Goal: Task Accomplishment & Management: Complete application form

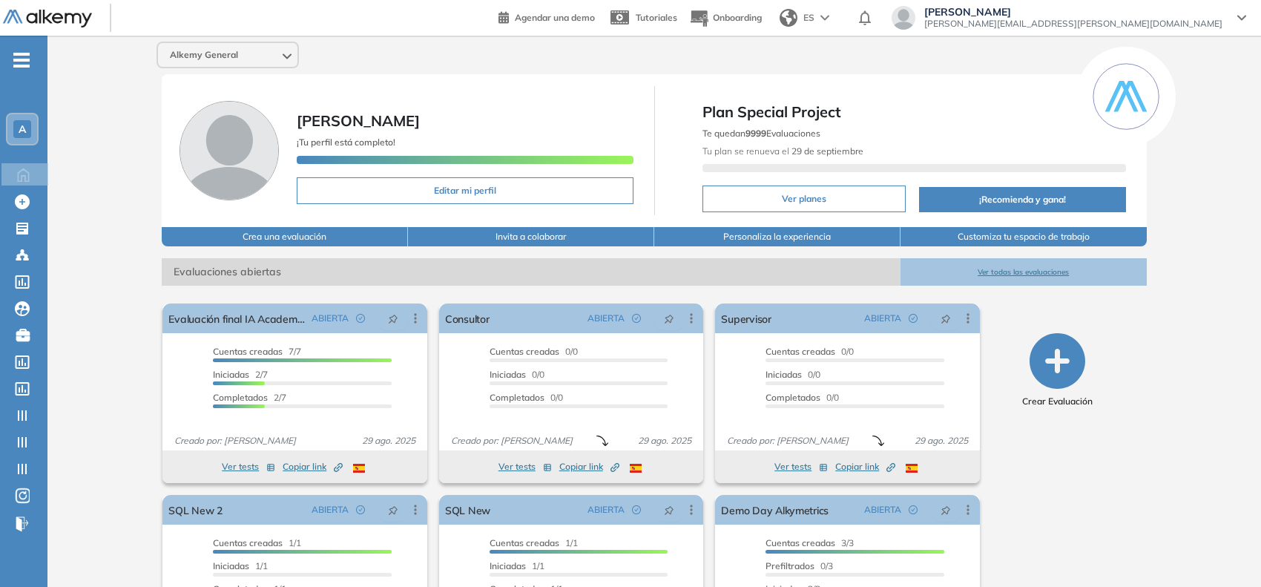
click at [11, 119] on div "A" at bounding box center [22, 129] width 30 height 30
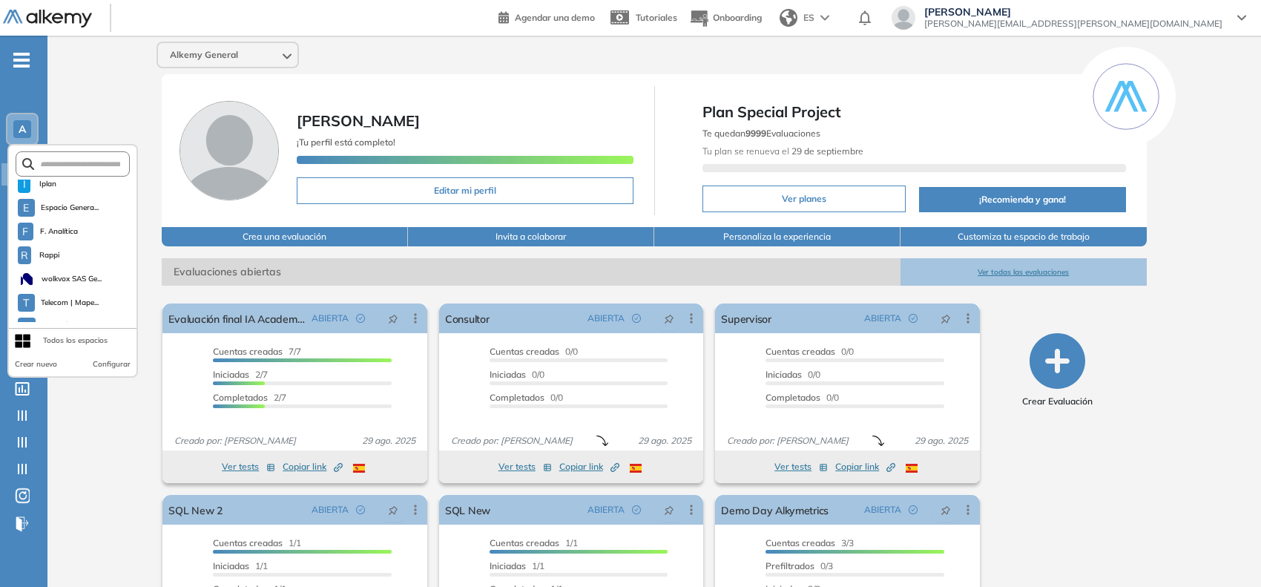
scroll to position [1270, 0]
click at [75, 159] on input "text" at bounding box center [77, 164] width 86 height 11
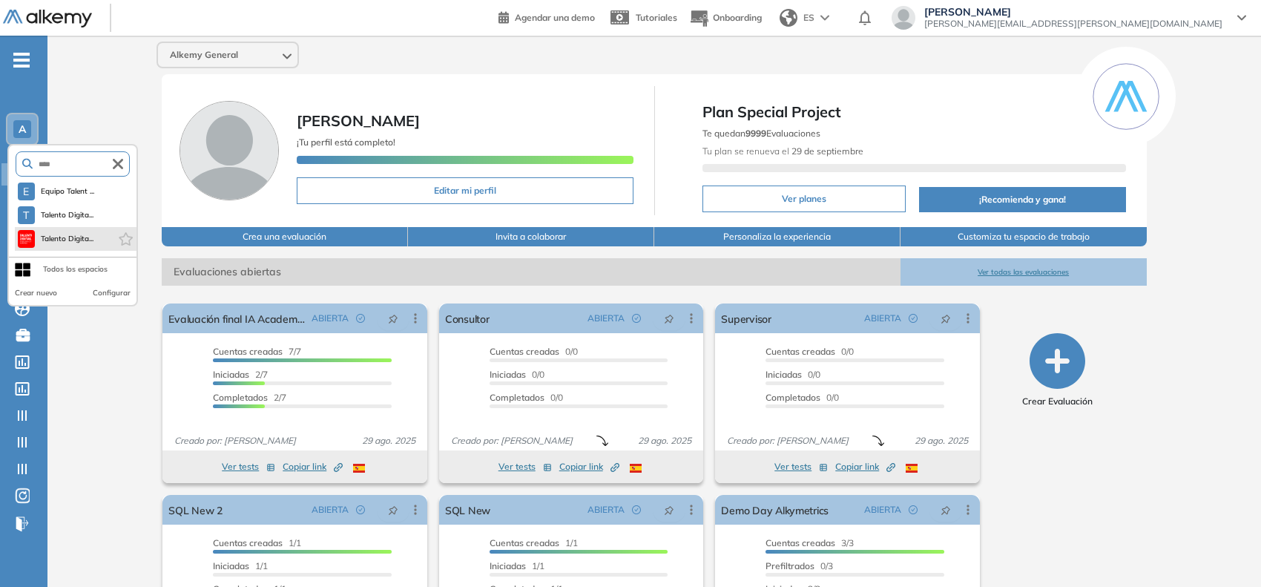
type input "****"
click at [75, 227] on li "Talento Digita..." at bounding box center [76, 239] width 122 height 24
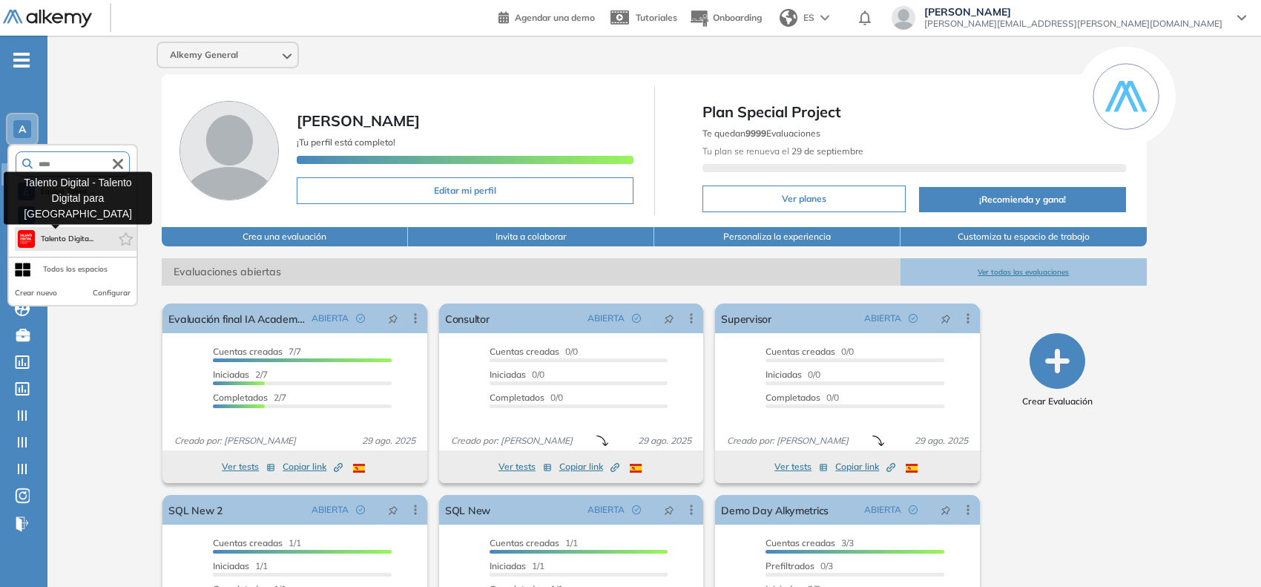
click at [83, 233] on span "Talento Digita..." at bounding box center [67, 239] width 53 height 12
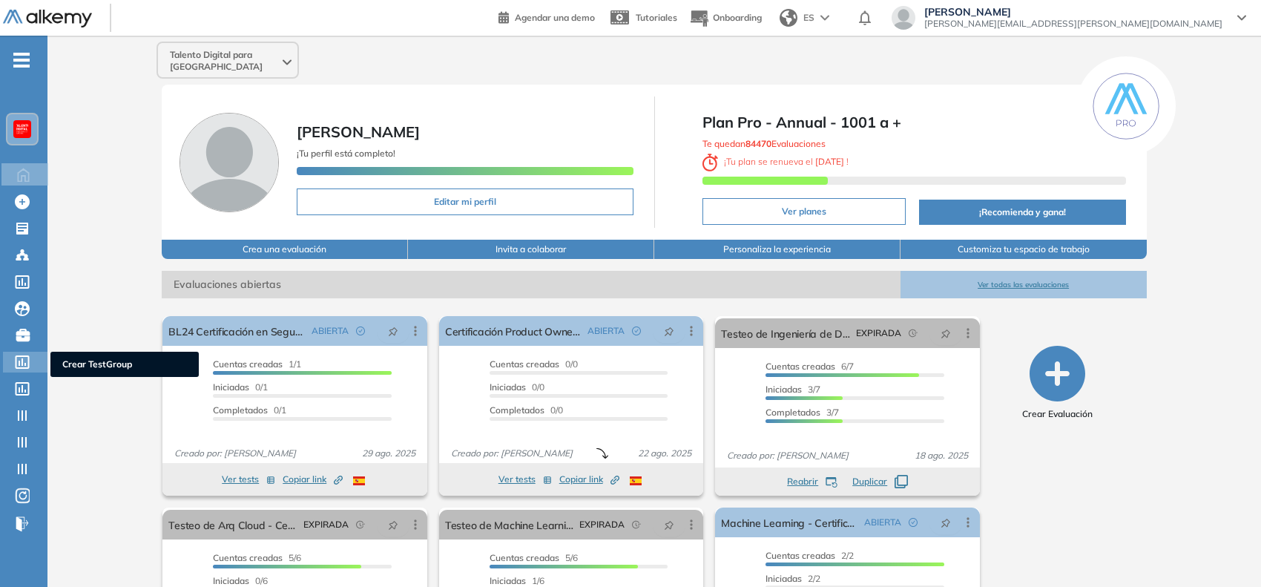
click at [13, 355] on div "Crear TestGroup Crear TestGroup" at bounding box center [25, 362] width 45 height 21
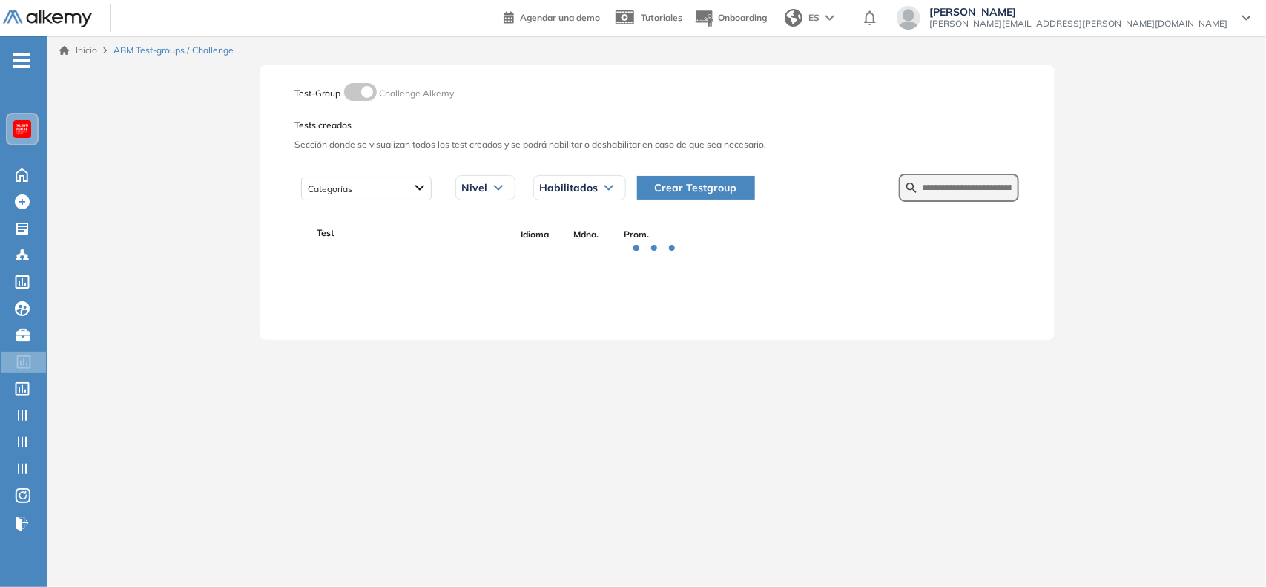
click at [702, 187] on span "Crear Testgroup" at bounding box center [696, 188] width 82 height 16
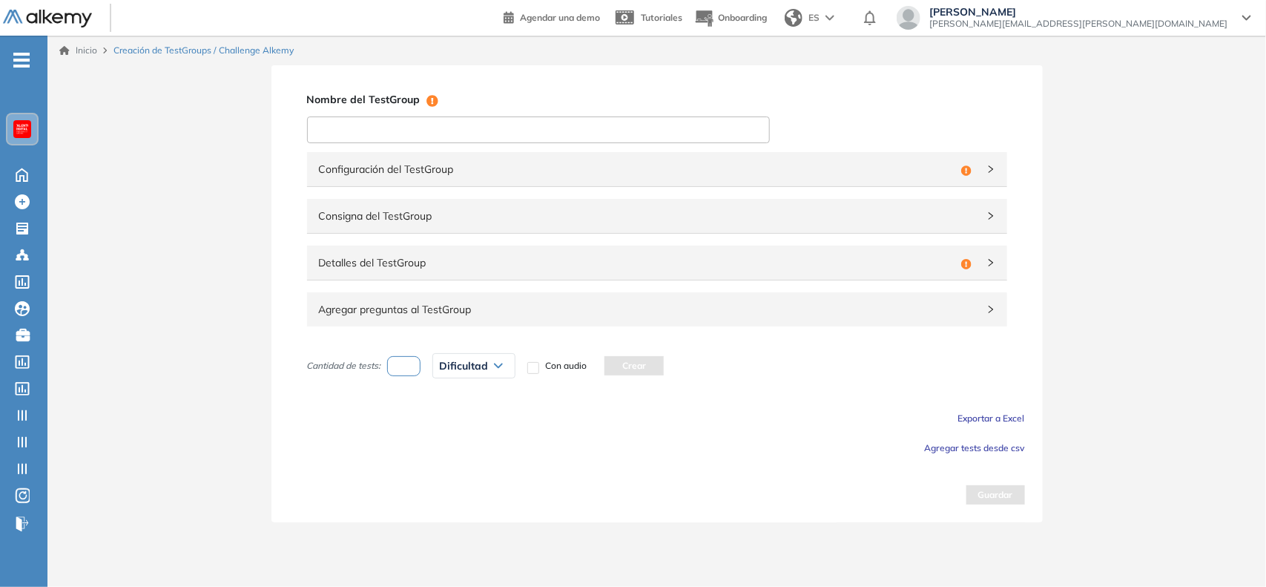
click at [616, 132] on input at bounding box center [538, 129] width 463 height 27
type input "**********"
click at [929, 175] on span "Configuración del TestGroup" at bounding box center [637, 169] width 636 height 16
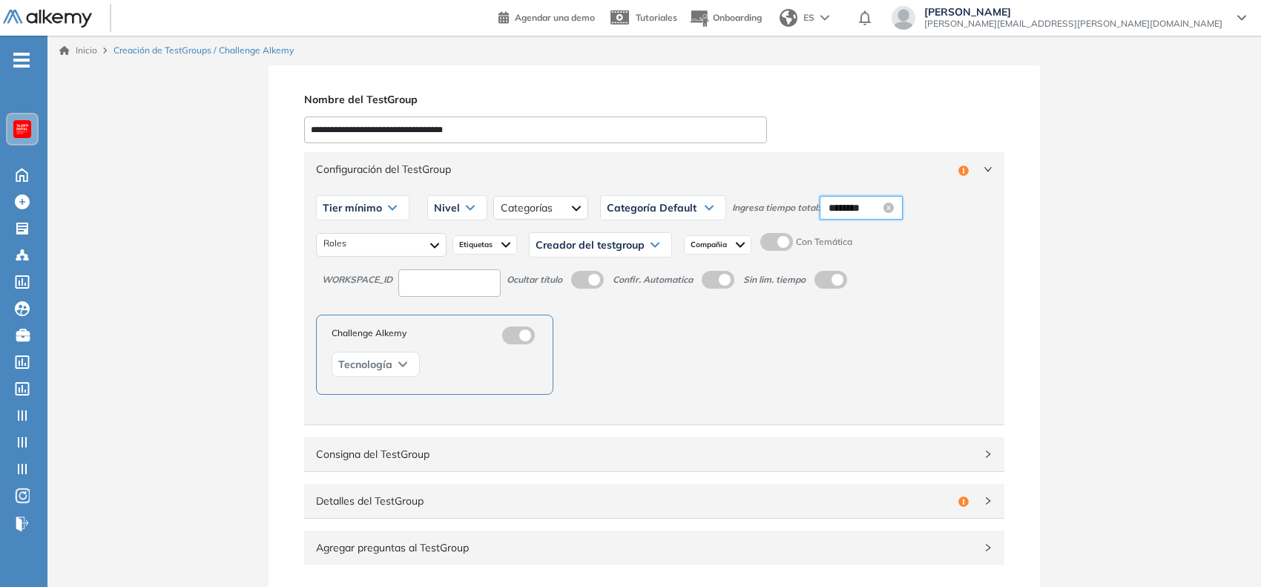
click at [855, 215] on input "********" at bounding box center [855, 208] width 52 height 16
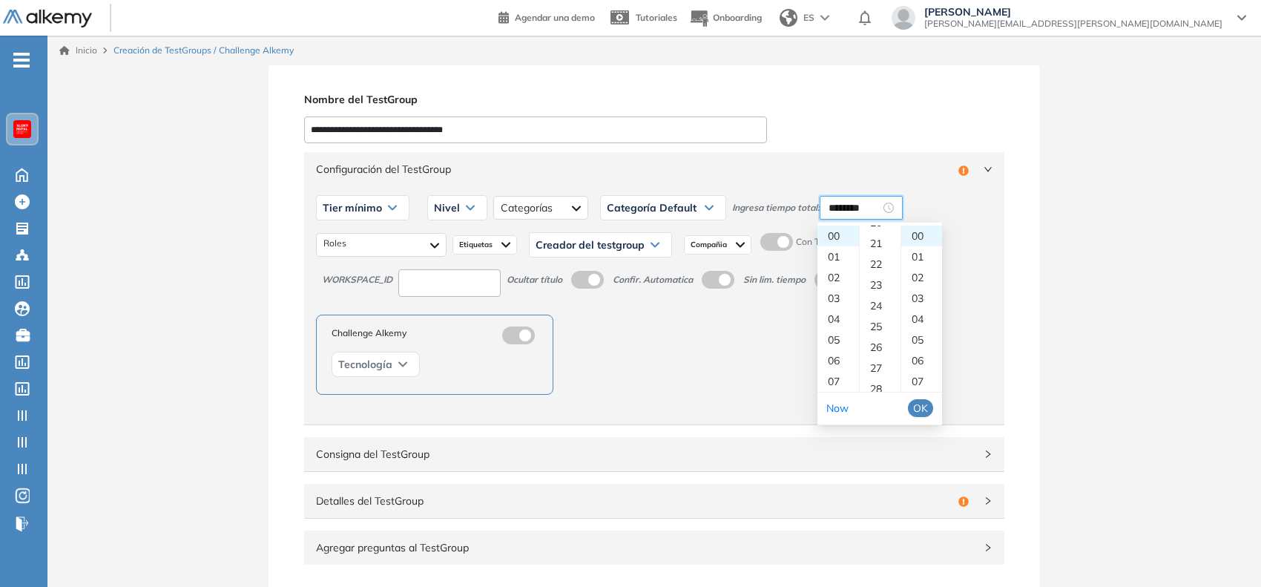
scroll to position [428, 0]
click at [872, 277] on div "23" at bounding box center [880, 285] width 41 height 21
type input "********"
click at [924, 412] on span "OK" at bounding box center [920, 408] width 15 height 16
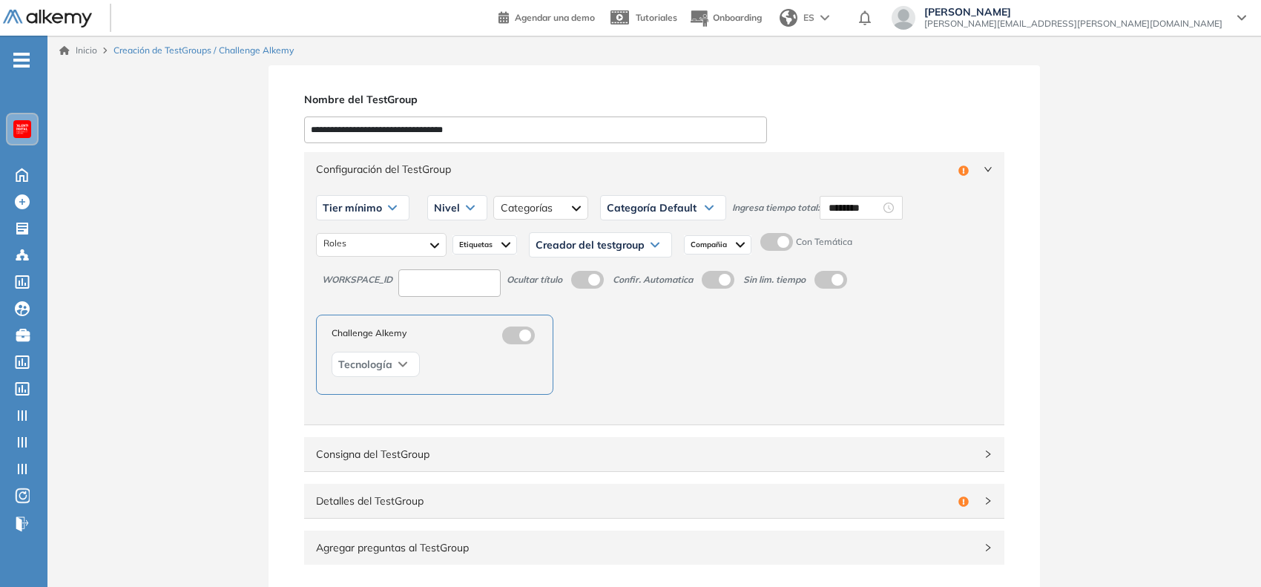
click at [780, 234] on label at bounding box center [776, 242] width 33 height 18
click at [377, 199] on div "Tier mínimo" at bounding box center [363, 208] width 92 height 24
click at [346, 236] on li "Tier N° 1" at bounding box center [339, 239] width 33 height 15
click at [417, 297] on div "Tier N° 1 Tier N° 1 Tier N° 2 Tier N° 3 Tier N° 4 Tier N° 5 Tier N° 6 Tier N° 7…" at bounding box center [654, 305] width 700 height 238
click at [438, 283] on input at bounding box center [449, 282] width 102 height 27
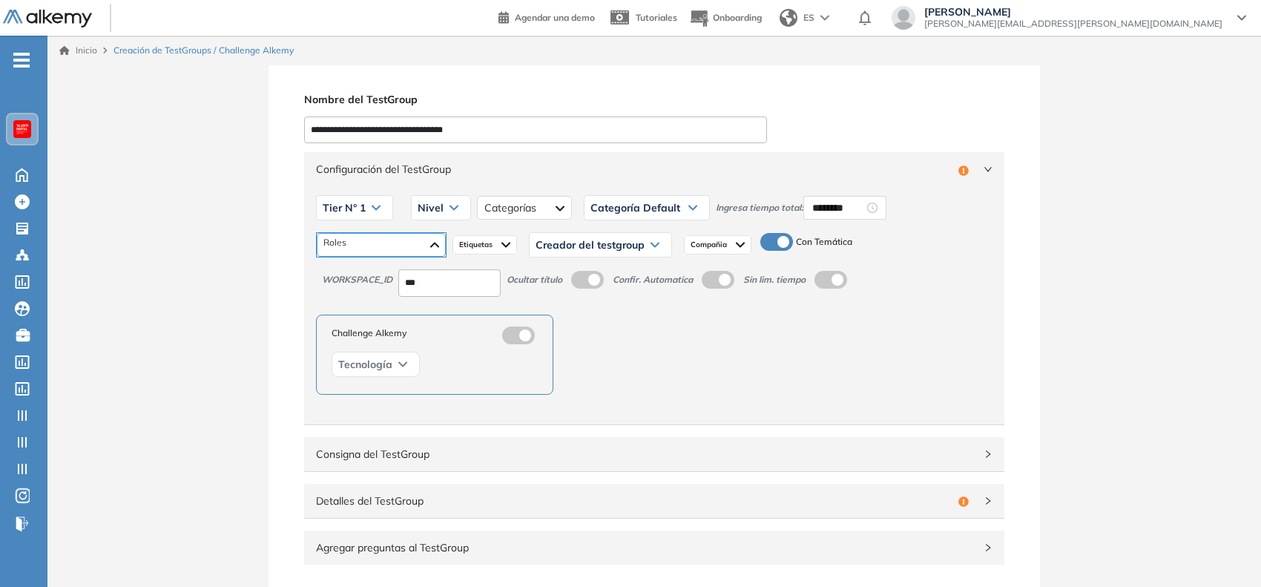
click at [408, 250] on div at bounding box center [381, 245] width 129 height 24
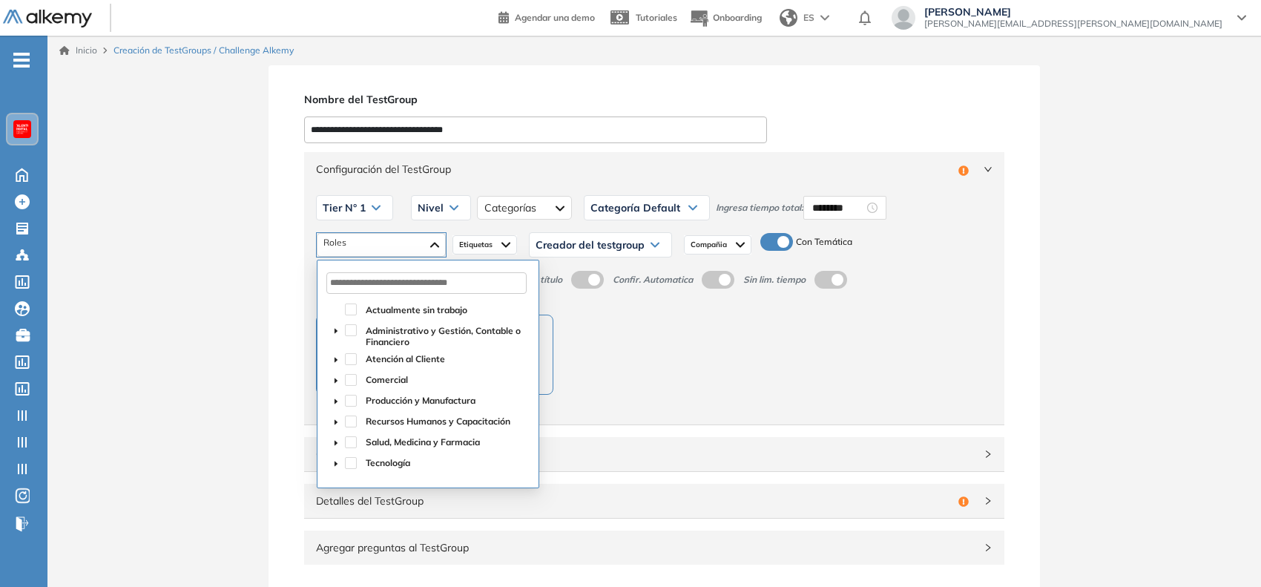
type input "***"
click at [425, 283] on input "text" at bounding box center [426, 283] width 200 height 22
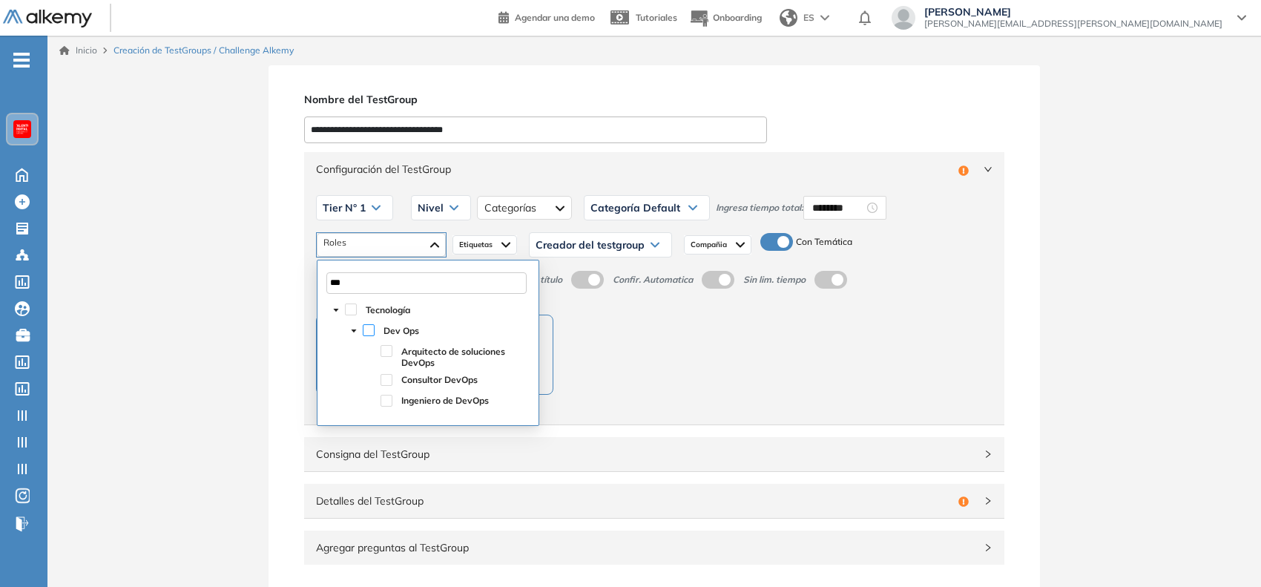
click at [363, 330] on span at bounding box center [369, 330] width 12 height 12
type input "***"
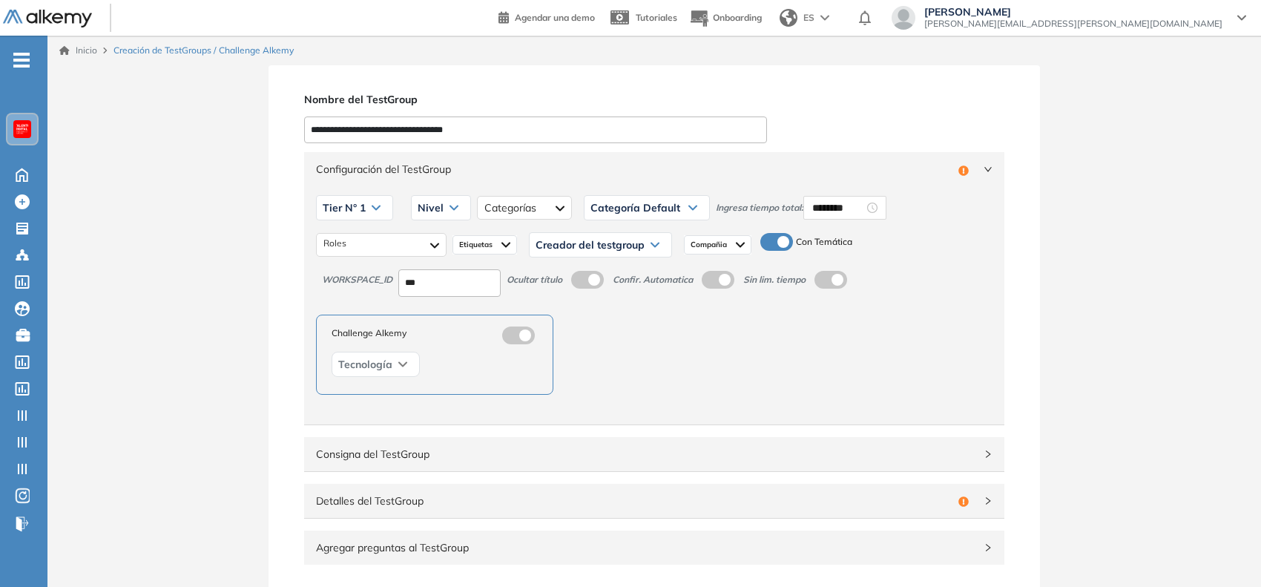
click at [582, 242] on span "Creador del testgroup" at bounding box center [590, 245] width 109 height 12
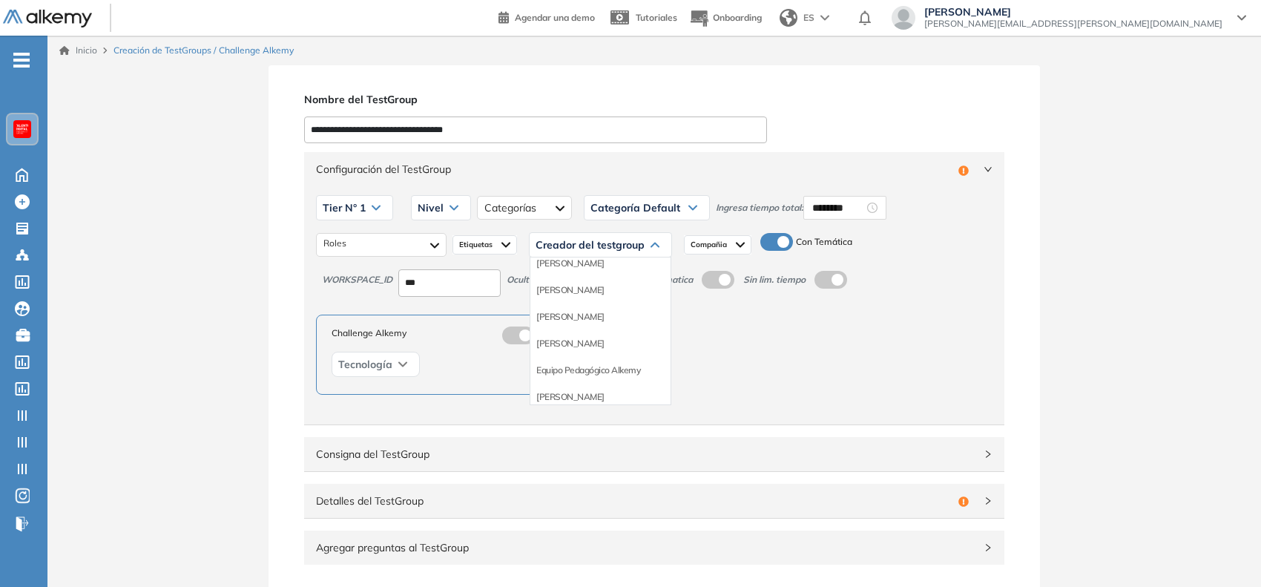
scroll to position [95, 0]
click at [619, 371] on li "Equipo Pedagógico Alkemy" at bounding box center [588, 368] width 104 height 15
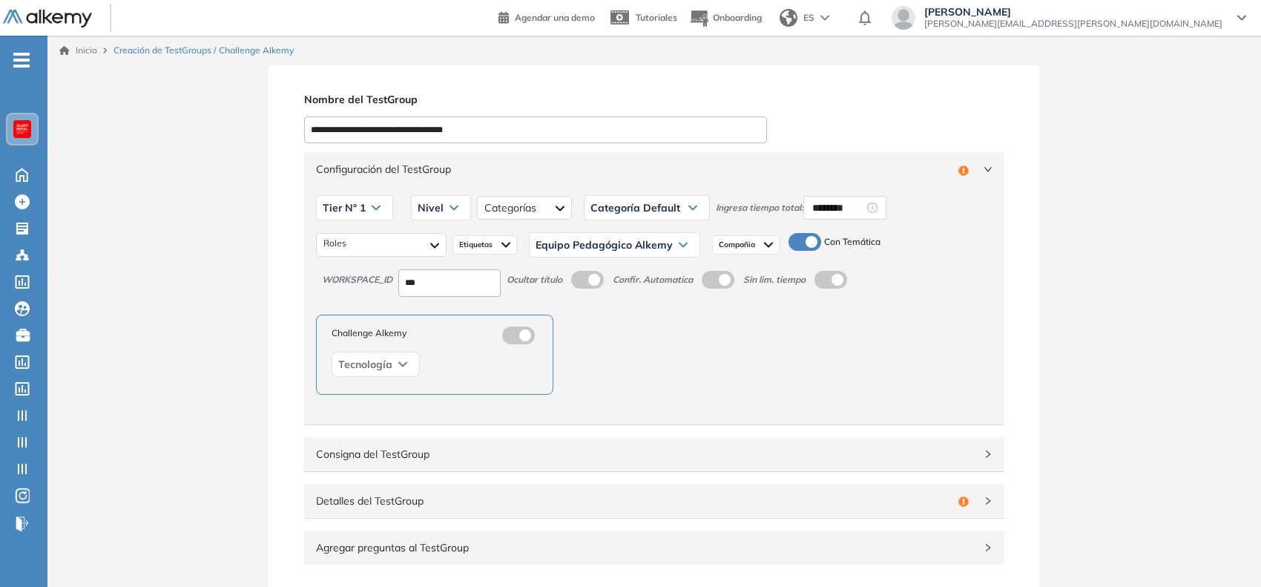
click at [743, 241] on span "Compañia" at bounding box center [738, 245] width 39 height 12
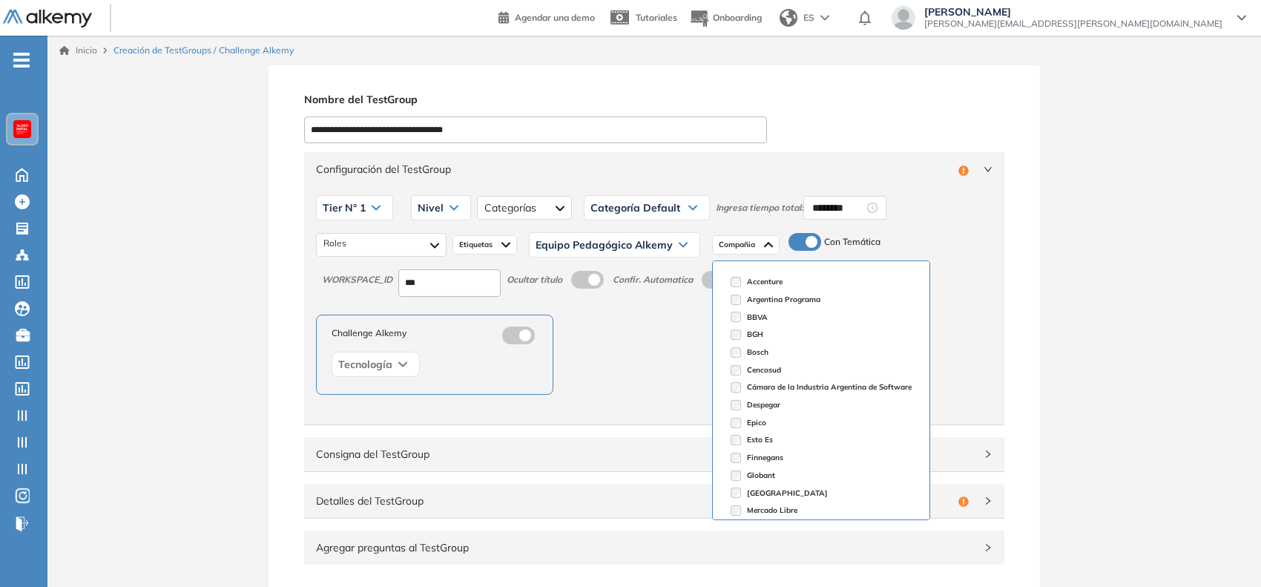
click at [743, 241] on span "Compañia" at bounding box center [738, 245] width 39 height 12
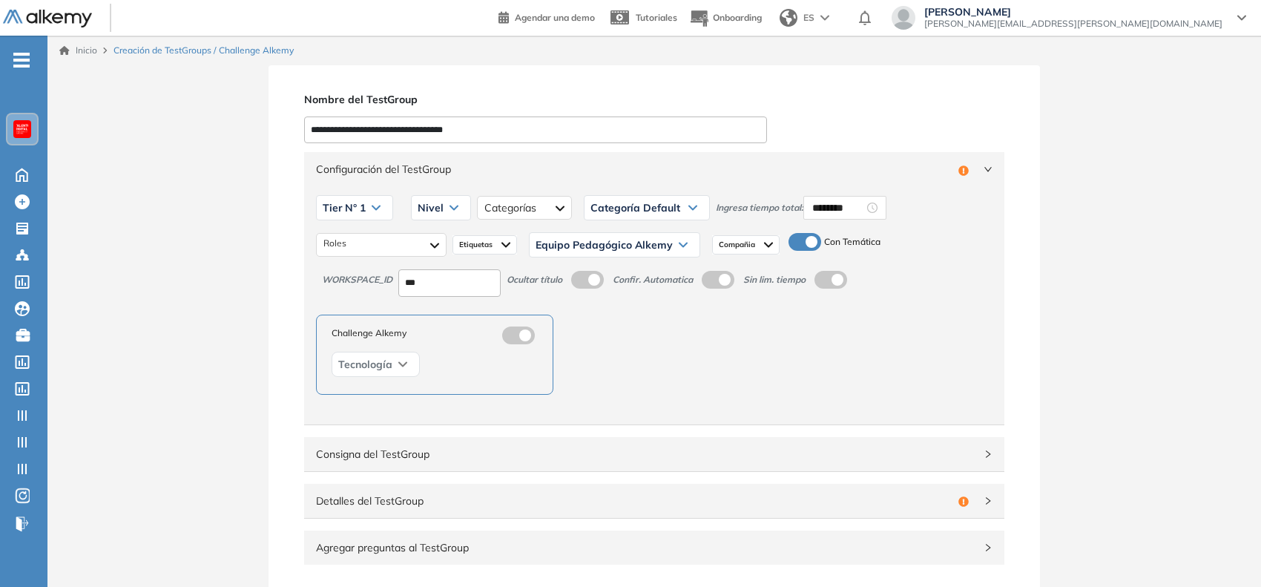
click at [446, 205] on div "Nivel" at bounding box center [441, 208] width 59 height 24
click at [427, 328] on div "Integrador" at bounding box center [440, 319] width 57 height 27
click at [434, 323] on li "Integrador" at bounding box center [438, 319] width 40 height 15
click at [696, 175] on span "Configuración del TestGroup" at bounding box center [645, 169] width 659 height 16
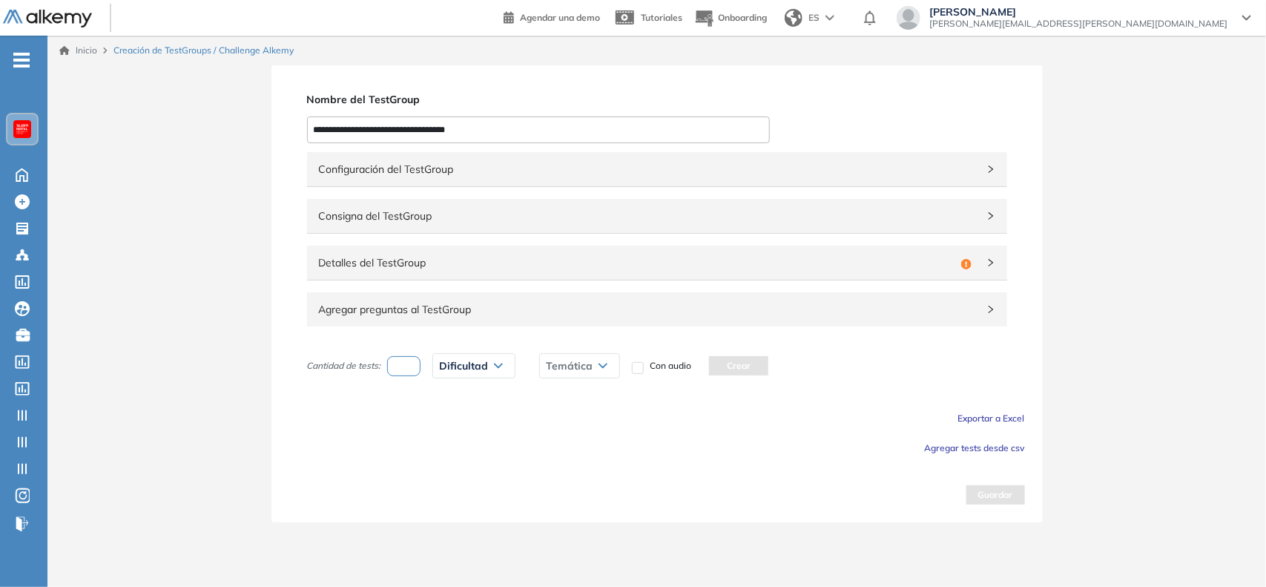
click at [708, 260] on span "Detalles del TestGroup" at bounding box center [637, 262] width 636 height 16
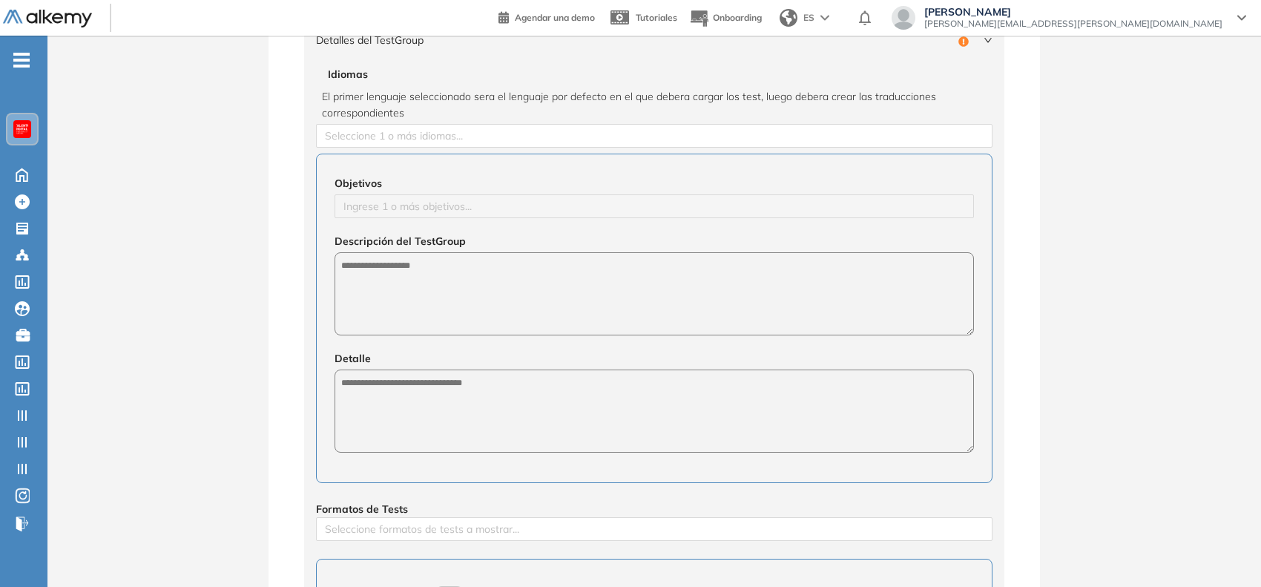
scroll to position [223, 0]
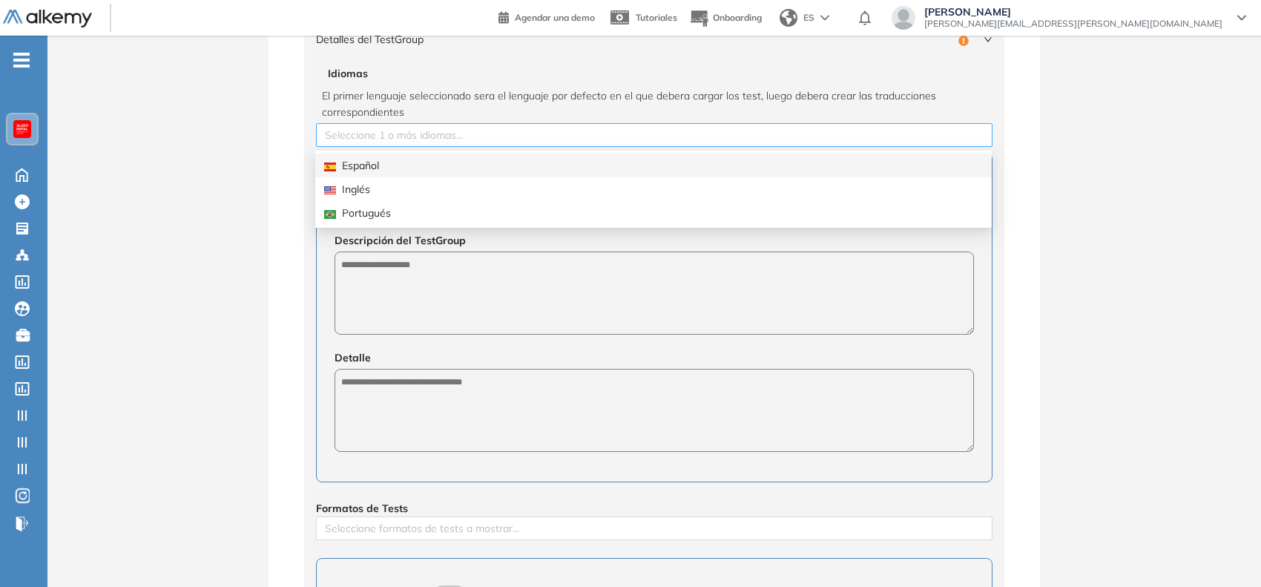
click at [475, 131] on div at bounding box center [654, 135] width 669 height 18
click at [360, 165] on div "Español" at bounding box center [653, 165] width 659 height 16
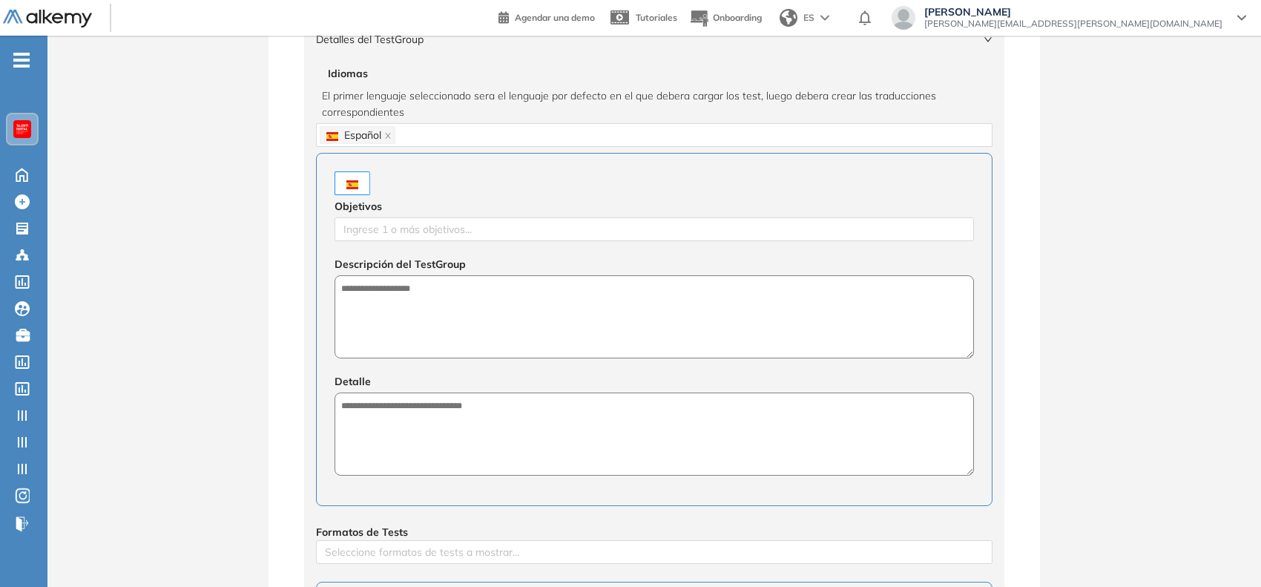
click at [273, 202] on div "**********" at bounding box center [654, 378] width 771 height 1073
click at [379, 227] on div at bounding box center [654, 229] width 632 height 18
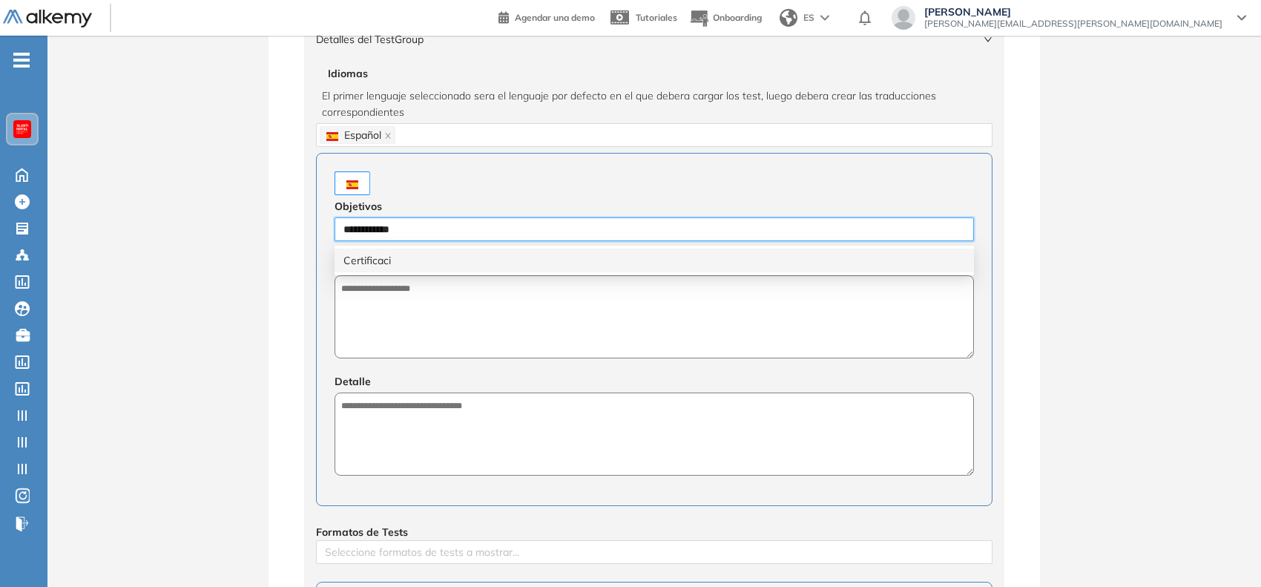
type input "**********"
type input "******"
type input "*********"
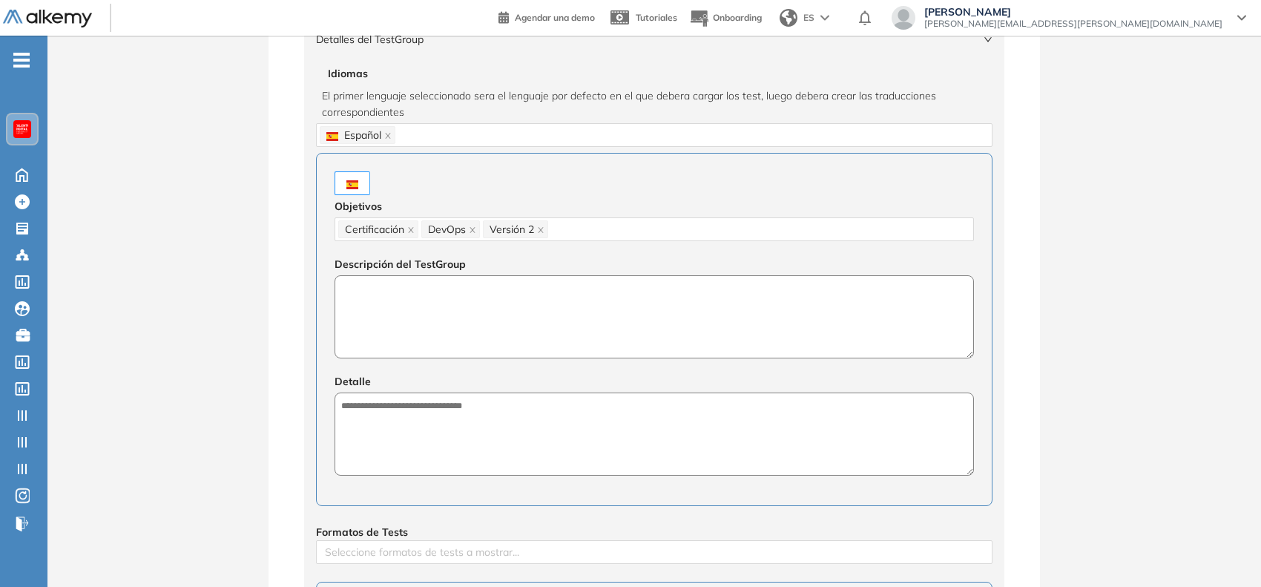
click at [419, 346] on textarea at bounding box center [654, 316] width 639 height 83
click at [527, 291] on textarea "**********" at bounding box center [654, 317] width 639 height 84
type textarea "**********"
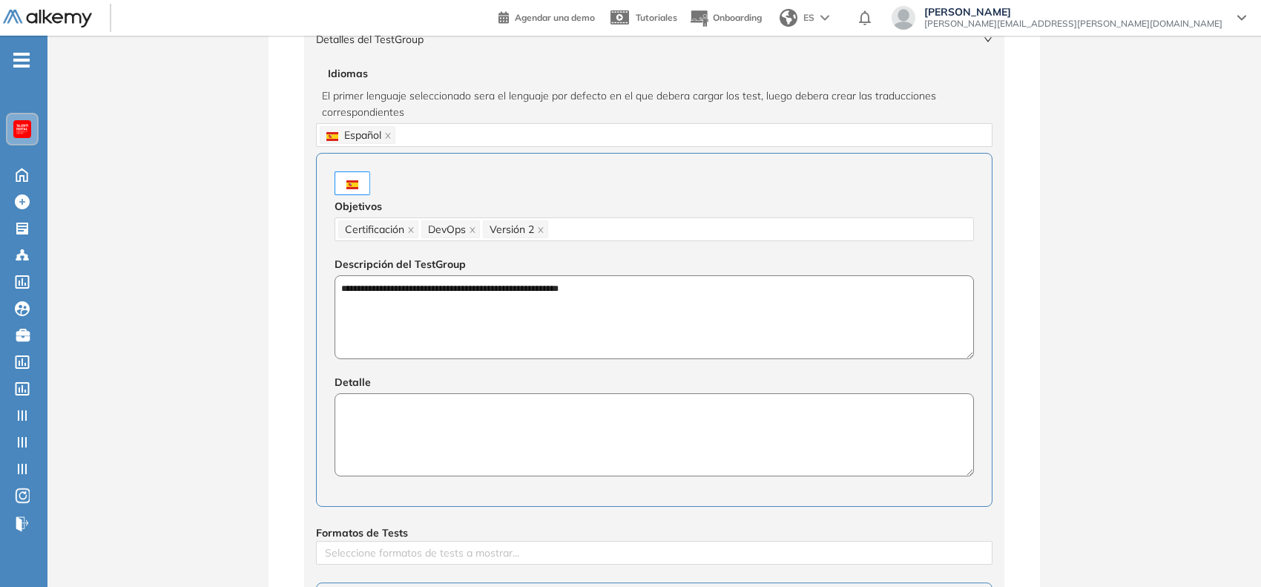
click at [593, 421] on textarea at bounding box center [654, 434] width 639 height 83
paste textarea "**********"
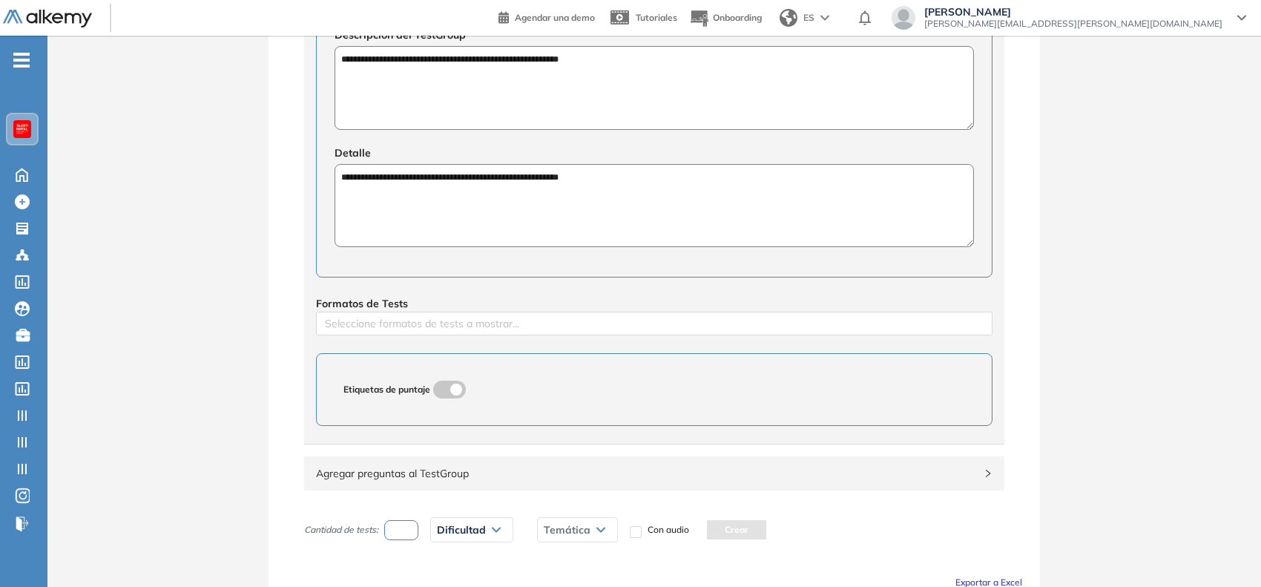
scroll to position [554, 0]
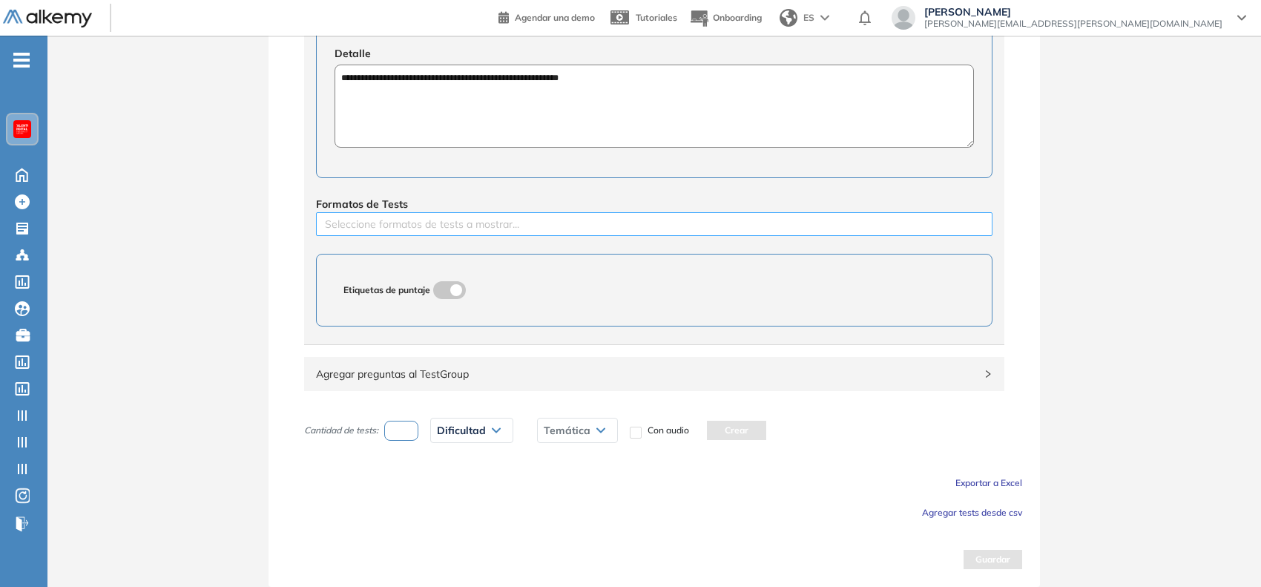
click at [543, 212] on div "Seleccione formatos de tests a mostrar..." at bounding box center [654, 224] width 677 height 24
type textarea "**********"
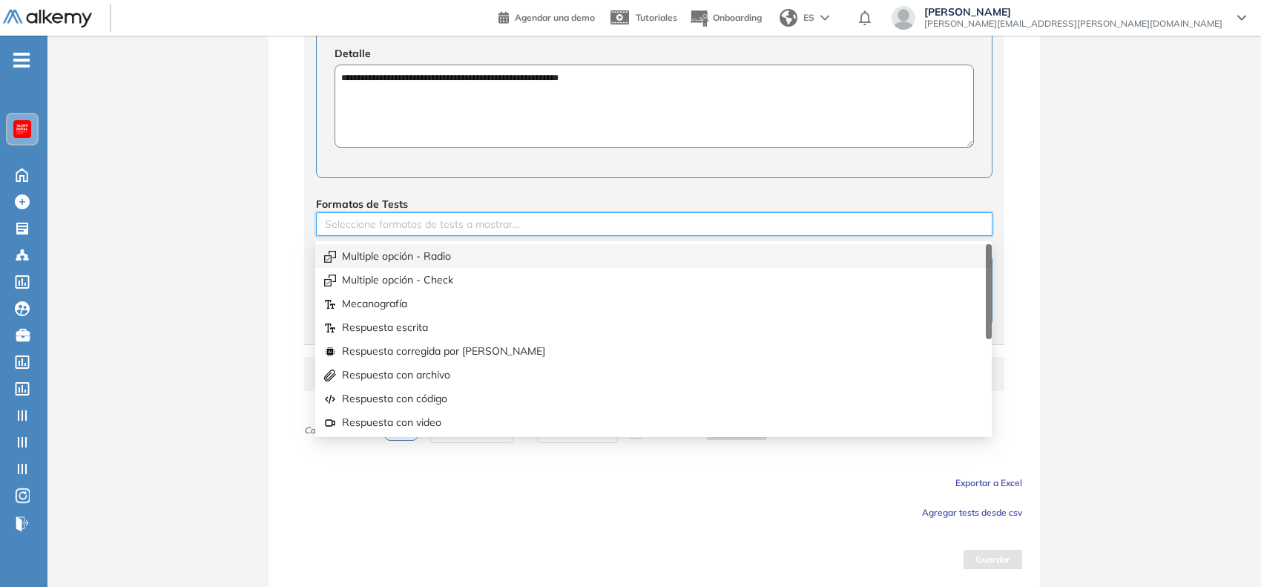
click at [492, 257] on div "Multiple opción - Radio" at bounding box center [653, 256] width 659 height 16
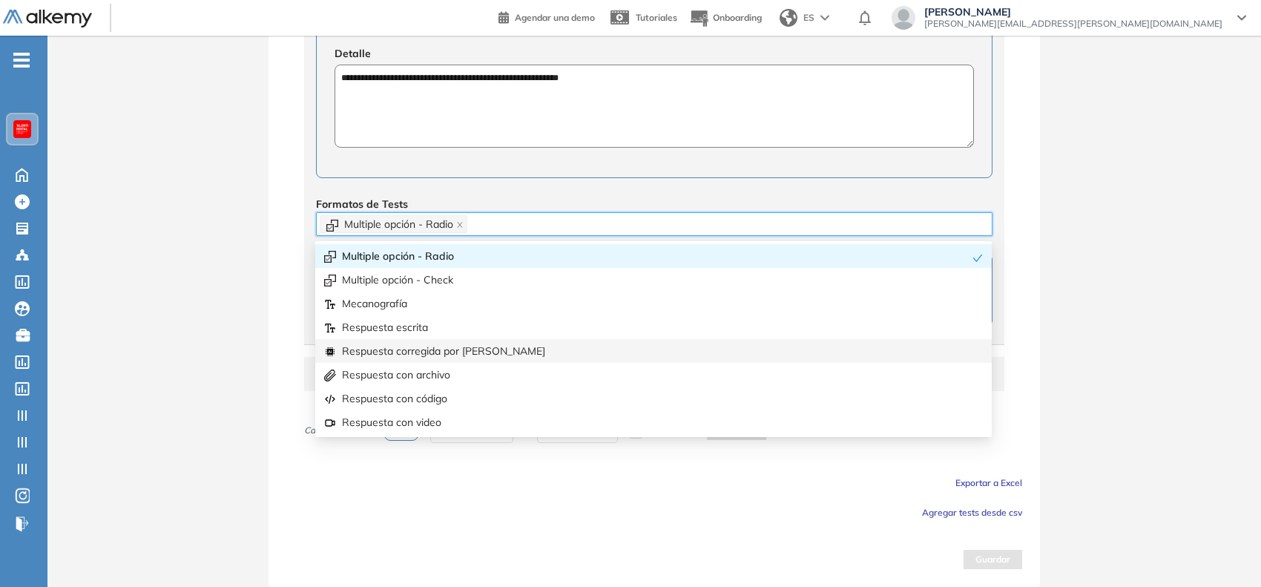
click at [472, 343] on div "Respuesta corregida por [PERSON_NAME]" at bounding box center [653, 351] width 659 height 16
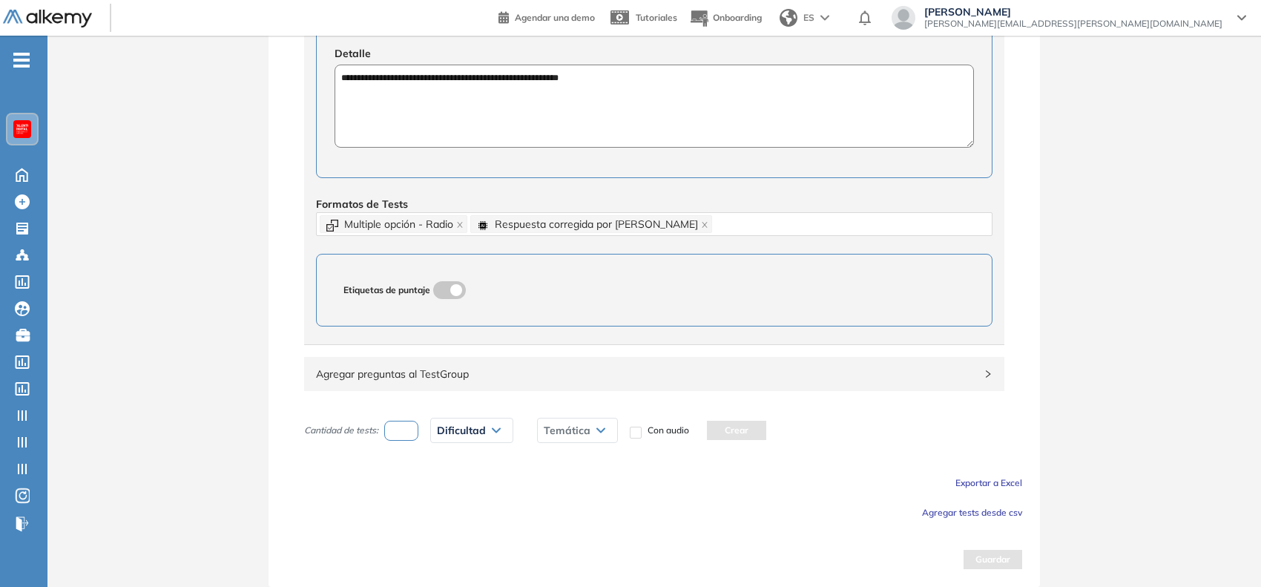
click at [1000, 510] on span "Agregar tests desde csv" at bounding box center [972, 512] width 100 height 11
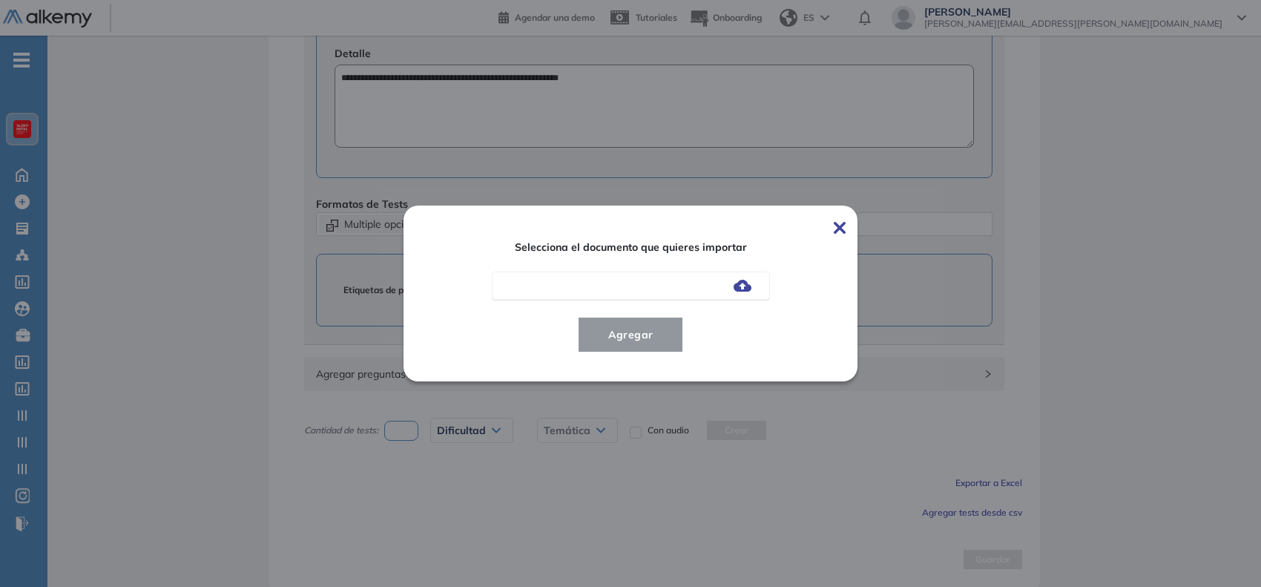
click at [751, 284] on img at bounding box center [743, 286] width 18 height 12
click at [0, 0] on input "file" at bounding box center [0, 0] width 0 height 0
click at [596, 329] on button "Agregar" at bounding box center [631, 335] width 106 height 36
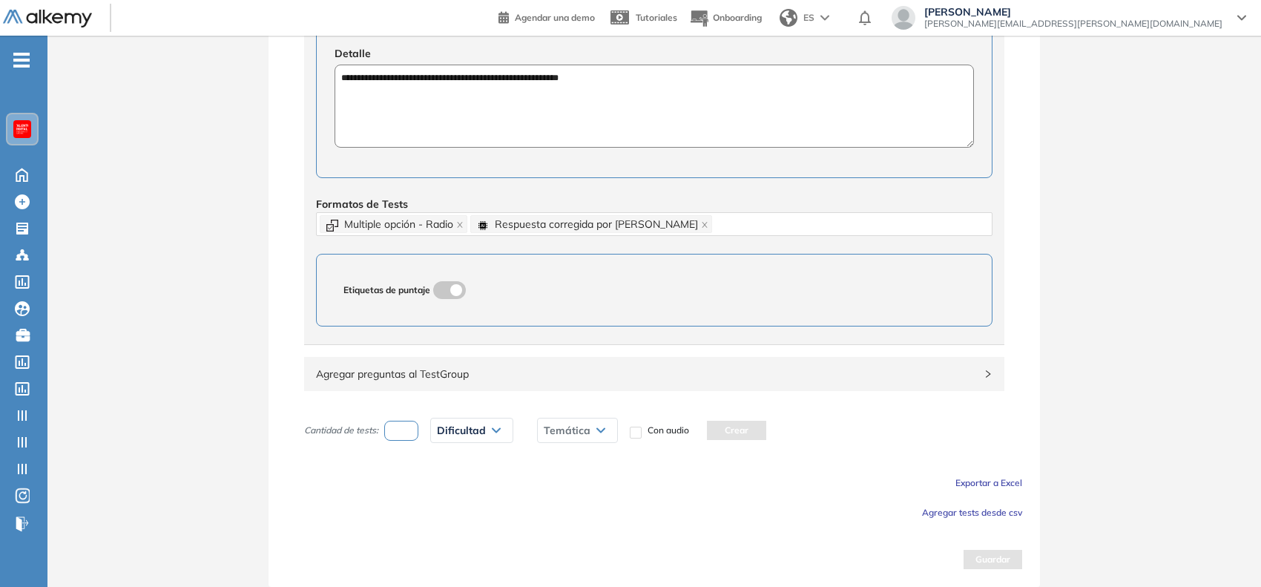
click at [962, 517] on button "Agregar tests desde csv" at bounding box center [972, 511] width 100 height 18
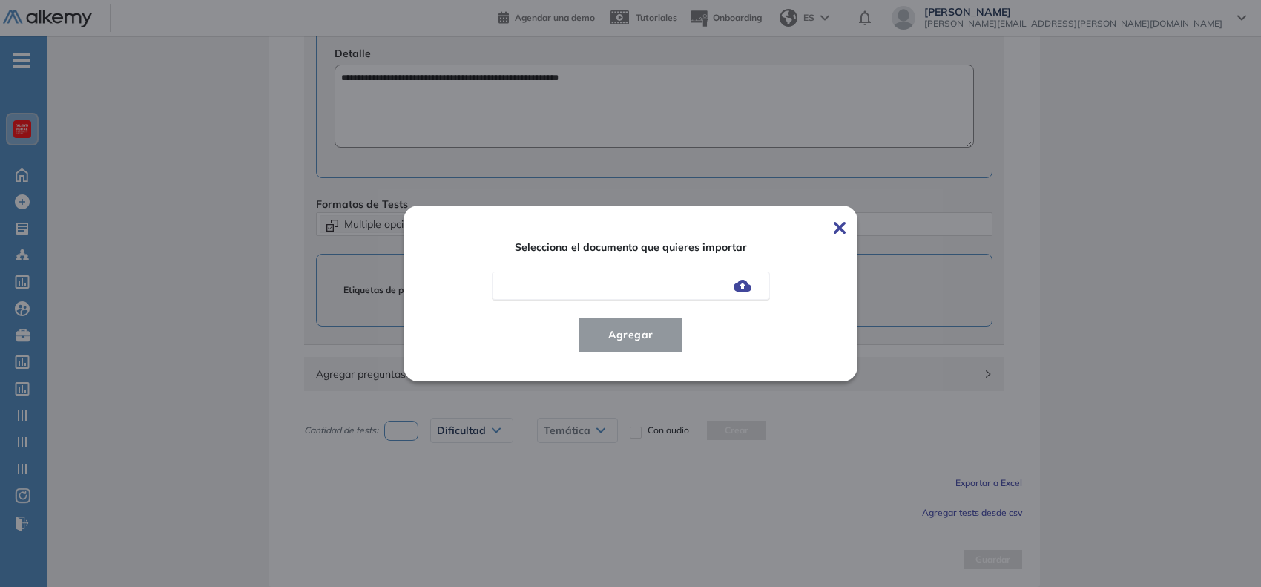
click at [751, 287] on img at bounding box center [743, 286] width 18 height 12
click at [0, 0] on input "file" at bounding box center [0, 0] width 0 height 0
click at [636, 343] on span "Agregar" at bounding box center [630, 335] width 69 height 18
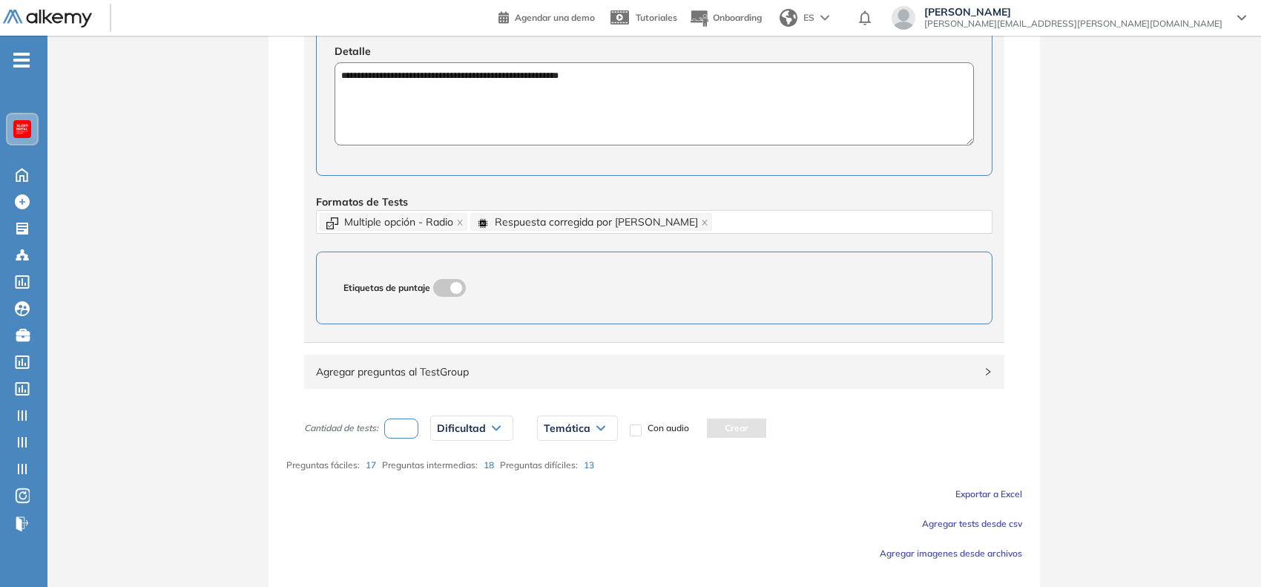
scroll to position [597, 0]
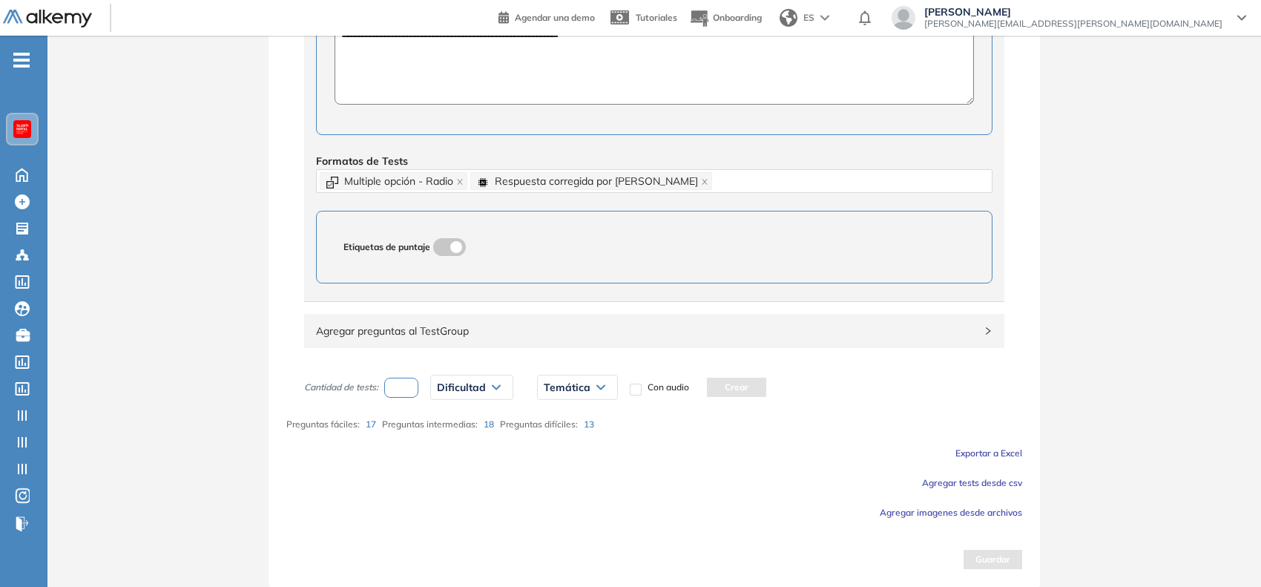
click at [399, 382] on input "number" at bounding box center [401, 388] width 34 height 20
type input "*"
click at [492, 382] on div "Dificultad" at bounding box center [472, 387] width 82 height 24
click at [446, 447] on li "Fácil" at bounding box center [447, 445] width 18 height 15
click at [564, 388] on div "Temática" at bounding box center [552, 387] width 79 height 24
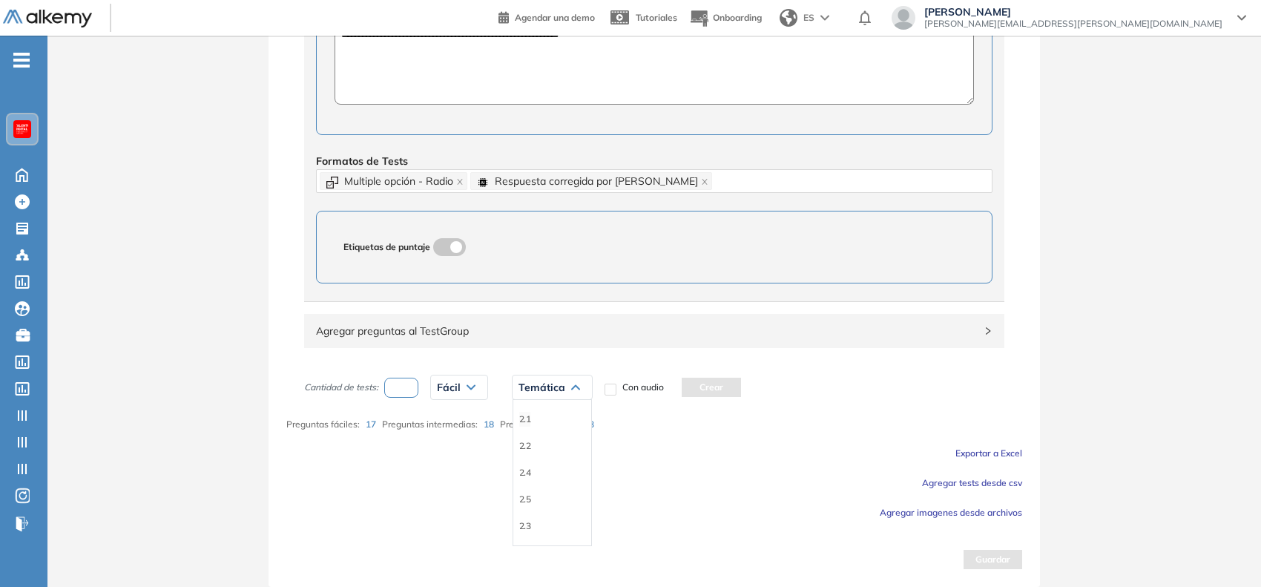
click at [524, 415] on li "2.1" at bounding box center [525, 419] width 12 height 15
click at [692, 384] on button "Crear" at bounding box center [678, 387] width 59 height 19
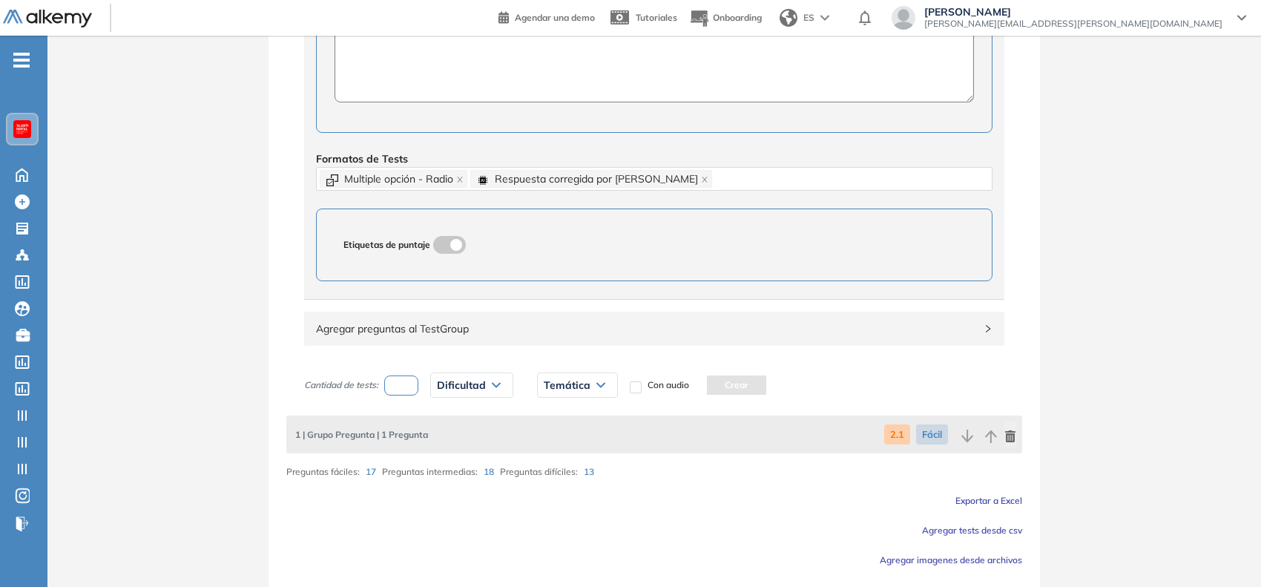
click at [394, 384] on input "*" at bounding box center [401, 385] width 34 height 20
type input "*"
click at [491, 391] on div "Dificultad" at bounding box center [472, 385] width 82 height 24
drag, startPoint x: 483, startPoint y: 466, endPoint x: 461, endPoint y: 470, distance: 22.6
click at [461, 470] on div "Intermedia" at bounding box center [505, 470] width 147 height 27
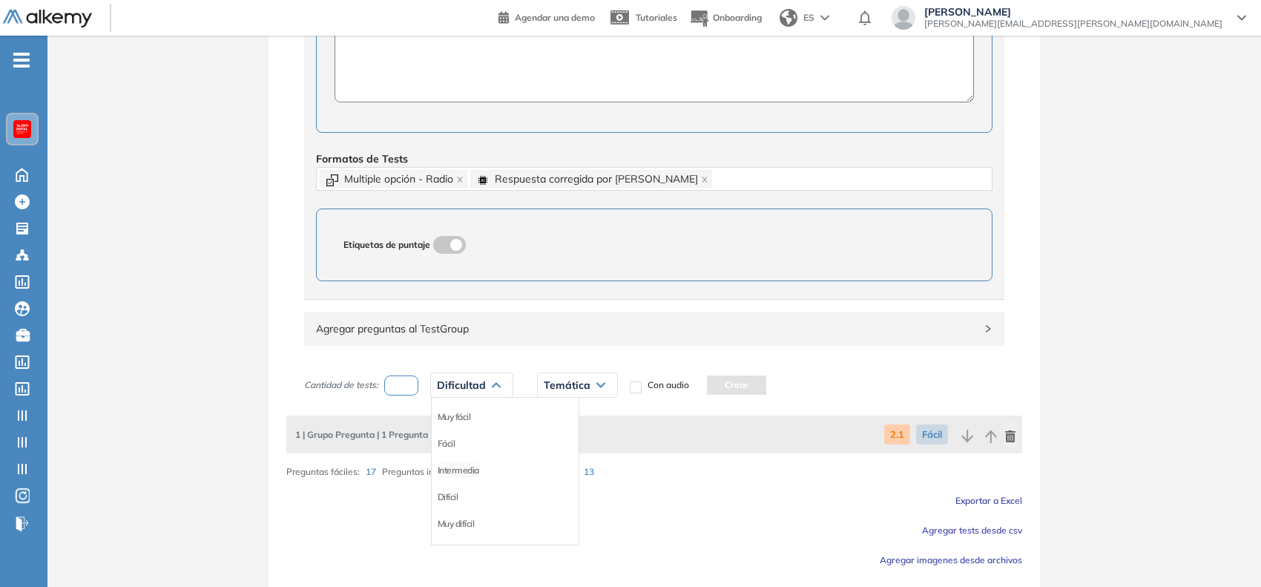
click at [461, 470] on li "Intermedia" at bounding box center [459, 470] width 42 height 15
click at [569, 386] on span "Temática" at bounding box center [572, 385] width 47 height 12
click at [560, 417] on li "2.1" at bounding box center [556, 416] width 12 height 15
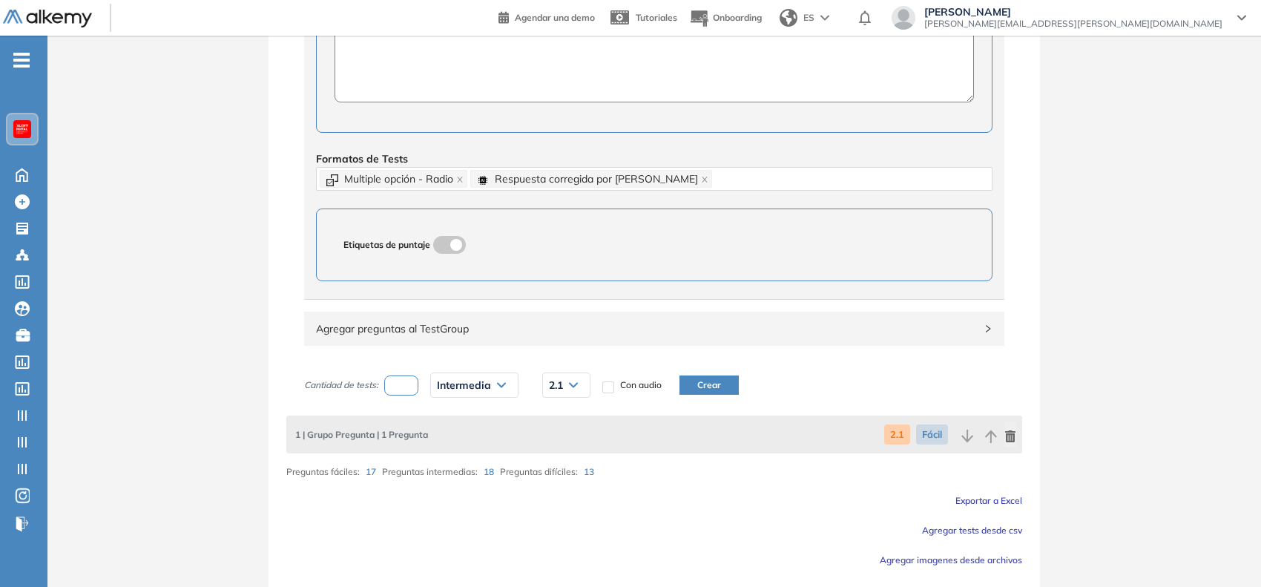
click at [711, 377] on button "Crear" at bounding box center [708, 384] width 59 height 19
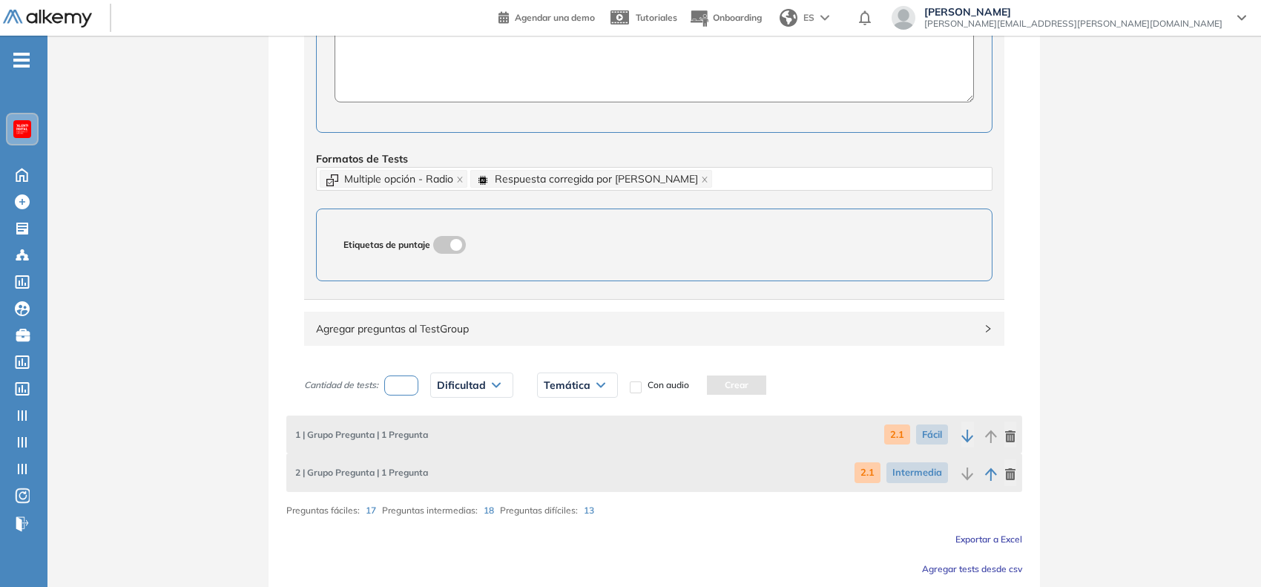
click at [406, 384] on input "number" at bounding box center [401, 385] width 34 height 20
type input "*"
click at [475, 397] on div "Dificultad" at bounding box center [472, 385] width 82 height 24
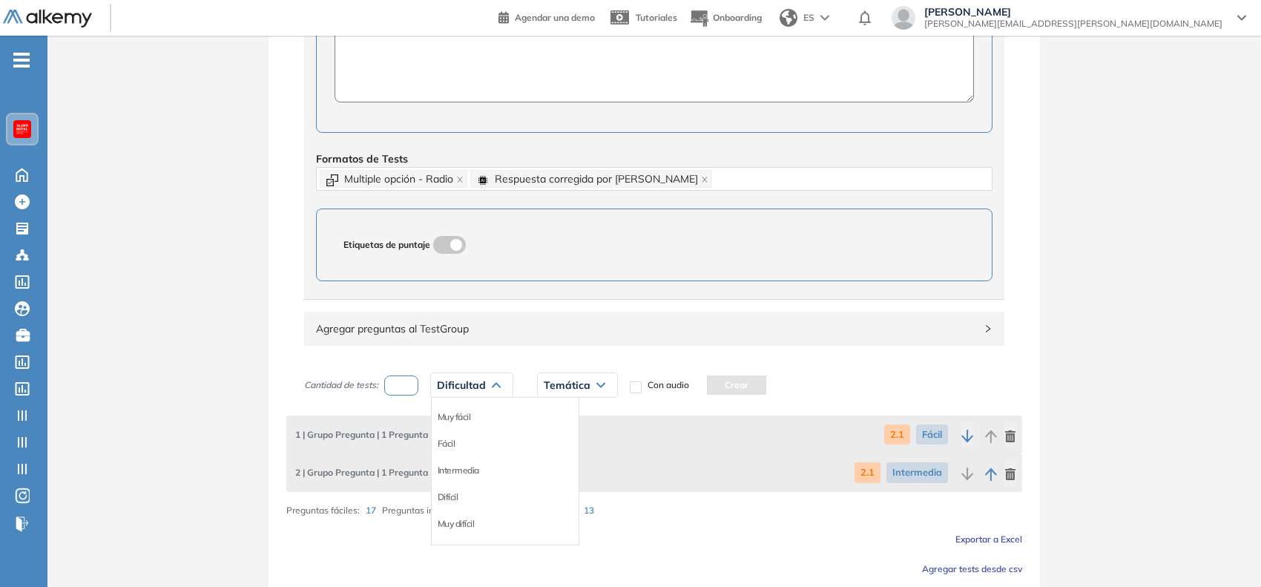
click at [456, 498] on li "Difícil" at bounding box center [448, 497] width 21 height 15
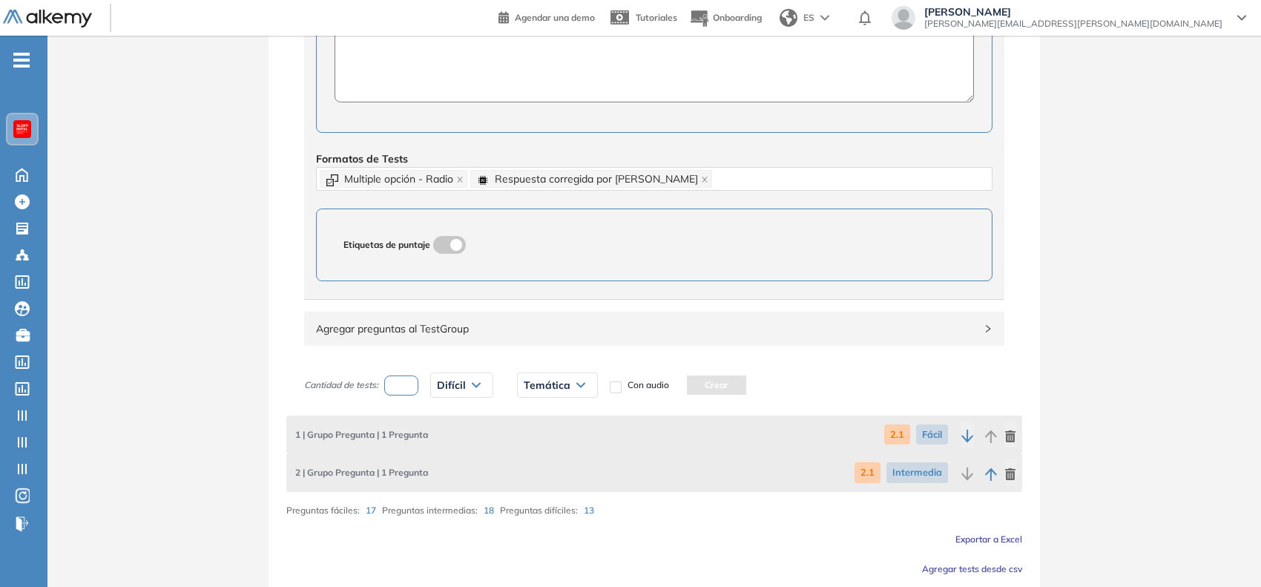
click at [572, 386] on div "Temática" at bounding box center [557, 385] width 79 height 24
click at [527, 424] on li "2.1" at bounding box center [530, 416] width 12 height 15
click at [694, 391] on button "Crear" at bounding box center [683, 384] width 59 height 19
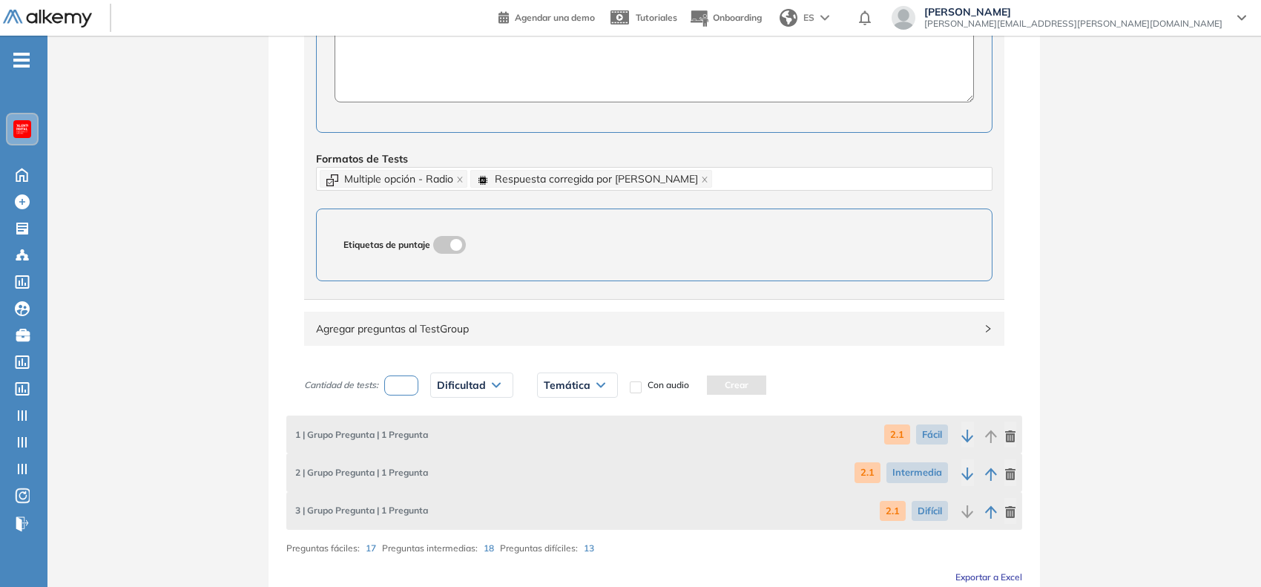
scroll to position [722, 0]
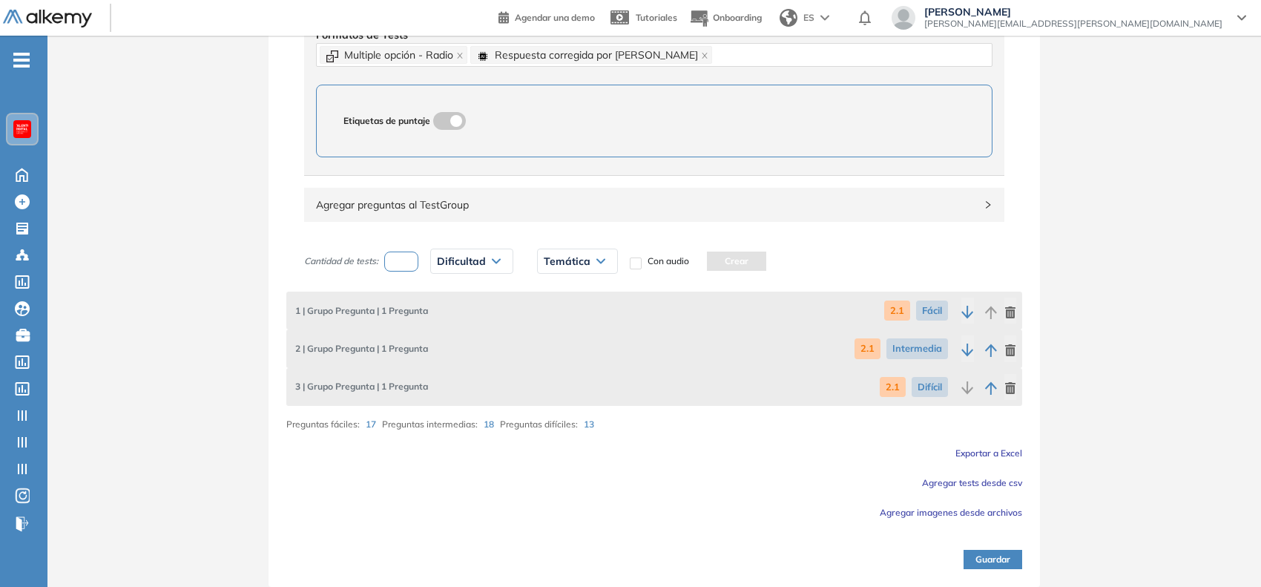
click at [412, 266] on input "number" at bounding box center [401, 261] width 34 height 20
type input "*"
click at [490, 254] on div "Dificultad" at bounding box center [472, 261] width 82 height 24
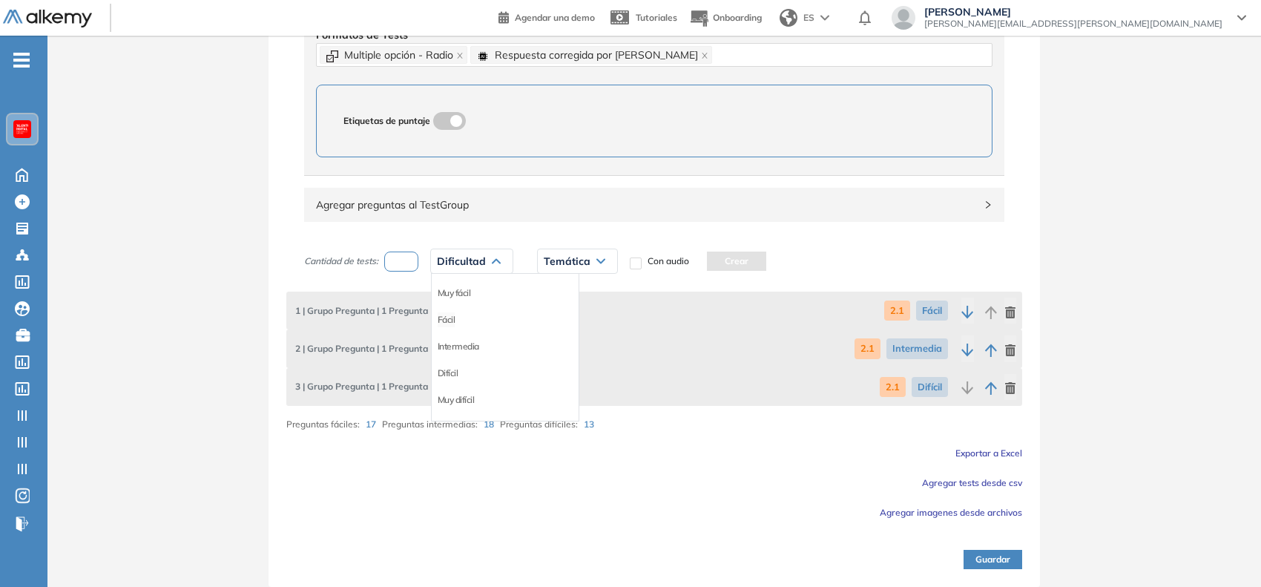
drag, startPoint x: 458, startPoint y: 316, endPoint x: 446, endPoint y: 320, distance: 12.4
click at [446, 320] on div "Fácil" at bounding box center [505, 319] width 147 height 27
click at [446, 320] on li "Fácil" at bounding box center [447, 319] width 18 height 15
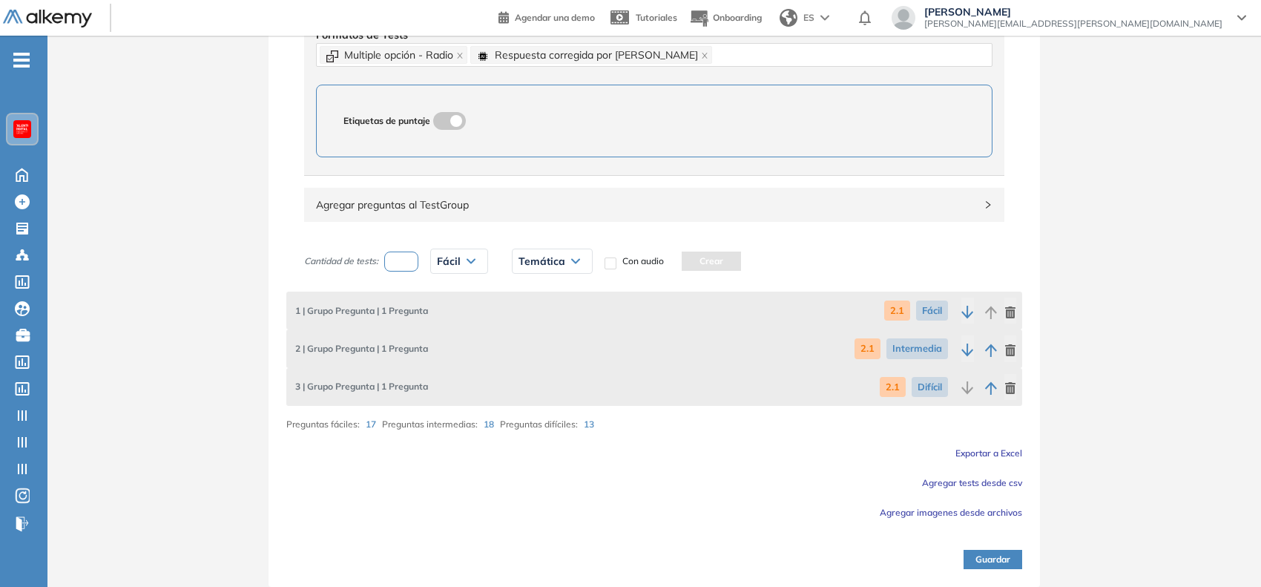
click at [547, 257] on span "Temática" at bounding box center [542, 261] width 47 height 12
click at [521, 317] on li "2.2" at bounding box center [525, 319] width 12 height 15
click at [695, 252] on button "Crear" at bounding box center [678, 260] width 59 height 19
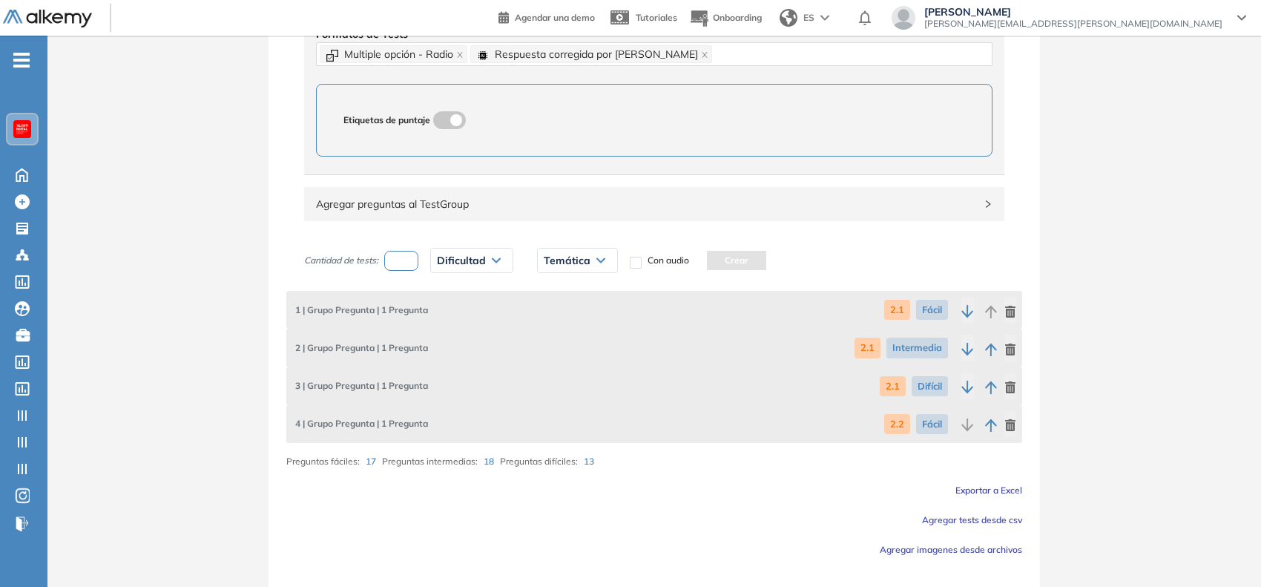
click at [399, 257] on input "number" at bounding box center [401, 261] width 34 height 20
type input "*"
click at [467, 261] on span "Dificultad" at bounding box center [461, 260] width 49 height 12
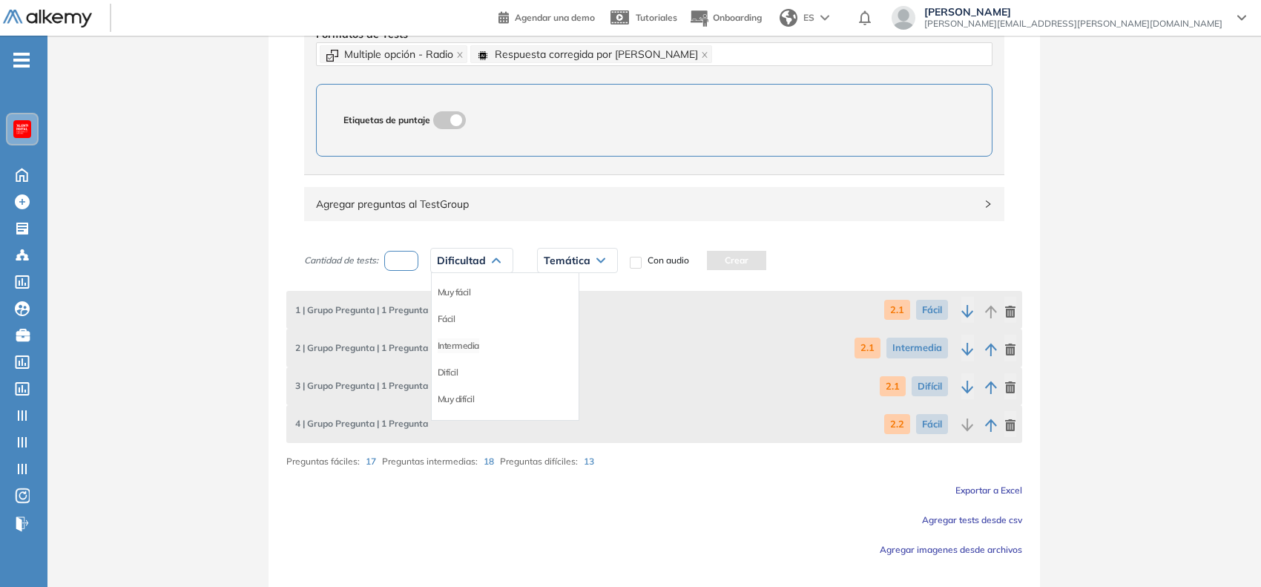
click at [479, 349] on li "Intermedia" at bounding box center [459, 345] width 42 height 15
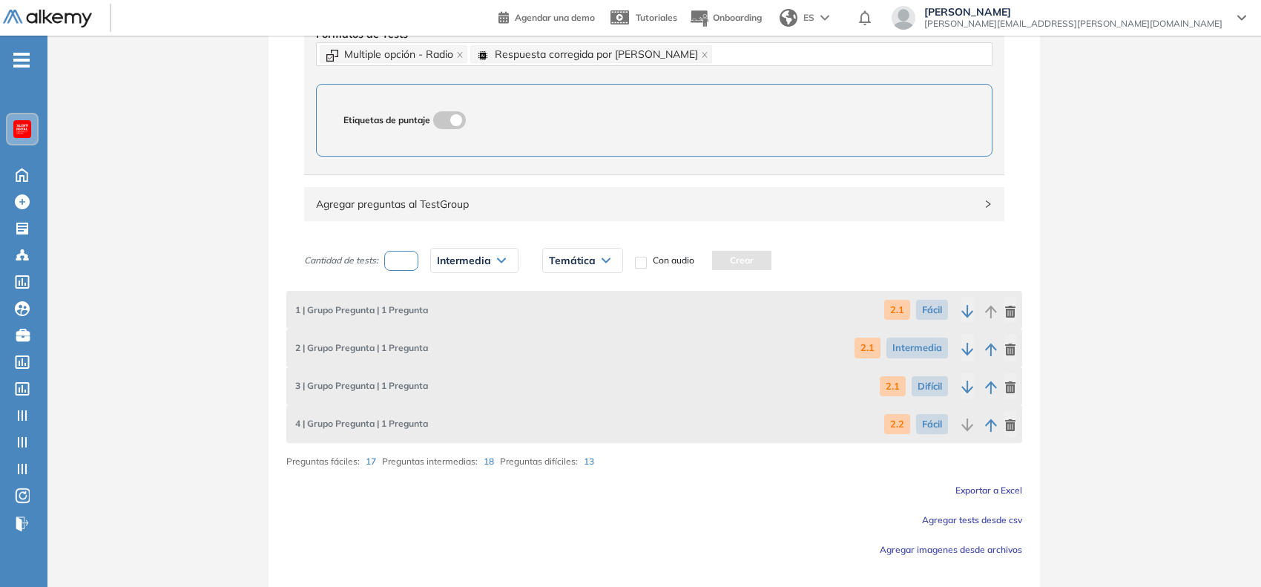
click at [597, 264] on div "Temática" at bounding box center [582, 260] width 79 height 24
click at [562, 320] on li "2.2" at bounding box center [556, 319] width 12 height 15
click at [725, 257] on button "Crear" at bounding box center [708, 260] width 59 height 19
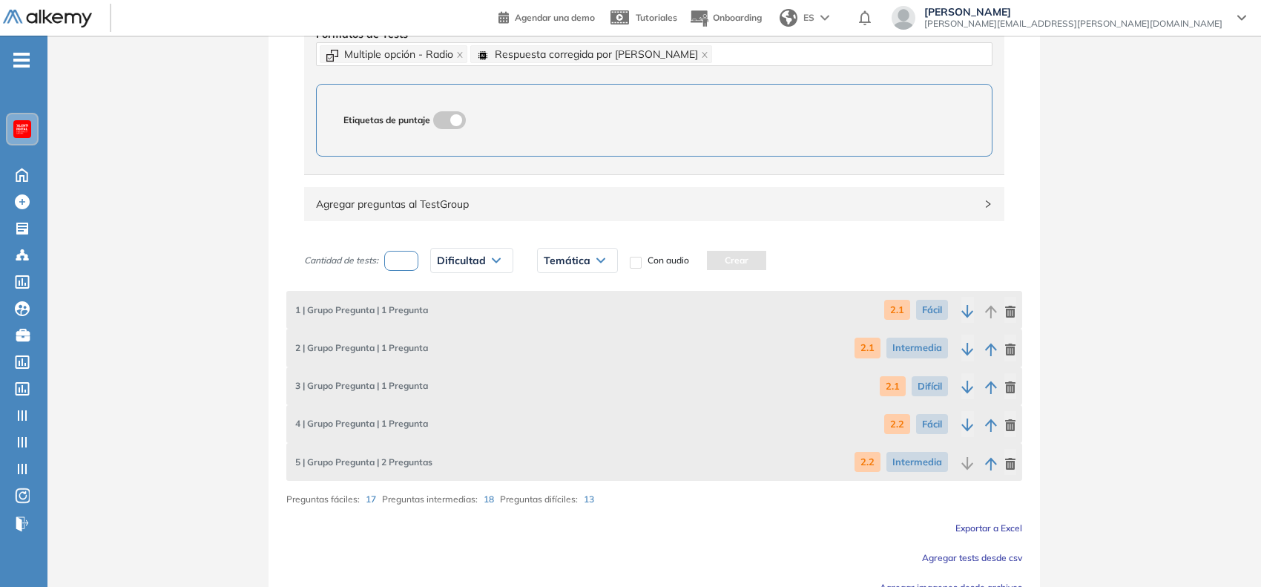
click at [395, 266] on input "number" at bounding box center [401, 261] width 34 height 20
type input "*"
click at [464, 266] on span "Dificultad" at bounding box center [461, 260] width 49 height 12
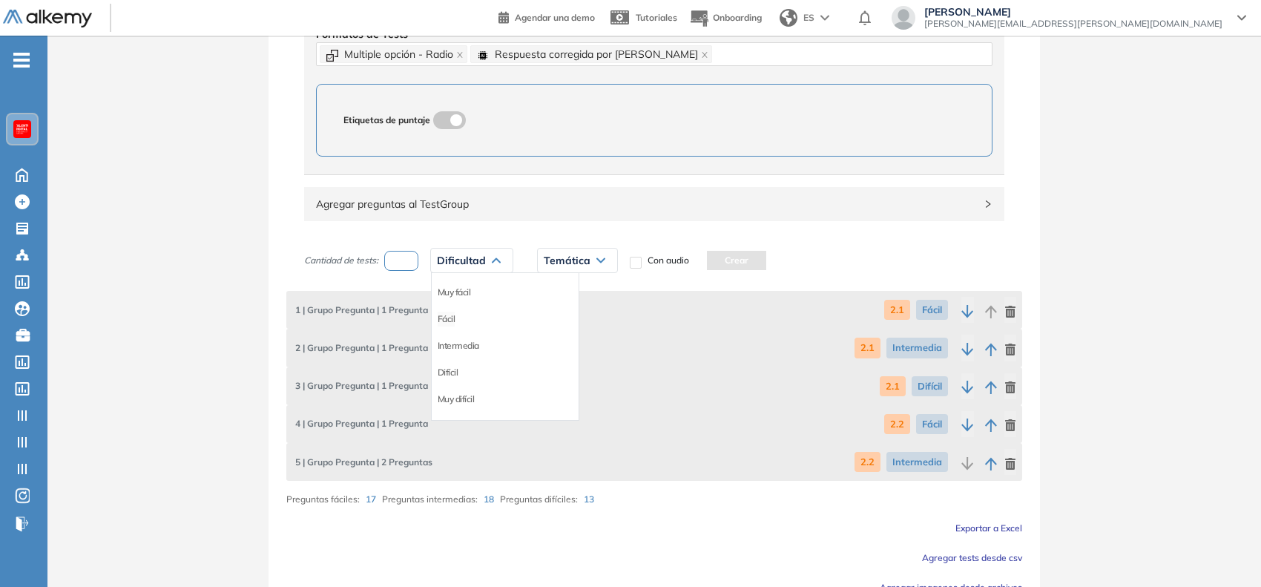
click at [453, 320] on li "Fácil" at bounding box center [447, 319] width 18 height 15
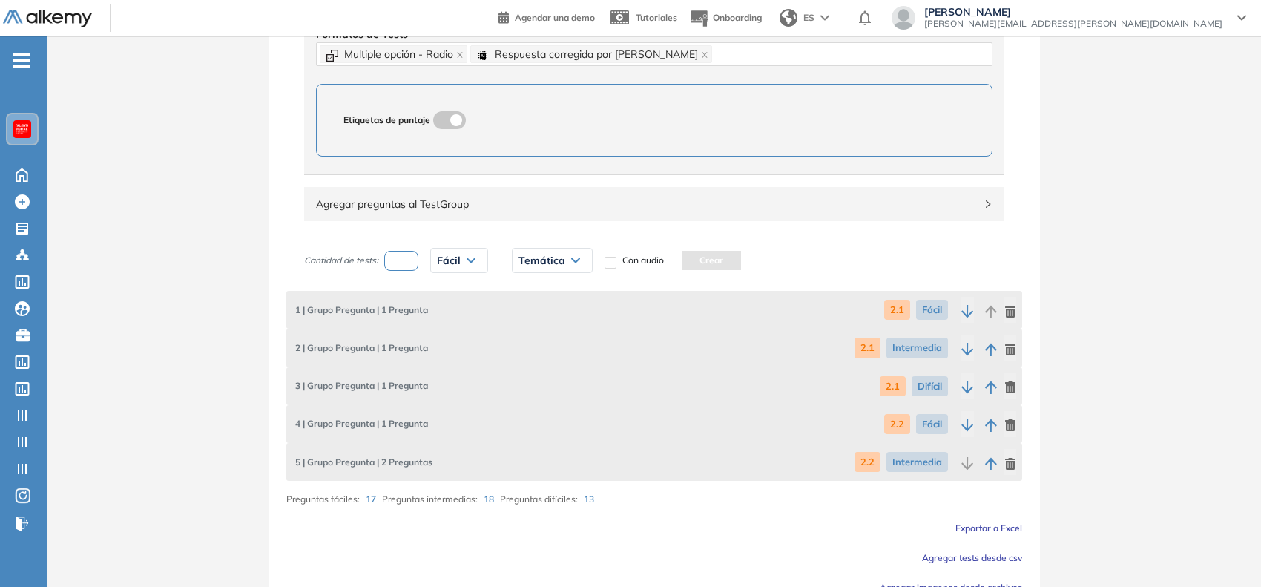
click at [461, 263] on span "Fácil" at bounding box center [449, 260] width 24 height 12
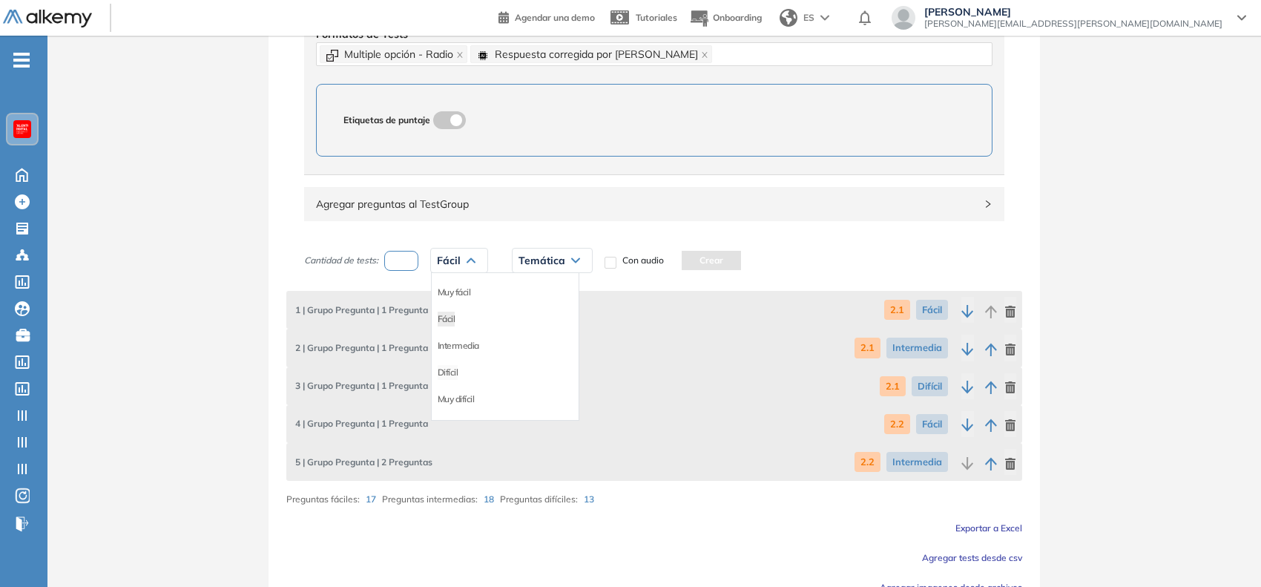
click at [444, 376] on li "Difícil" at bounding box center [448, 372] width 21 height 15
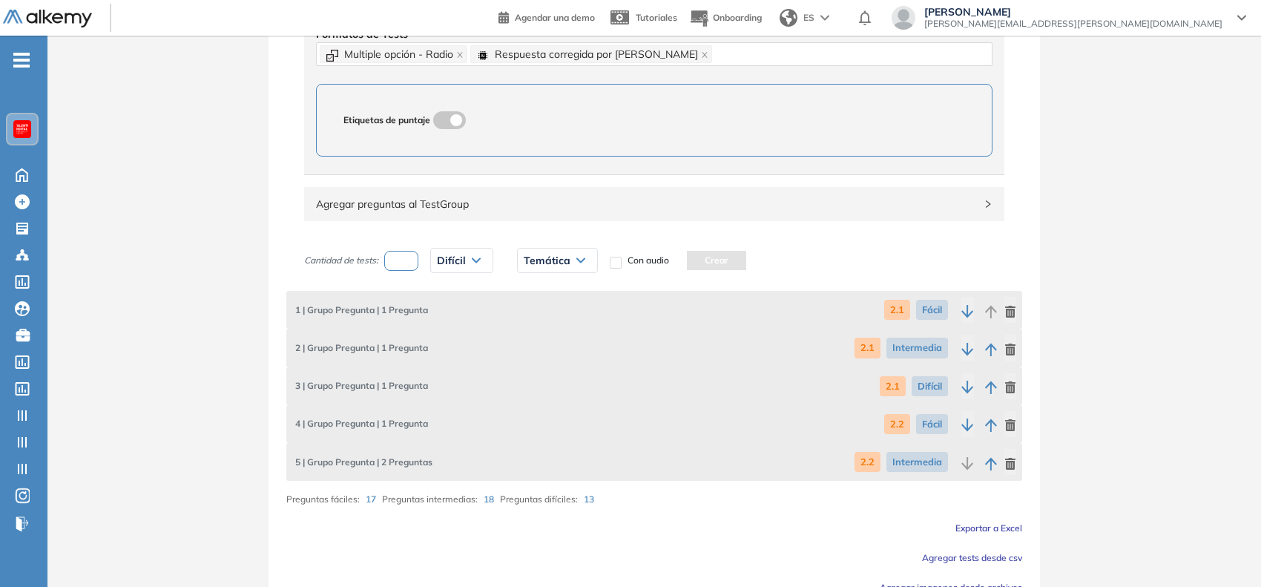
click at [564, 264] on span "Temática" at bounding box center [547, 260] width 47 height 12
click at [529, 320] on li "2.2" at bounding box center [530, 319] width 12 height 15
click at [672, 264] on button "Crear" at bounding box center [683, 260] width 59 height 19
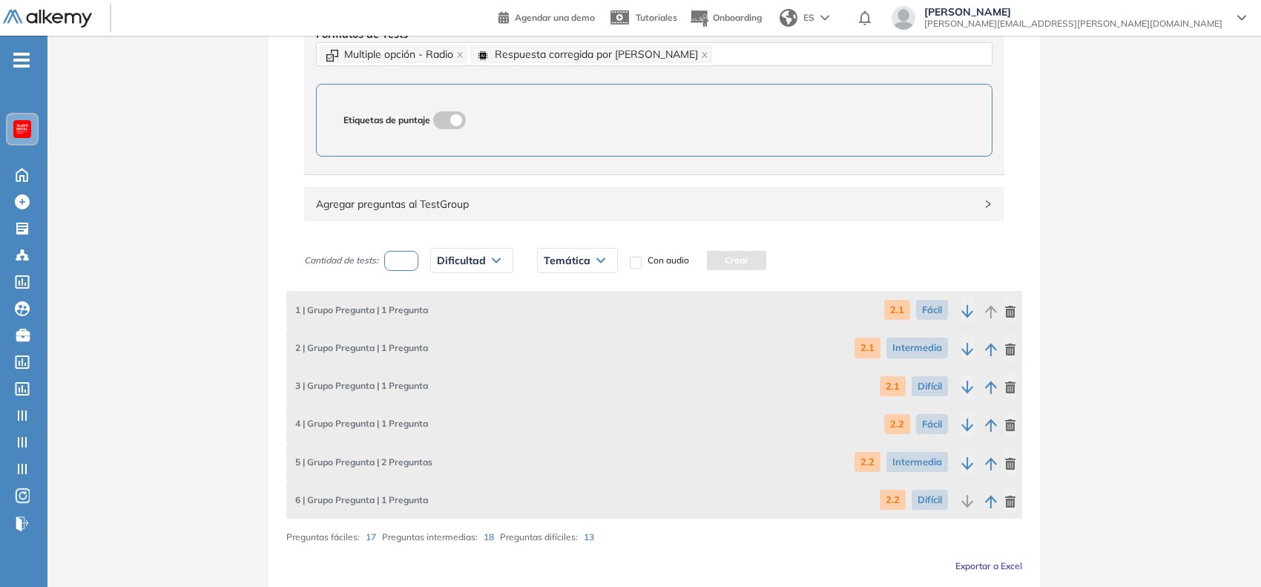
click at [398, 257] on input "number" at bounding box center [401, 261] width 34 height 20
type input "*"
click at [464, 266] on span "Dificultad" at bounding box center [461, 260] width 49 height 12
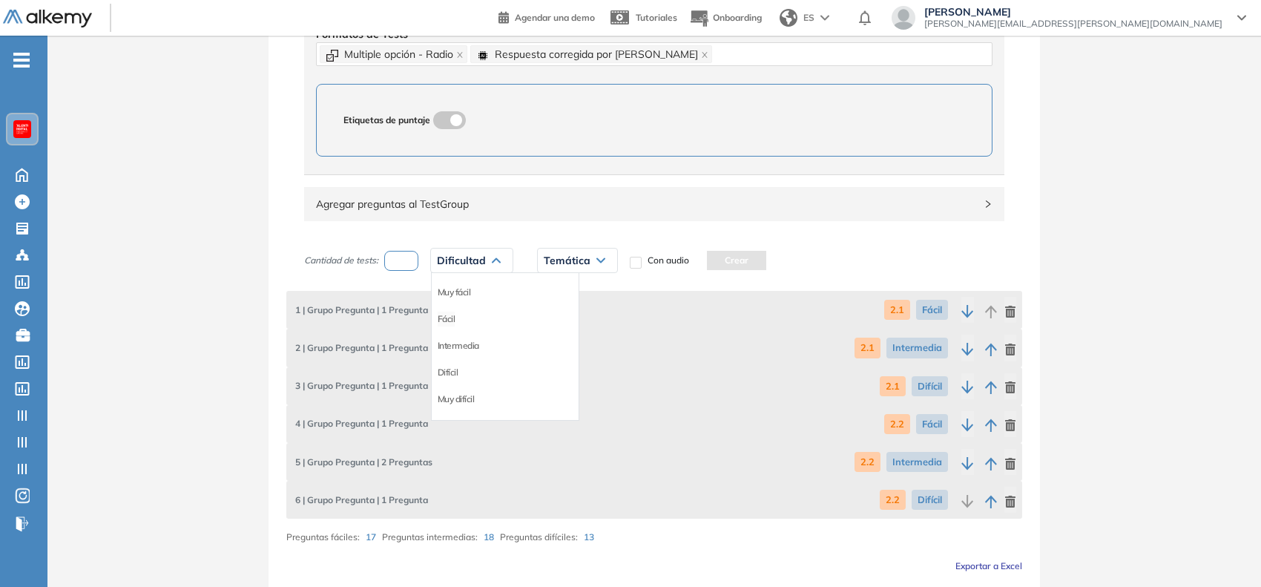
click at [452, 321] on li "Fácil" at bounding box center [447, 319] width 18 height 15
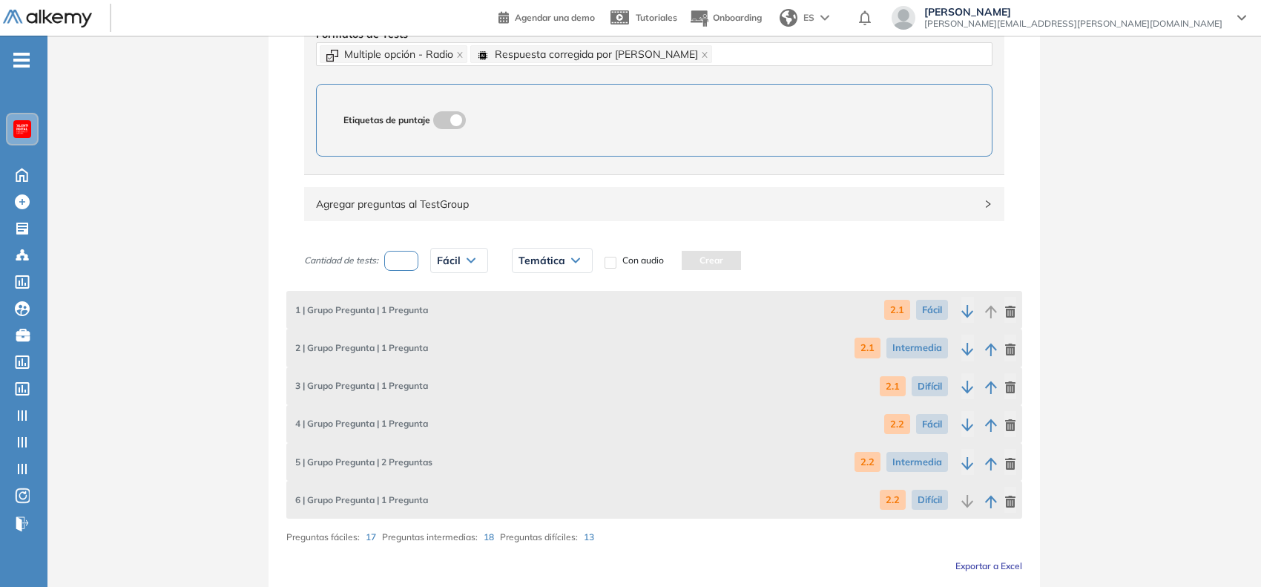
click at [551, 265] on span "Temática" at bounding box center [542, 260] width 47 height 12
click at [528, 398] on li "2.3" at bounding box center [525, 399] width 12 height 15
click at [691, 263] on button "Crear" at bounding box center [678, 260] width 59 height 19
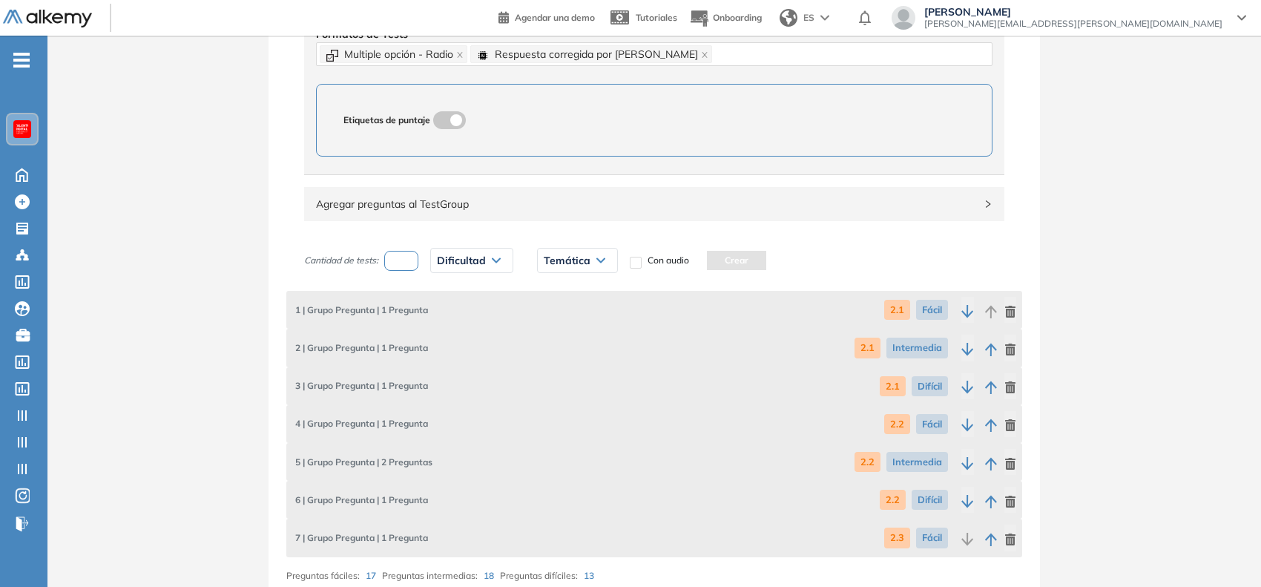
click at [395, 254] on input "number" at bounding box center [401, 261] width 34 height 20
type input "*"
click at [495, 256] on div "Dificultad" at bounding box center [472, 260] width 82 height 24
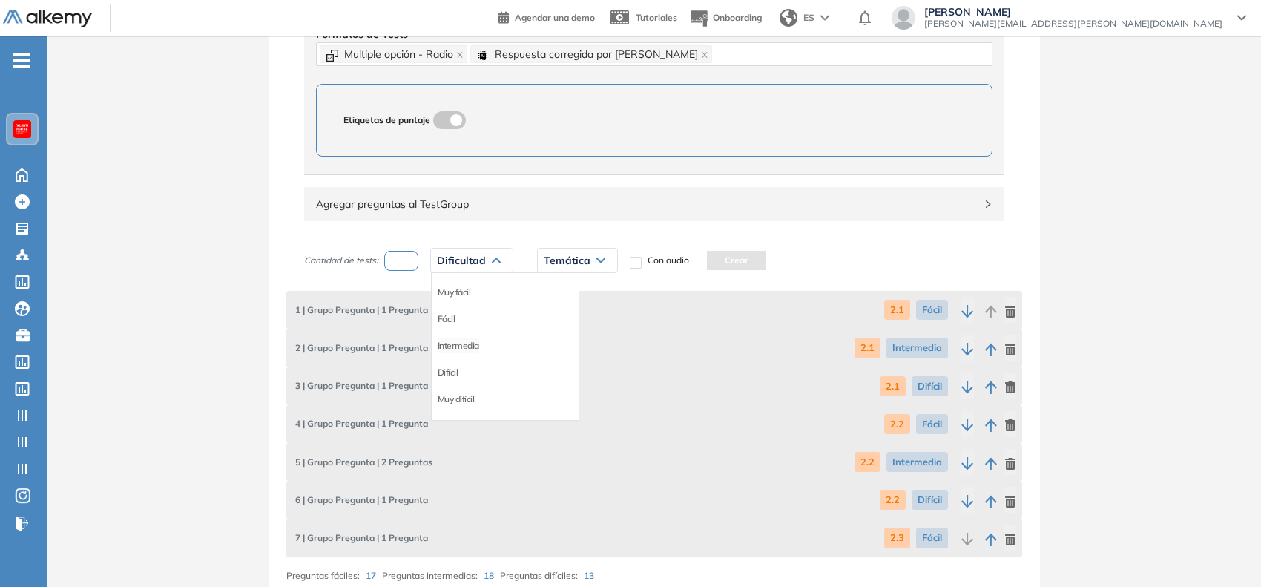
click at [464, 342] on li "Intermedia" at bounding box center [459, 345] width 42 height 15
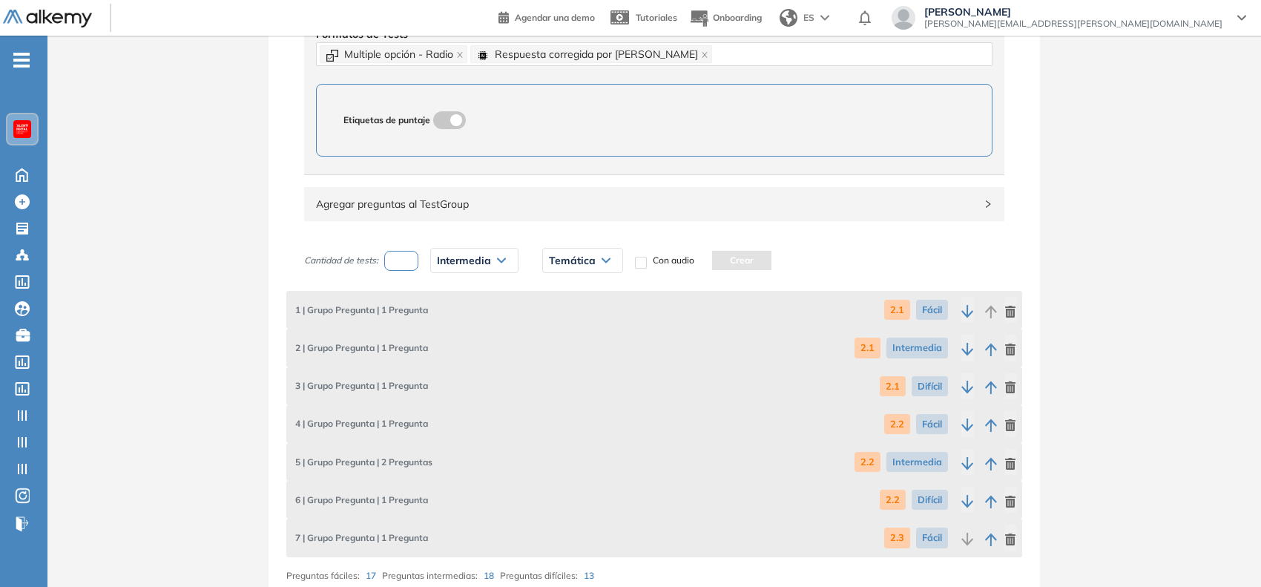
click at [565, 261] on span "Temática" at bounding box center [572, 260] width 47 height 12
click at [555, 394] on li "2.3" at bounding box center [556, 399] width 12 height 15
click at [708, 262] on button "Crear" at bounding box center [708, 260] width 59 height 19
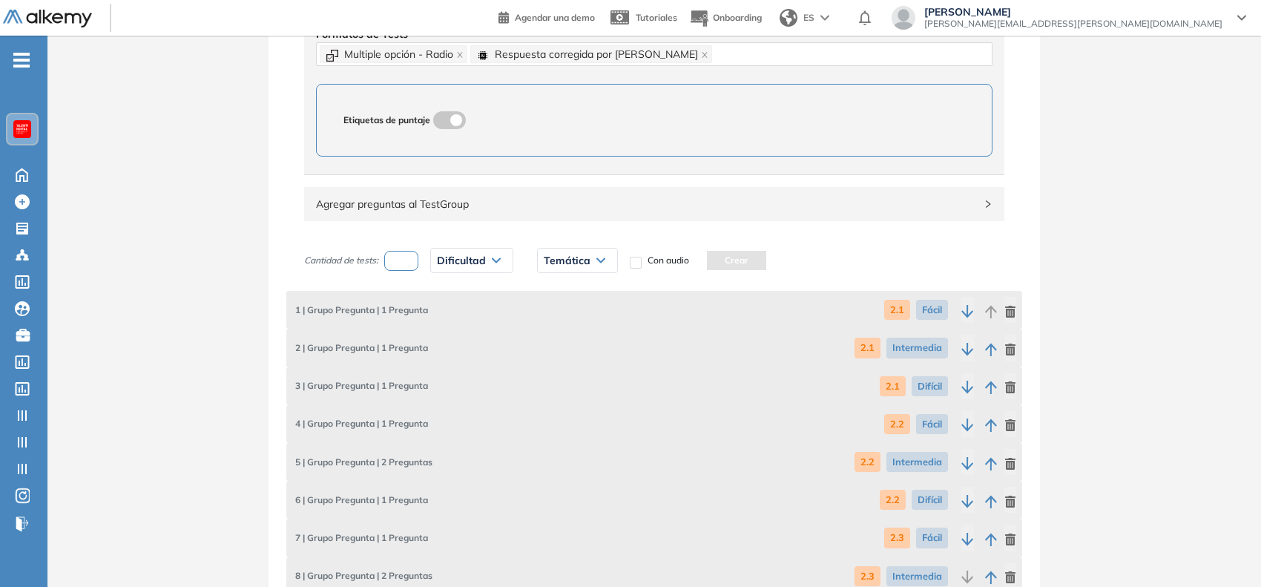
click at [392, 257] on input "number" at bounding box center [401, 261] width 34 height 20
type input "*"
click at [475, 262] on span "Dificultad" at bounding box center [461, 260] width 49 height 12
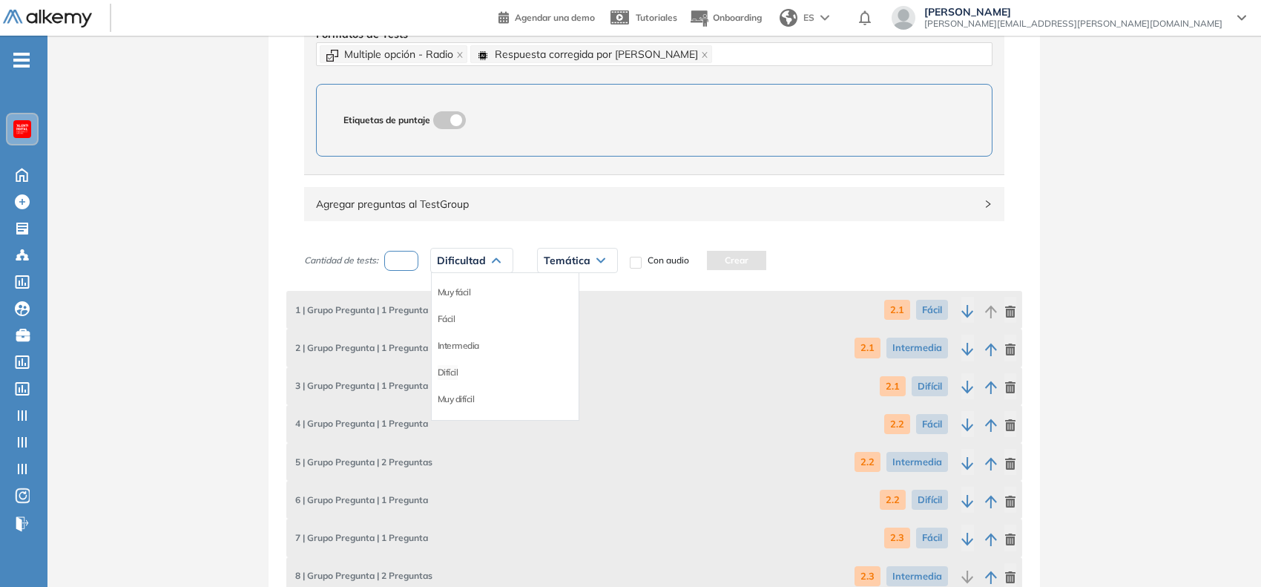
click at [454, 372] on li "Difícil" at bounding box center [448, 372] width 21 height 15
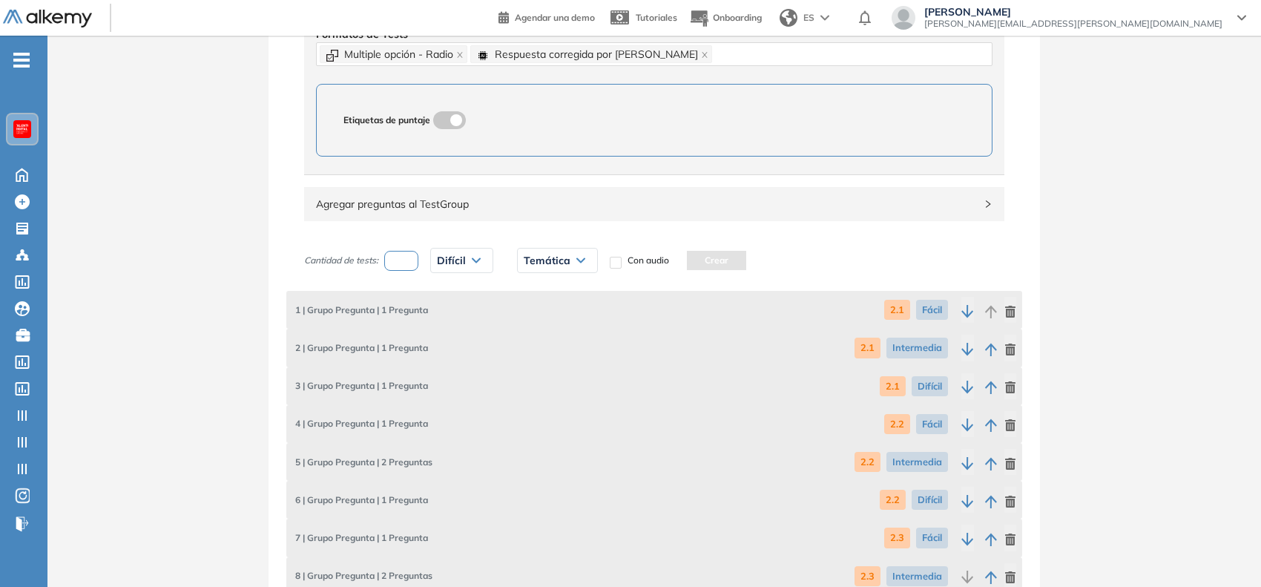
click at [556, 256] on span "Temática" at bounding box center [547, 260] width 47 height 12
click at [532, 399] on li "2.3" at bounding box center [530, 399] width 12 height 15
click at [694, 261] on button "Crear" at bounding box center [683, 260] width 59 height 19
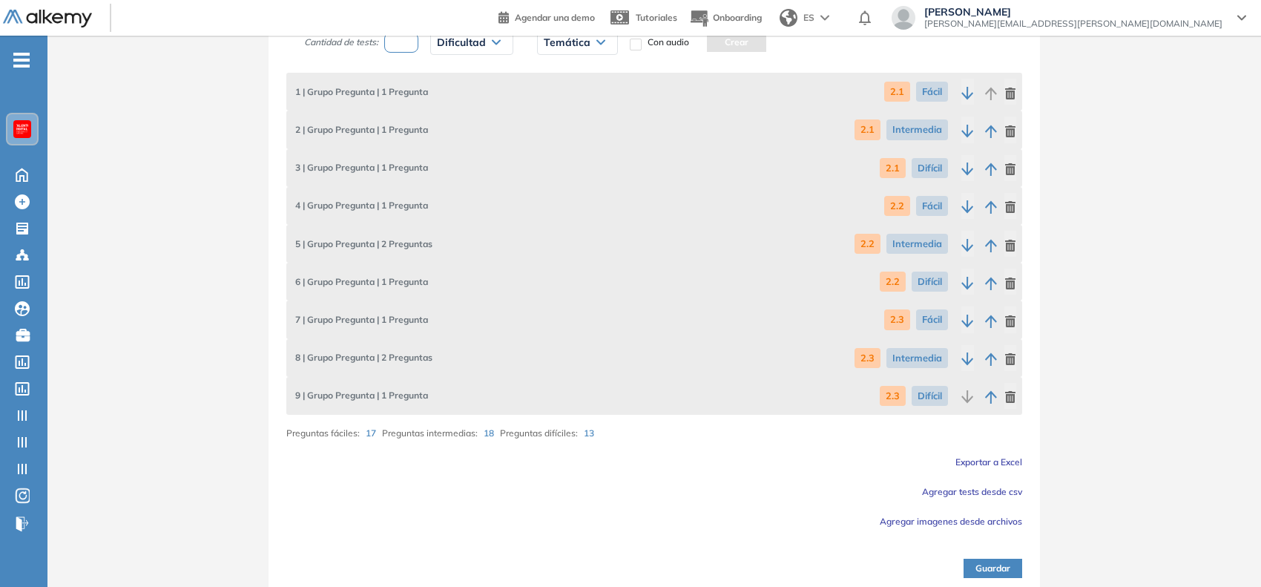
scroll to position [950, 0]
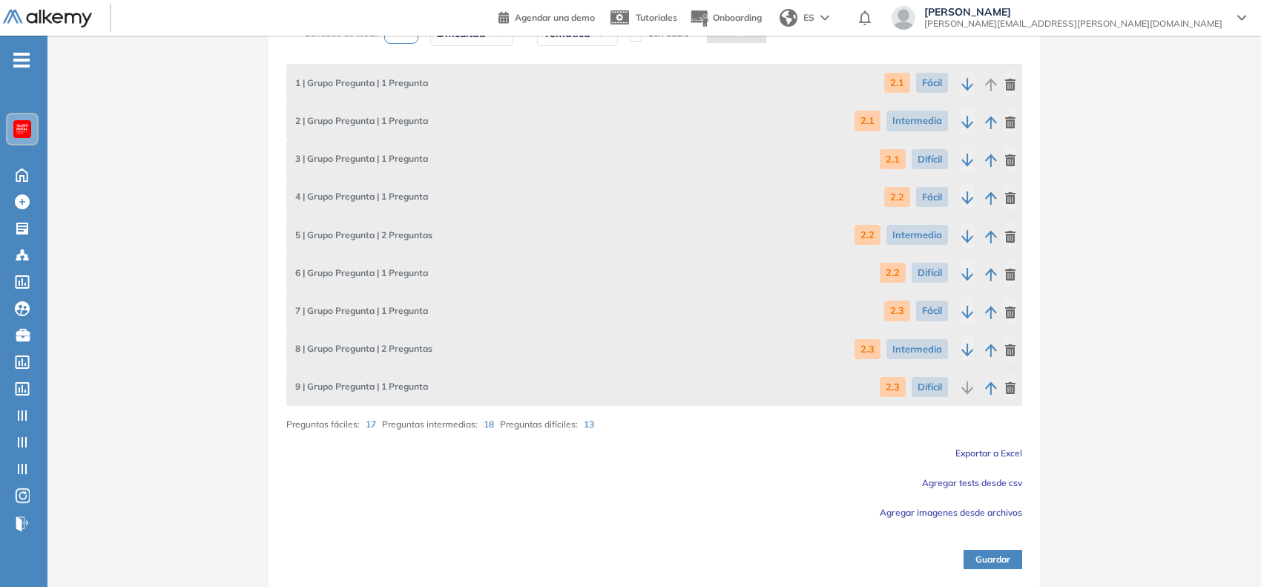
click at [694, 261] on div "6 | Grupo Pregunta | 1 Pregunta 2.2 Difícil" at bounding box center [654, 273] width 736 height 38
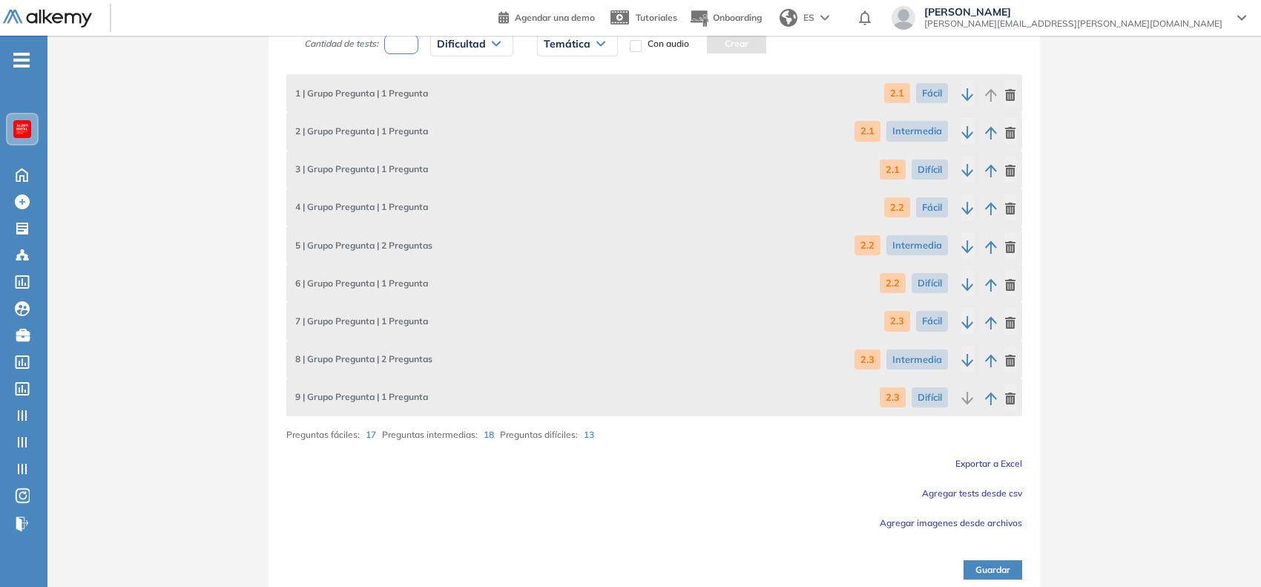
scroll to position [935, 0]
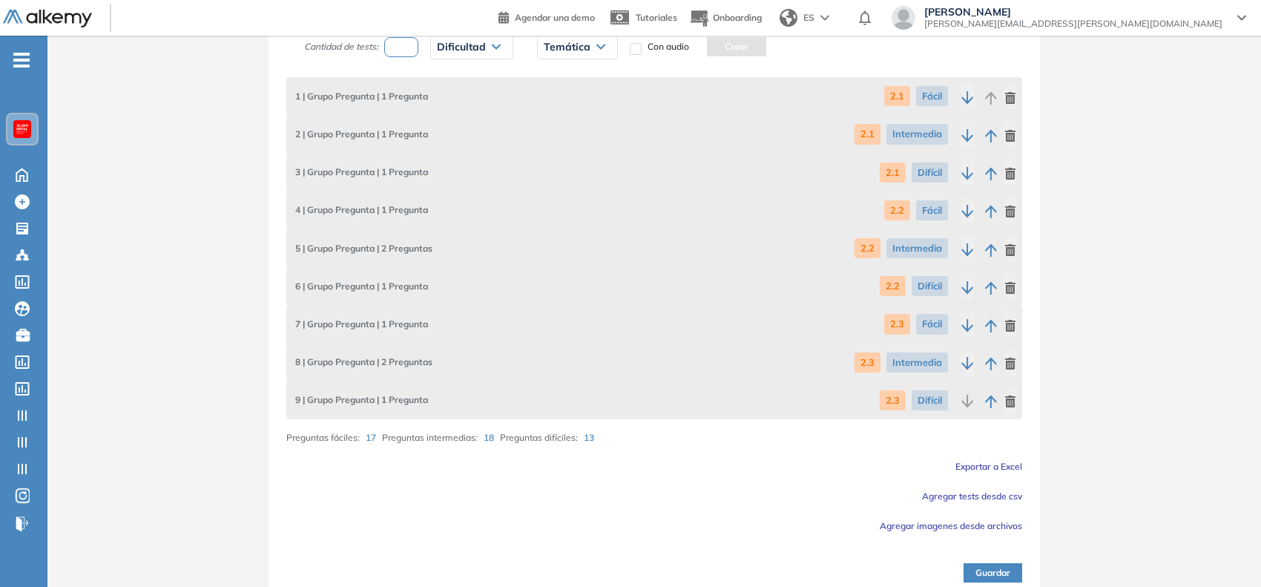
click at [406, 43] on input "number" at bounding box center [401, 47] width 34 height 20
type input "*"
click at [461, 57] on div "Dificultad" at bounding box center [472, 47] width 82 height 24
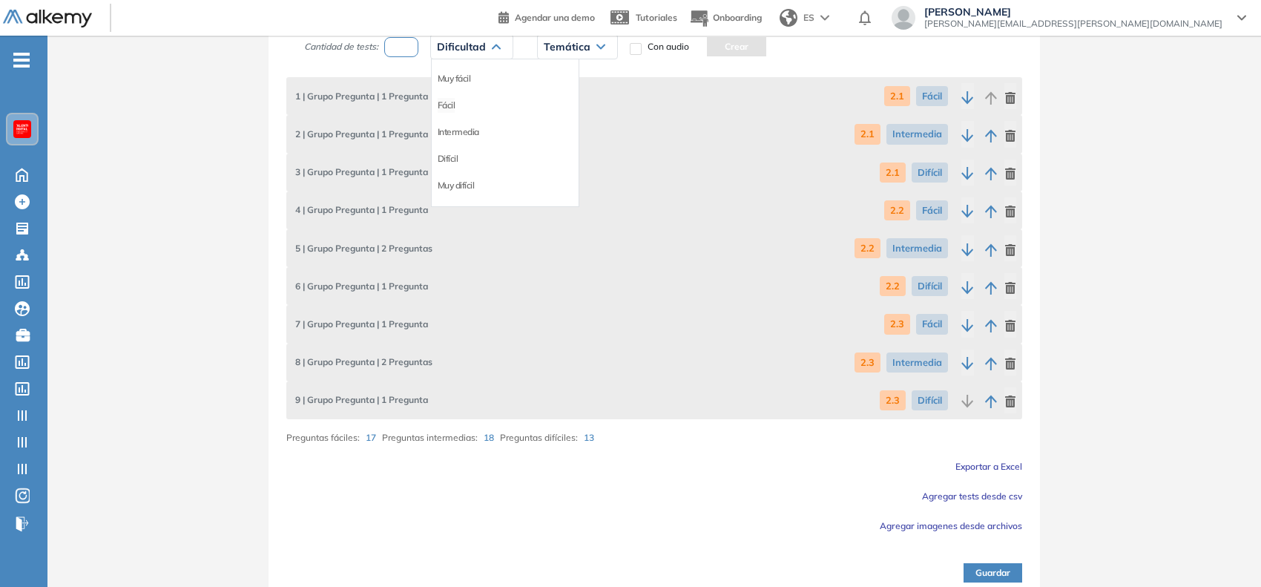
click at [450, 105] on li "Fácil" at bounding box center [447, 105] width 18 height 15
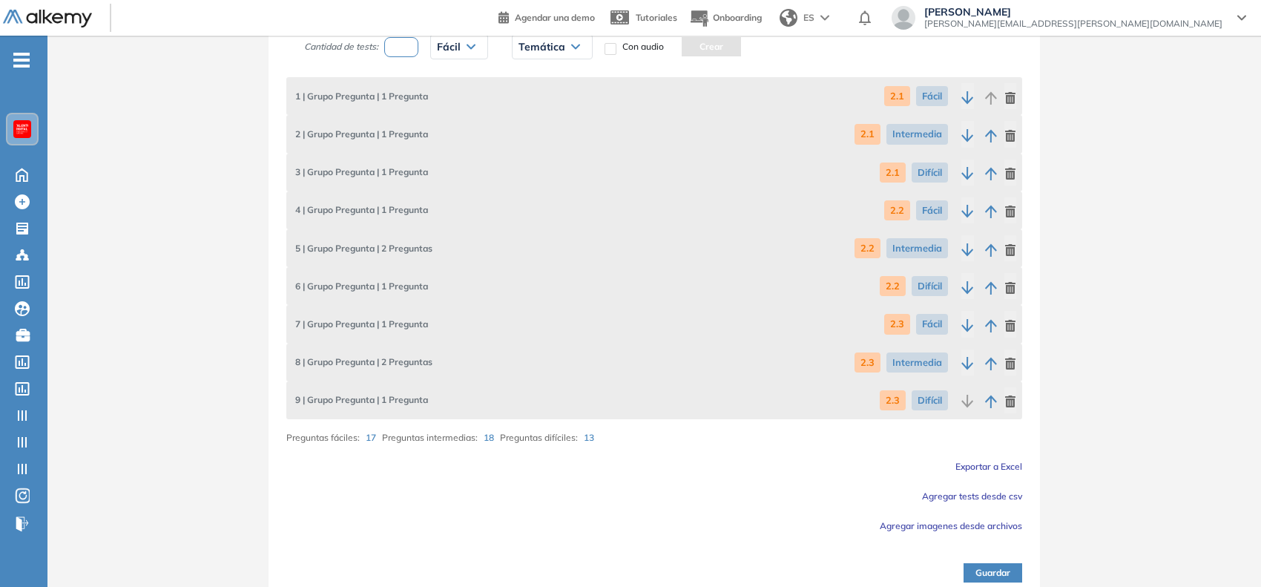
click at [540, 52] on span "Temática" at bounding box center [542, 47] width 47 height 12
click at [528, 134] on li "2.4" at bounding box center [525, 132] width 12 height 15
click at [661, 45] on button "Crear" at bounding box center [678, 46] width 59 height 19
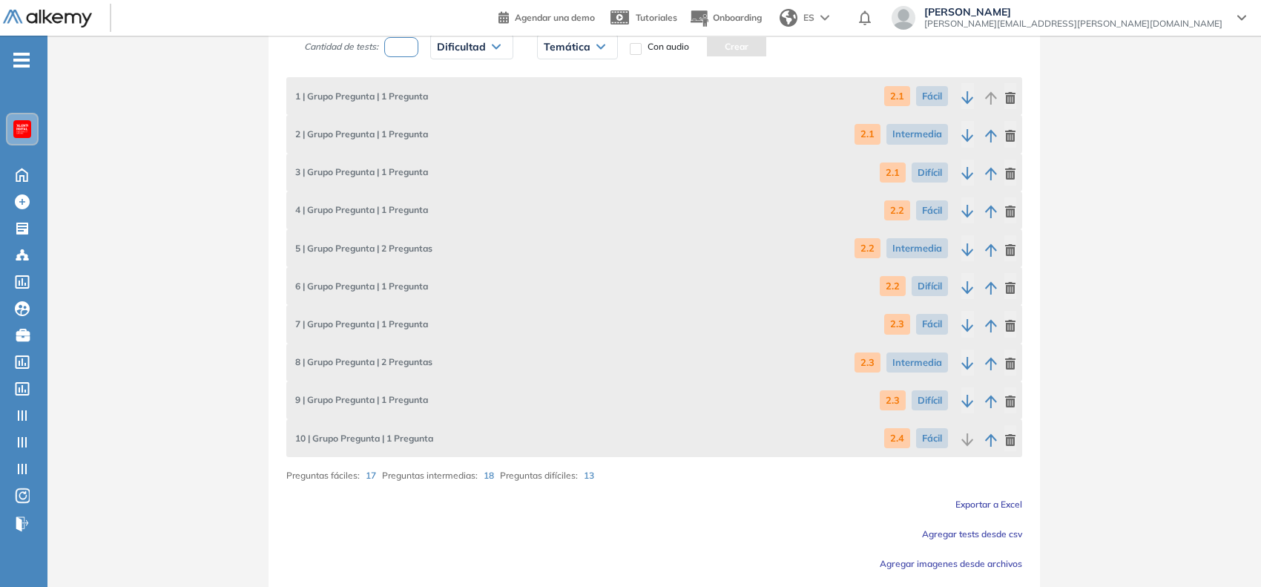
click at [412, 48] on input "number" at bounding box center [401, 47] width 34 height 20
type input "*"
click at [490, 48] on div "Dificultad" at bounding box center [472, 47] width 82 height 24
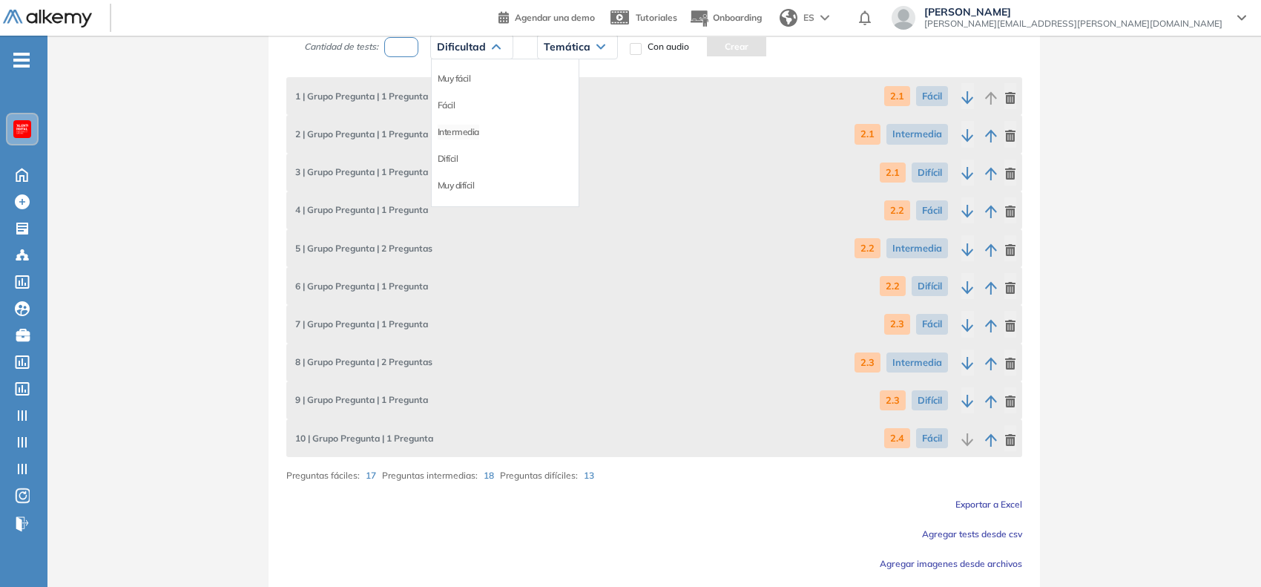
click at [461, 139] on li "Intermedia" at bounding box center [459, 132] width 42 height 15
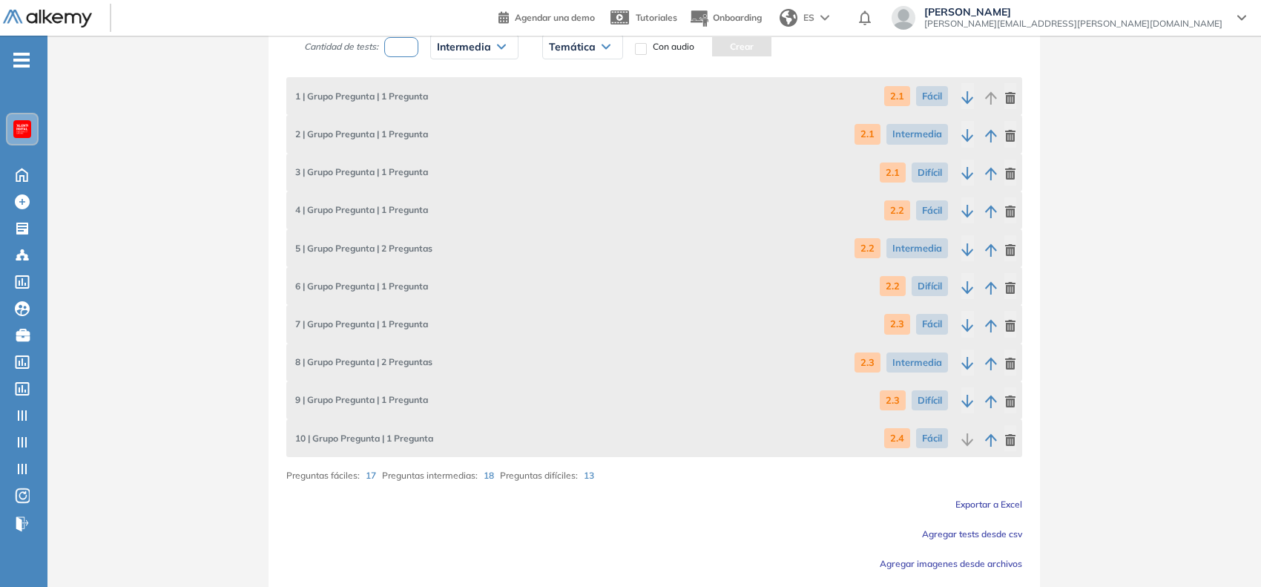
click at [579, 48] on span "Temática" at bounding box center [572, 47] width 47 height 12
click at [561, 139] on li "2.4" at bounding box center [556, 132] width 12 height 15
click at [724, 42] on button "Crear" at bounding box center [708, 46] width 59 height 19
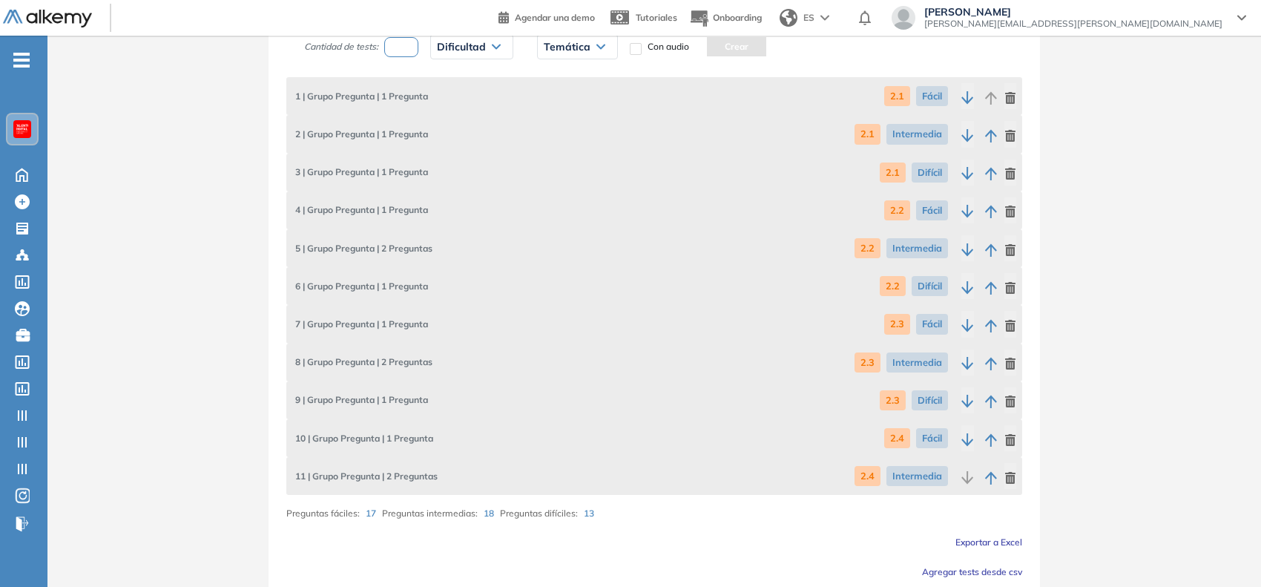
click at [408, 57] on input "number" at bounding box center [401, 47] width 34 height 20
type input "*"
click at [458, 47] on span "Dificultad" at bounding box center [461, 47] width 49 height 12
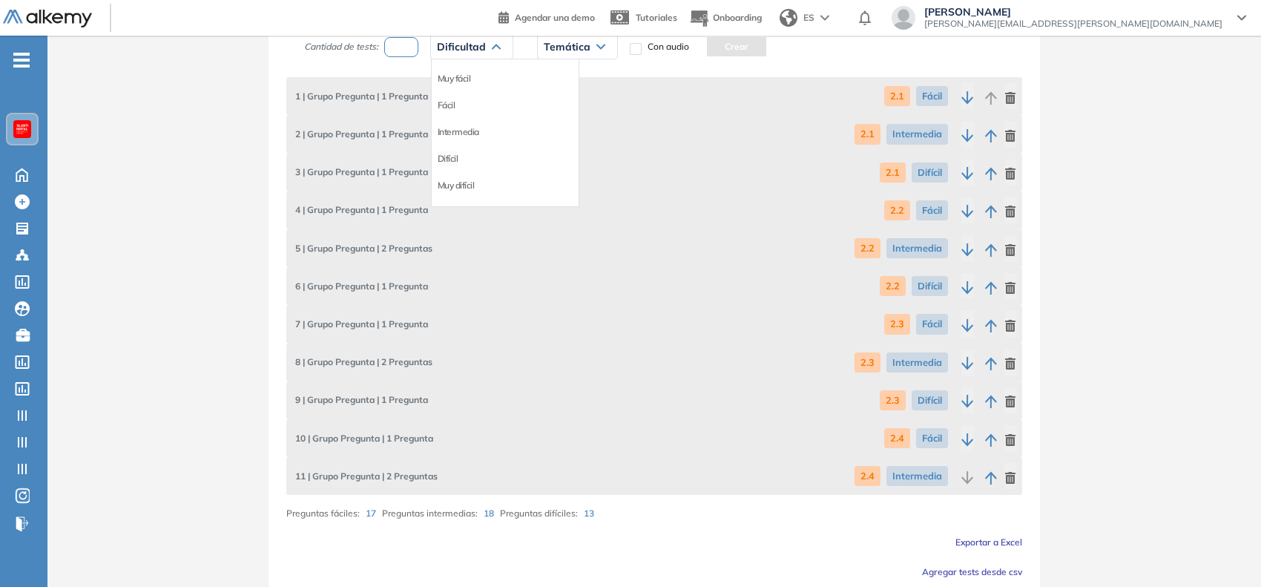
click at [446, 157] on li "Difícil" at bounding box center [448, 158] width 21 height 15
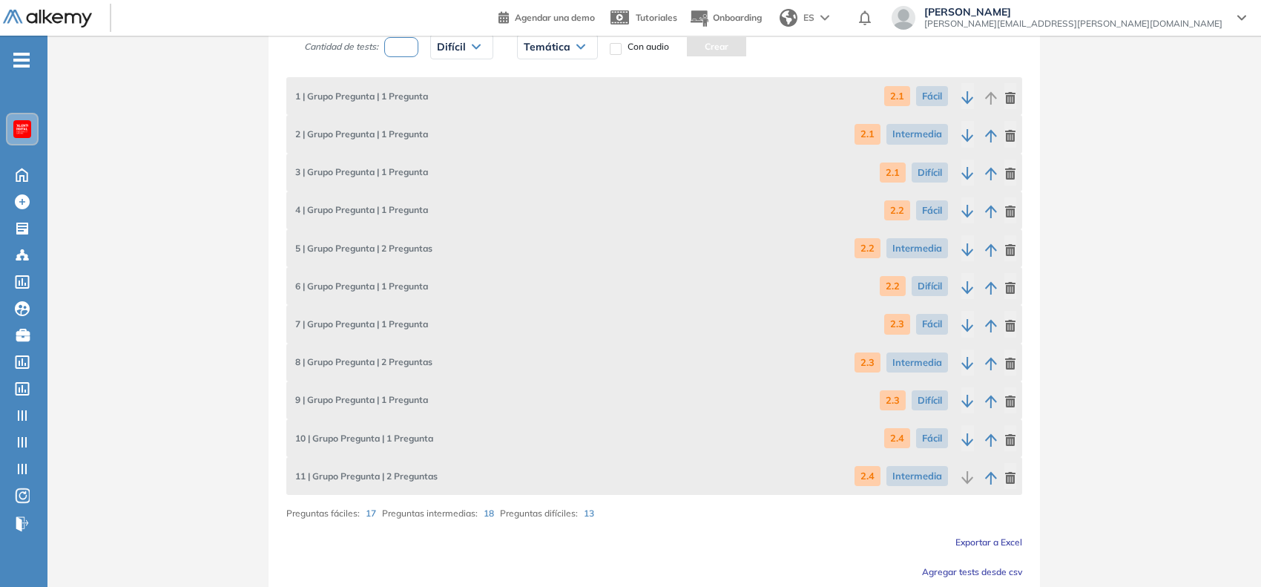
click at [566, 52] on span "Temática" at bounding box center [547, 47] width 47 height 12
click at [531, 131] on li "2.4" at bounding box center [530, 132] width 12 height 15
click at [665, 50] on button "Crear" at bounding box center [683, 46] width 59 height 19
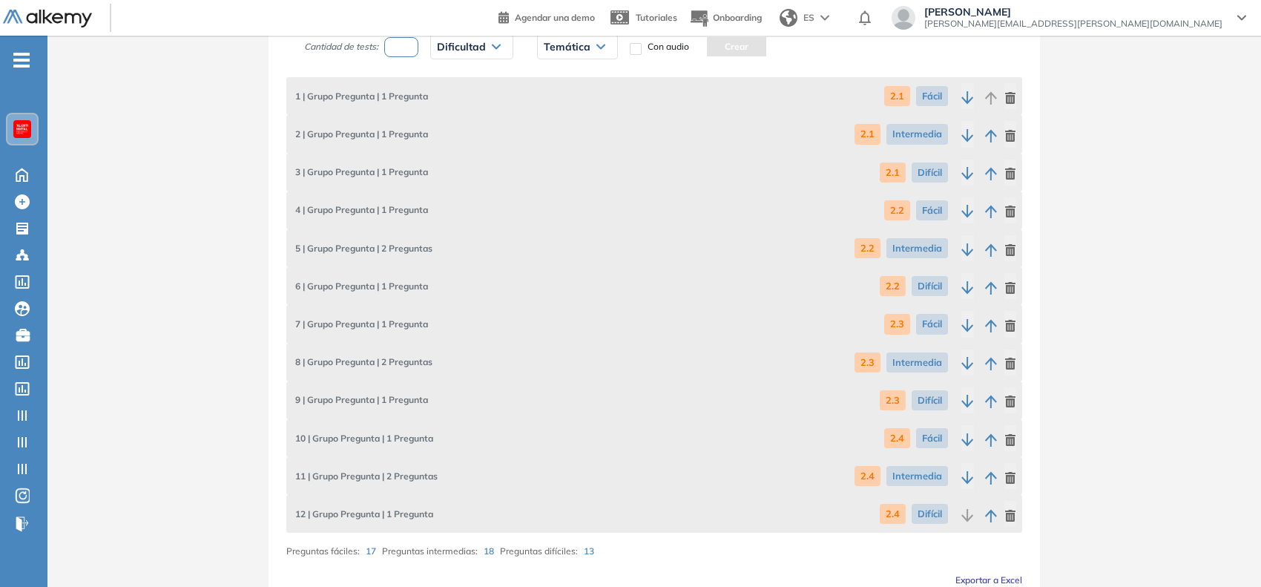
click at [401, 42] on input "number" at bounding box center [401, 47] width 34 height 20
type input "*"
click at [458, 45] on span "Dificultad" at bounding box center [461, 47] width 49 height 12
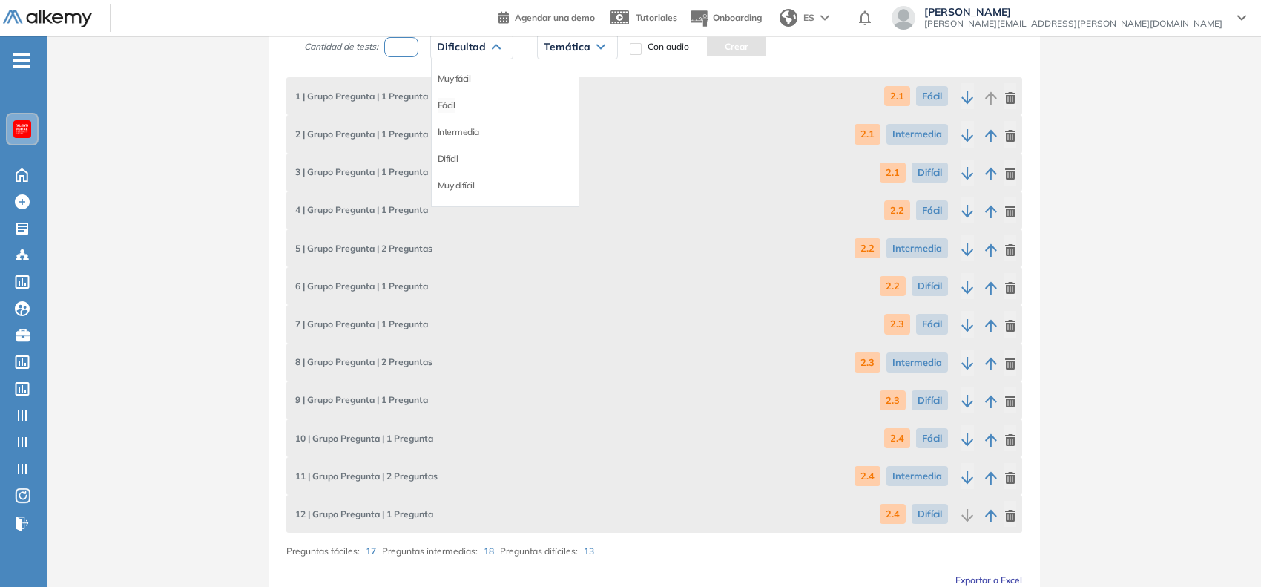
click at [440, 113] on li "Fácil" at bounding box center [447, 105] width 18 height 15
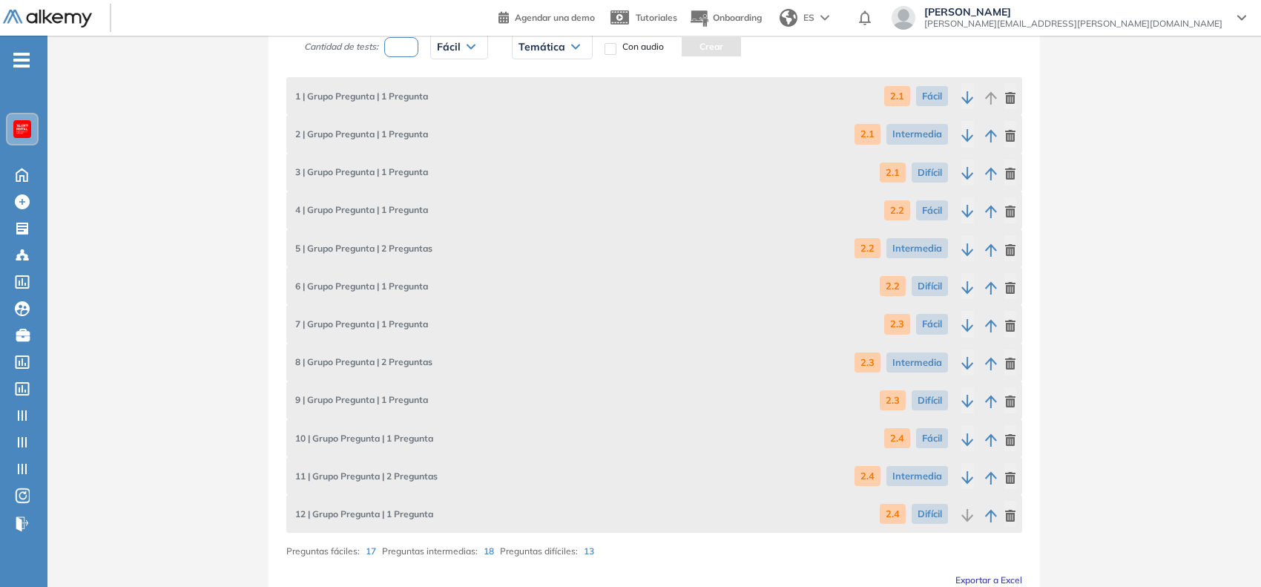
click at [532, 50] on span "Temática" at bounding box center [542, 47] width 47 height 12
click at [527, 154] on li "2.5" at bounding box center [525, 158] width 12 height 15
click at [698, 48] on button "Crear" at bounding box center [678, 46] width 59 height 19
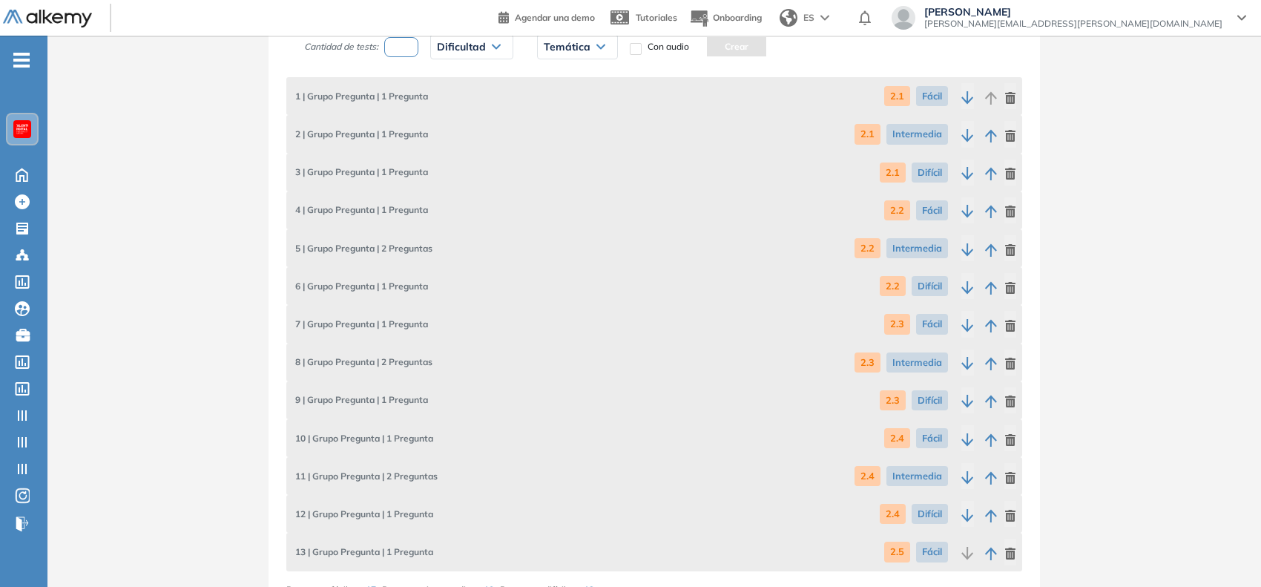
click at [401, 46] on input "number" at bounding box center [401, 47] width 34 height 20
type input "*"
click at [475, 50] on span "Dificultad" at bounding box center [461, 47] width 49 height 12
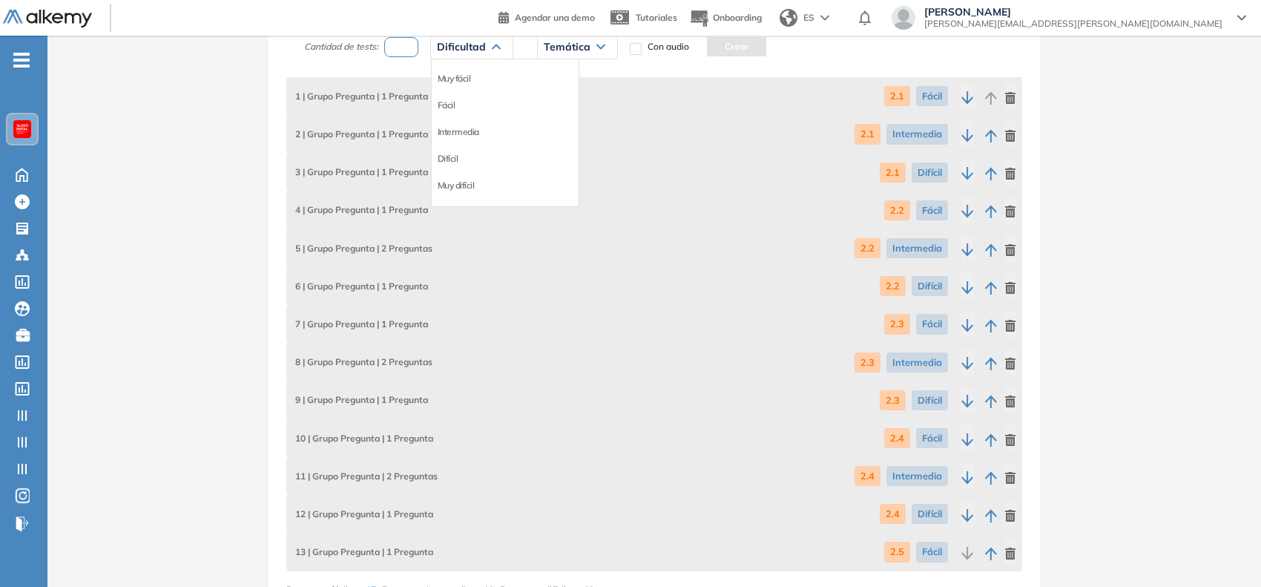
click at [475, 50] on span "Dificultad" at bounding box center [461, 47] width 49 height 12
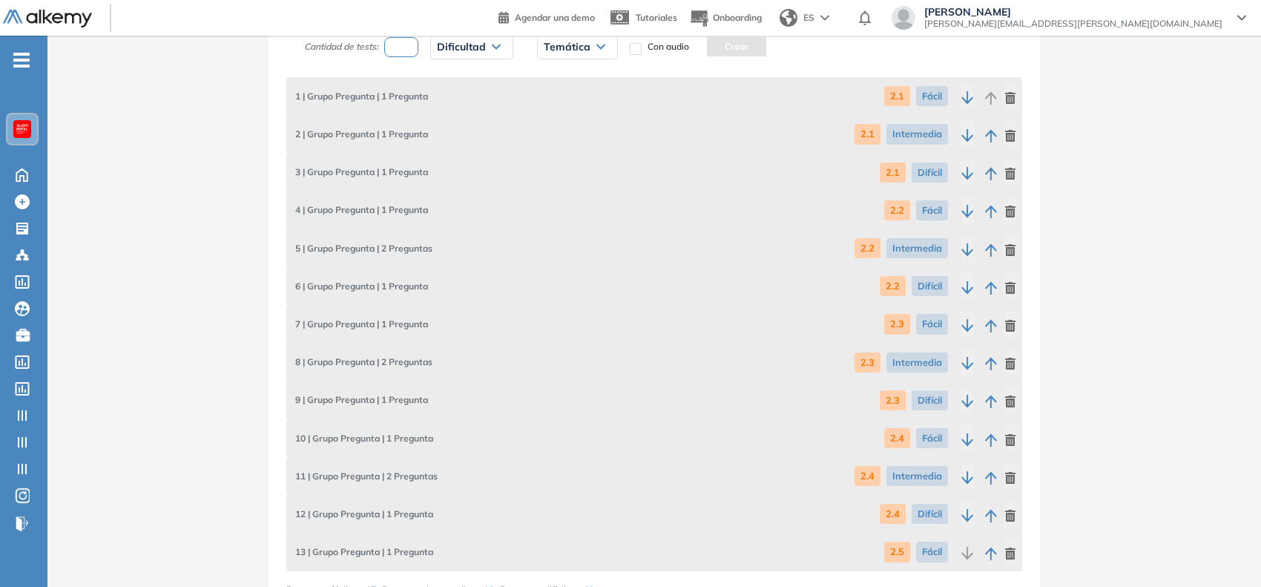
click at [475, 50] on span "Dificultad" at bounding box center [461, 47] width 49 height 12
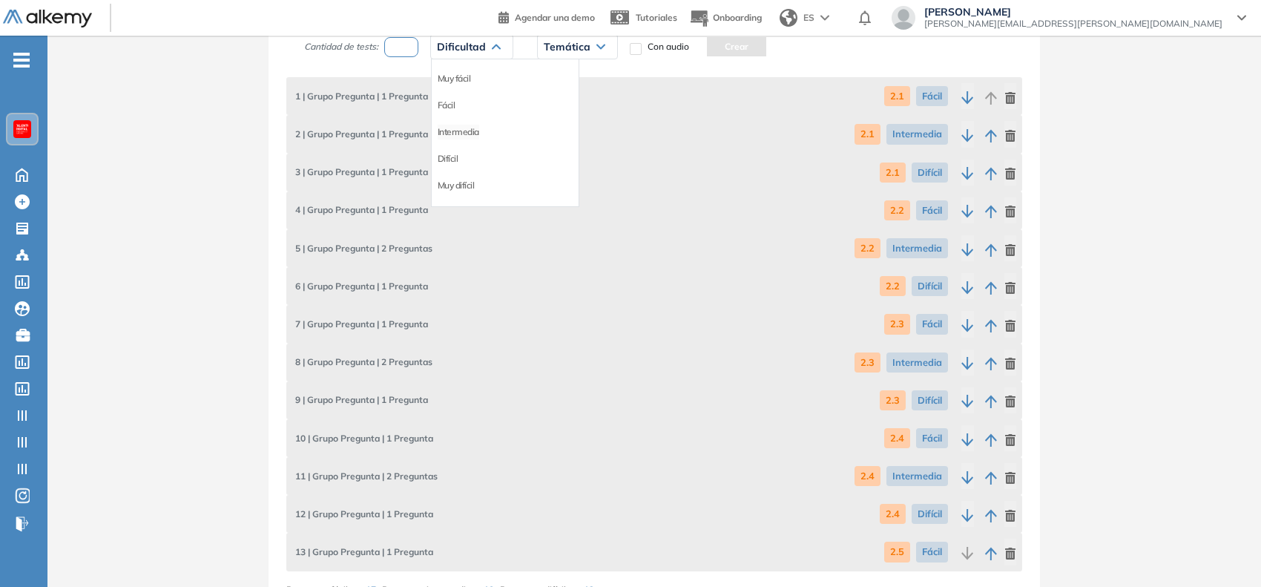
click at [472, 135] on li "Intermedia" at bounding box center [459, 132] width 42 height 15
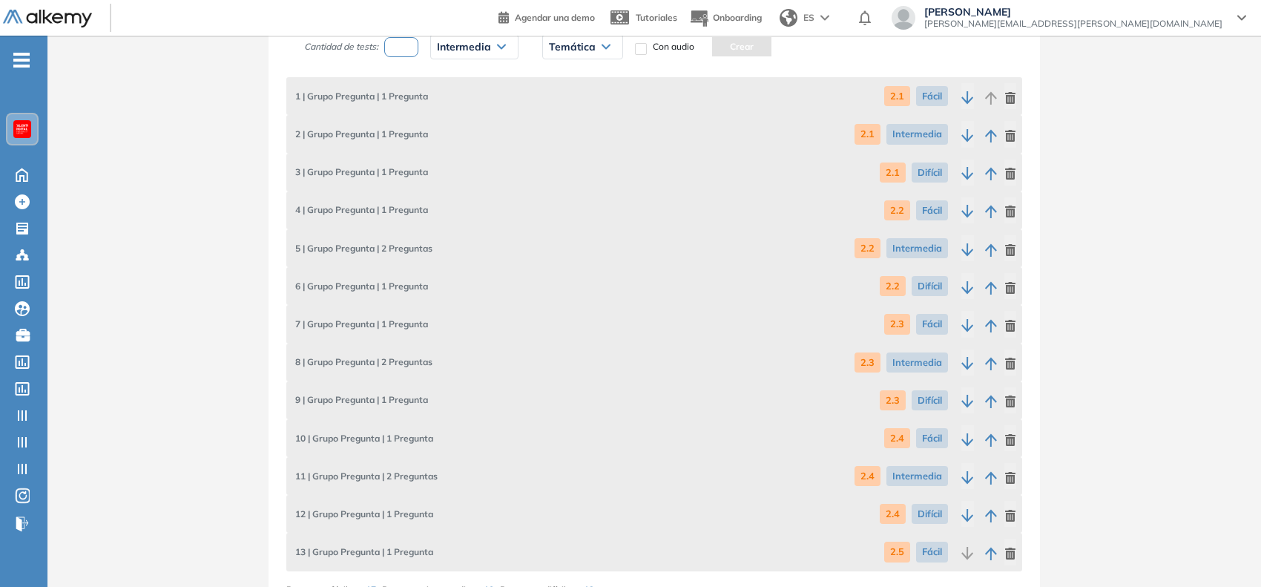
click at [585, 47] on span "Temática" at bounding box center [572, 47] width 47 height 12
click at [558, 153] on li "2.5" at bounding box center [556, 158] width 12 height 15
click at [727, 46] on button "Crear" at bounding box center [708, 46] width 59 height 19
click at [394, 53] on input "number" at bounding box center [401, 47] width 34 height 20
type input "*"
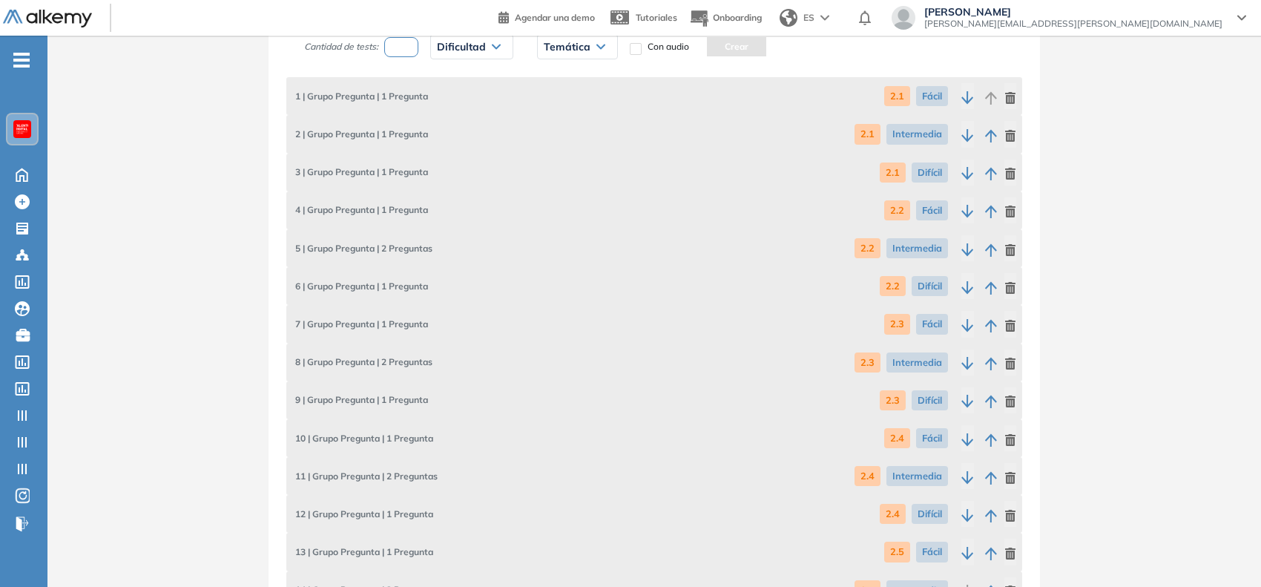
click at [444, 50] on span "Dificultad" at bounding box center [461, 47] width 49 height 12
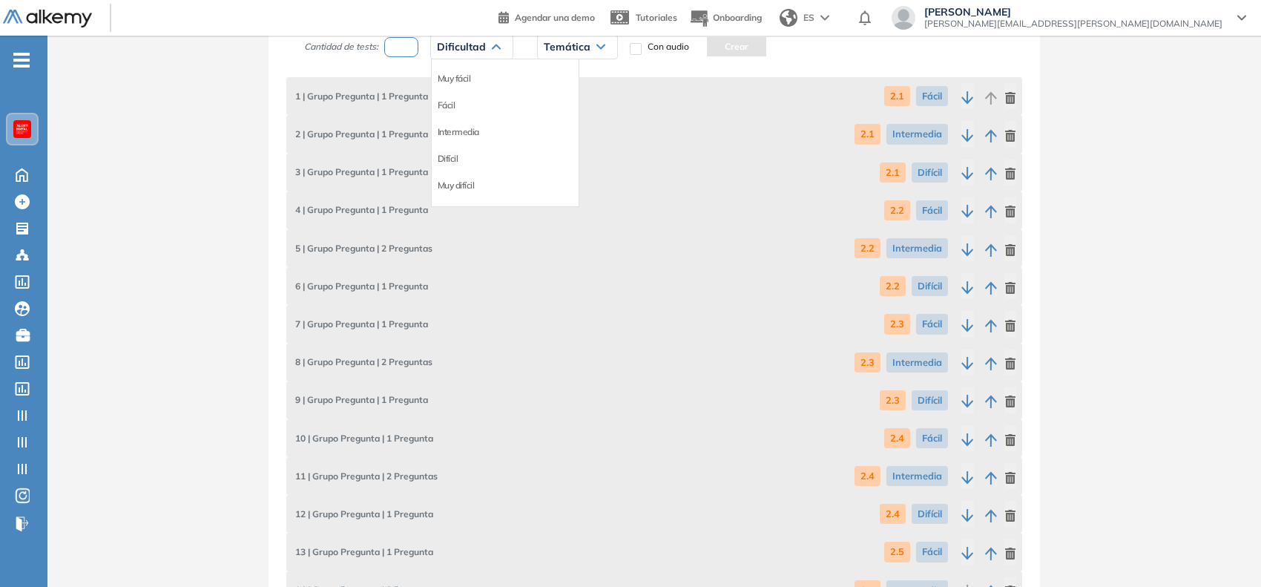
click at [450, 162] on li "Difícil" at bounding box center [448, 158] width 21 height 15
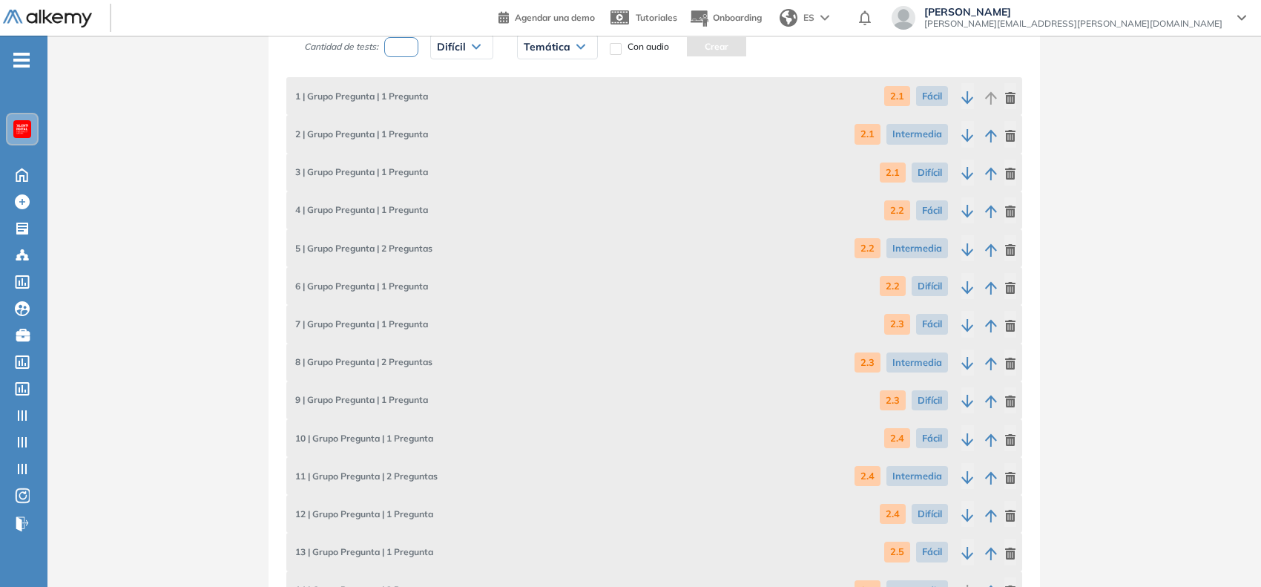
click at [560, 50] on span "Temática" at bounding box center [547, 47] width 47 height 12
click at [534, 153] on li "2.5" at bounding box center [530, 158] width 12 height 15
click at [692, 45] on button "Crear" at bounding box center [683, 46] width 59 height 19
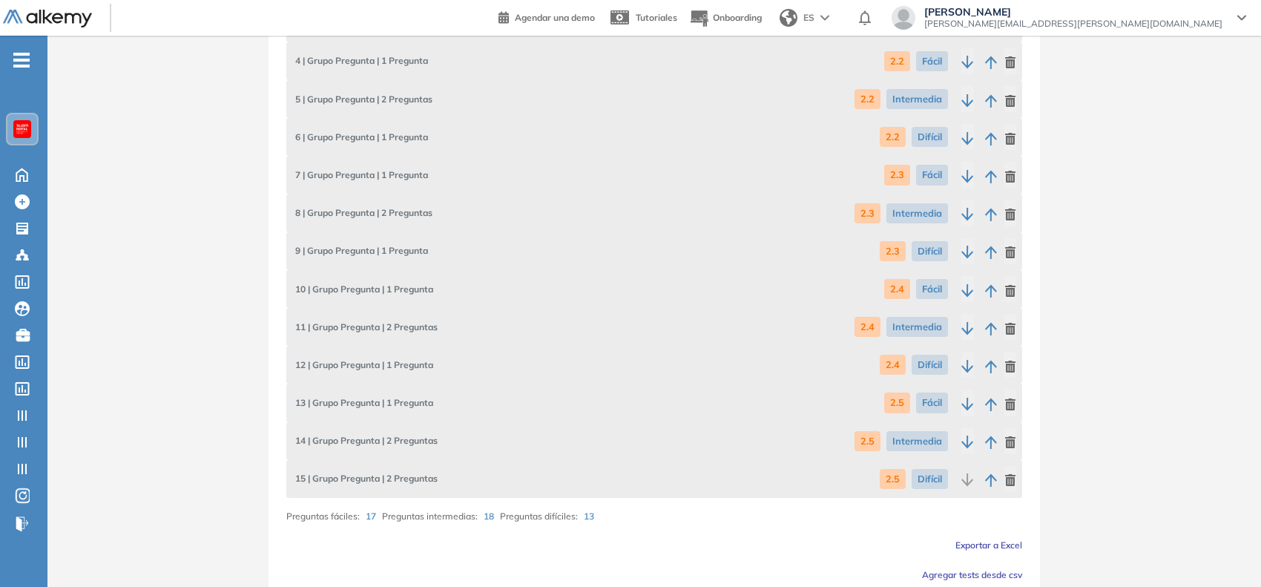
scroll to position [1177, 0]
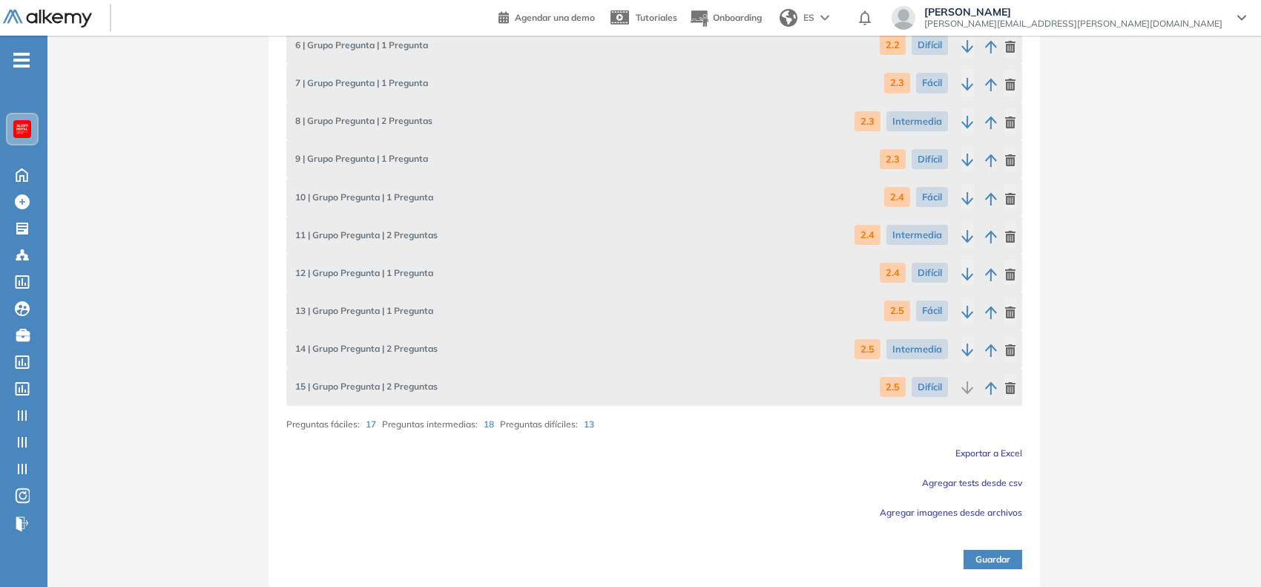
click at [987, 550] on button "Guardar" at bounding box center [993, 559] width 59 height 19
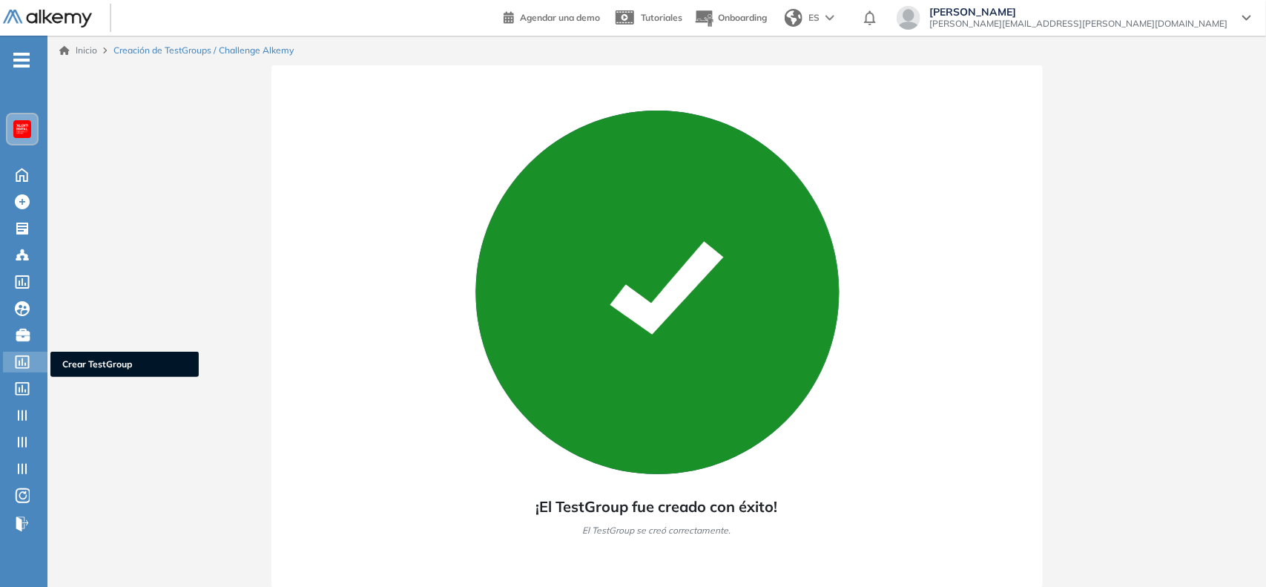
click at [13, 362] on div "Crear TestGroup Crear TestGroup" at bounding box center [25, 362] width 45 height 21
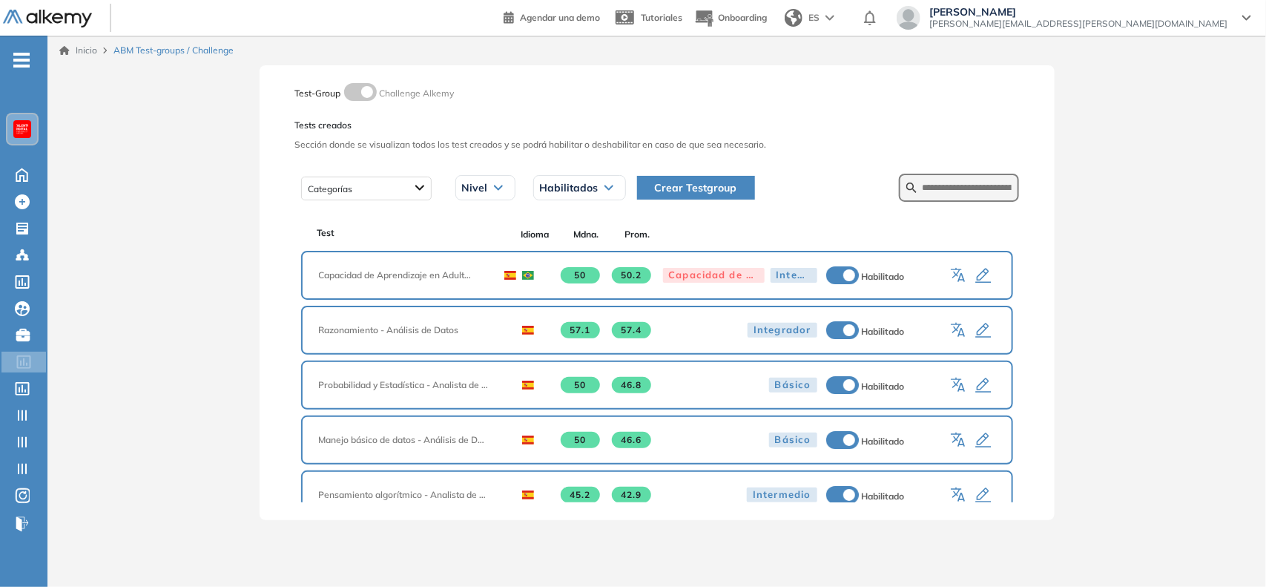
click at [717, 178] on button "Crear Testgroup" at bounding box center [696, 188] width 118 height 24
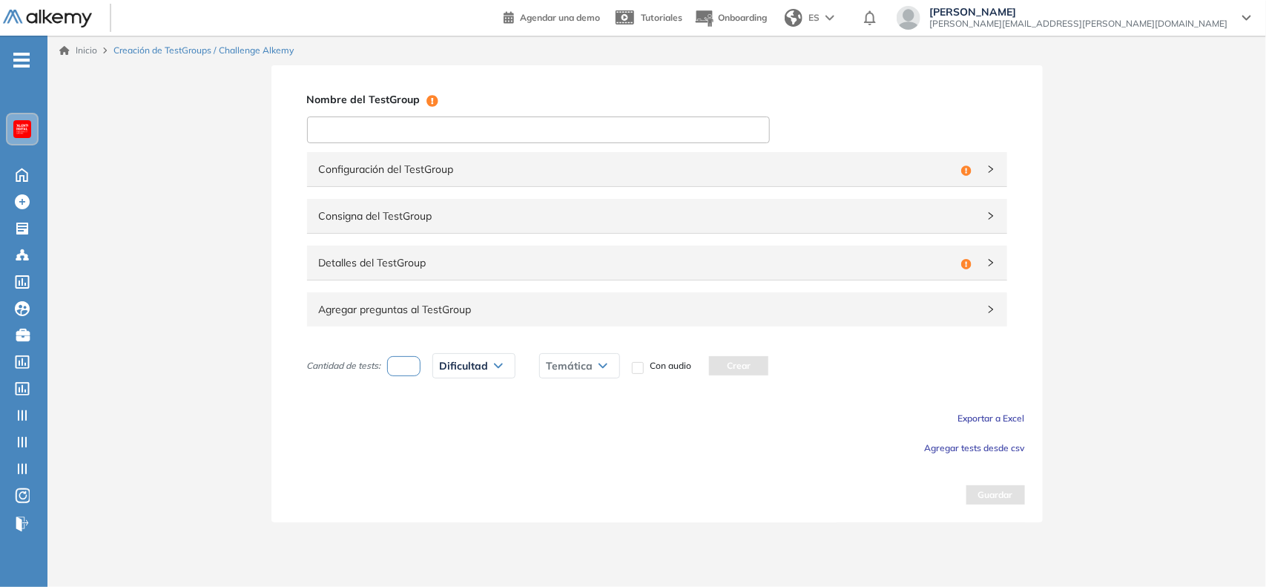
click at [484, 134] on input at bounding box center [538, 129] width 463 height 27
type input "**********"
click at [543, 168] on span "Configuración del TestGroup" at bounding box center [637, 169] width 636 height 16
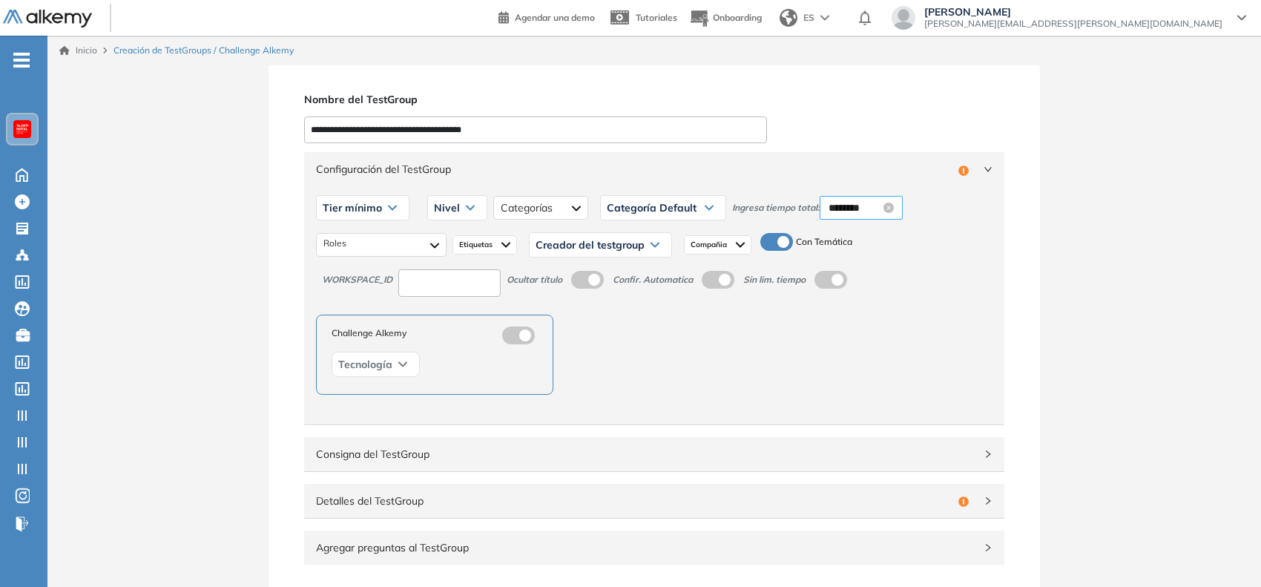
click at [847, 208] on input "********" at bounding box center [855, 208] width 52 height 16
click at [874, 323] on div "18" at bounding box center [880, 319] width 41 height 21
type input "********"
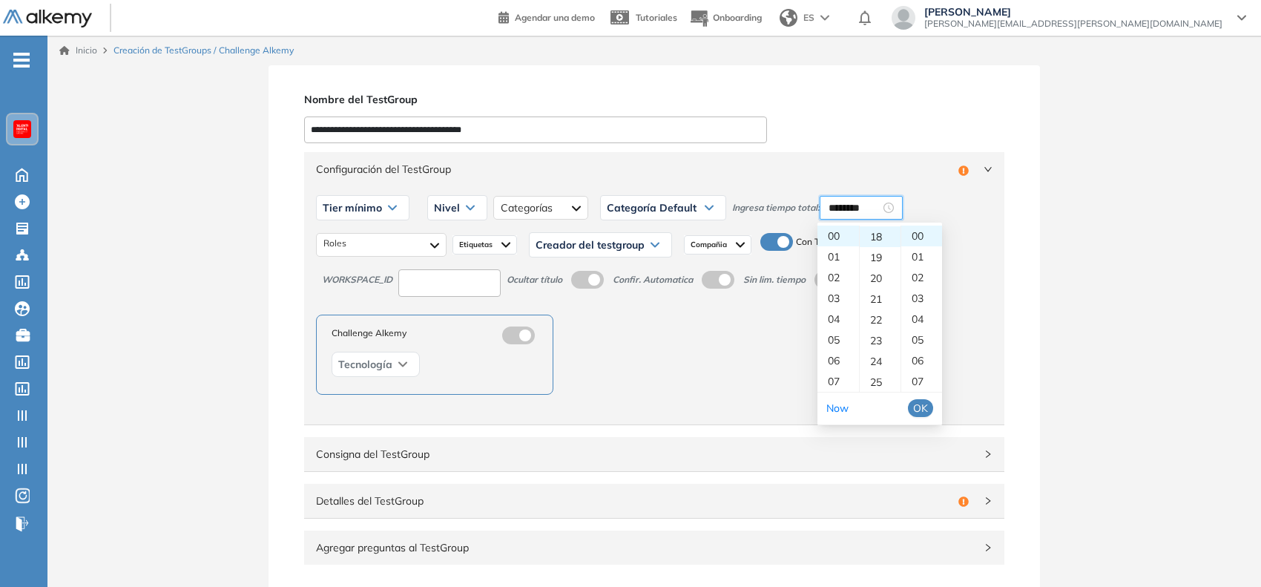
click at [927, 406] on span "OK" at bounding box center [920, 408] width 15 height 16
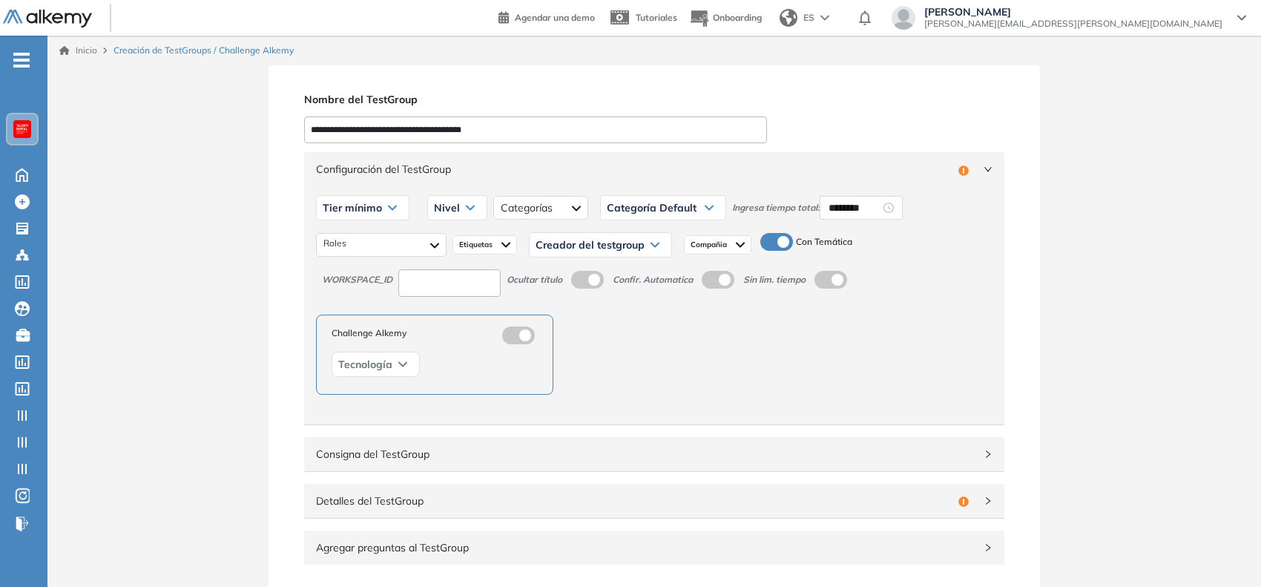
click at [354, 211] on span "Tier mínimo" at bounding box center [352, 208] width 59 height 12
click at [354, 235] on li "Tier N° 1" at bounding box center [339, 239] width 33 height 15
click at [424, 280] on input at bounding box center [449, 282] width 102 height 27
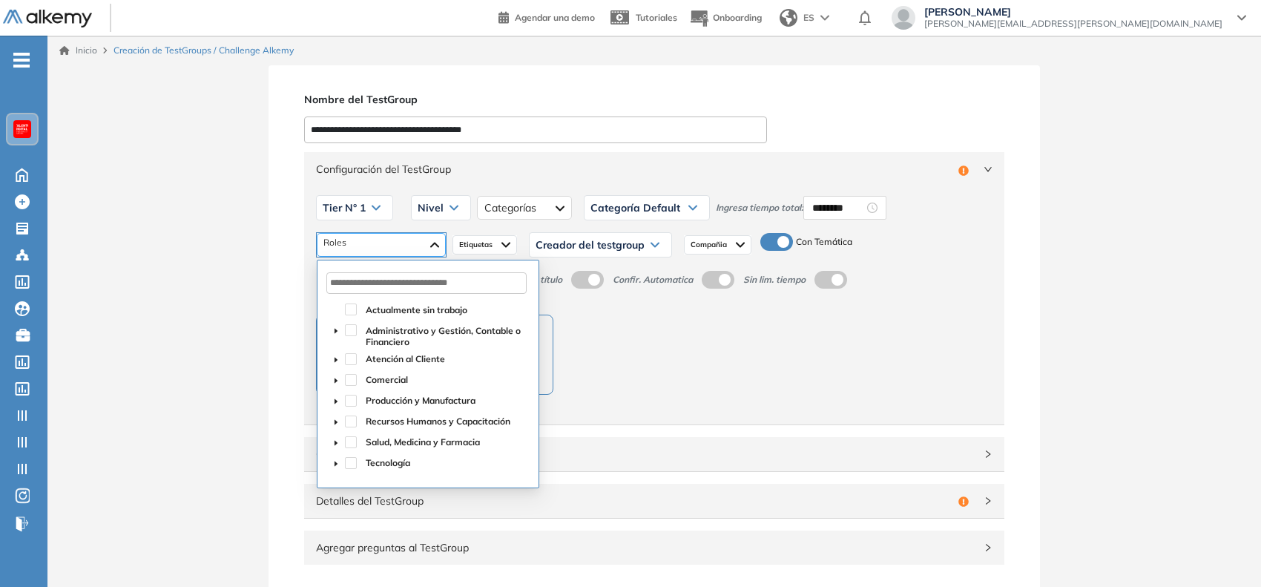
click at [403, 251] on div at bounding box center [381, 245] width 129 height 24
type input "***"
click at [373, 276] on input "text" at bounding box center [426, 283] width 200 height 22
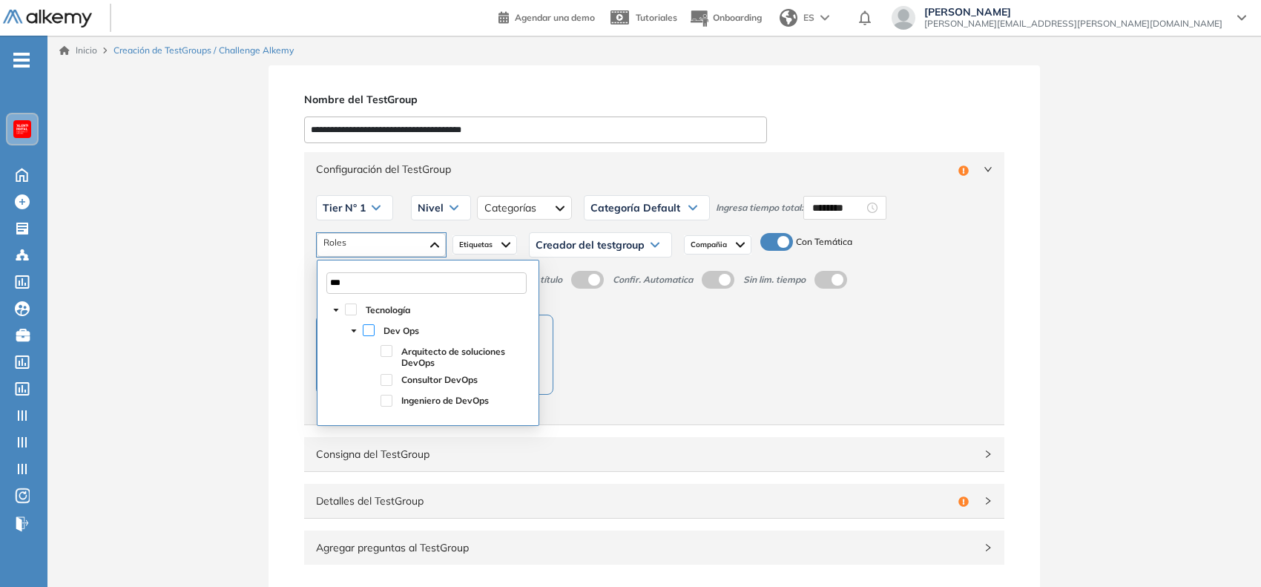
click at [369, 329] on span at bounding box center [369, 330] width 12 height 12
type input "***"
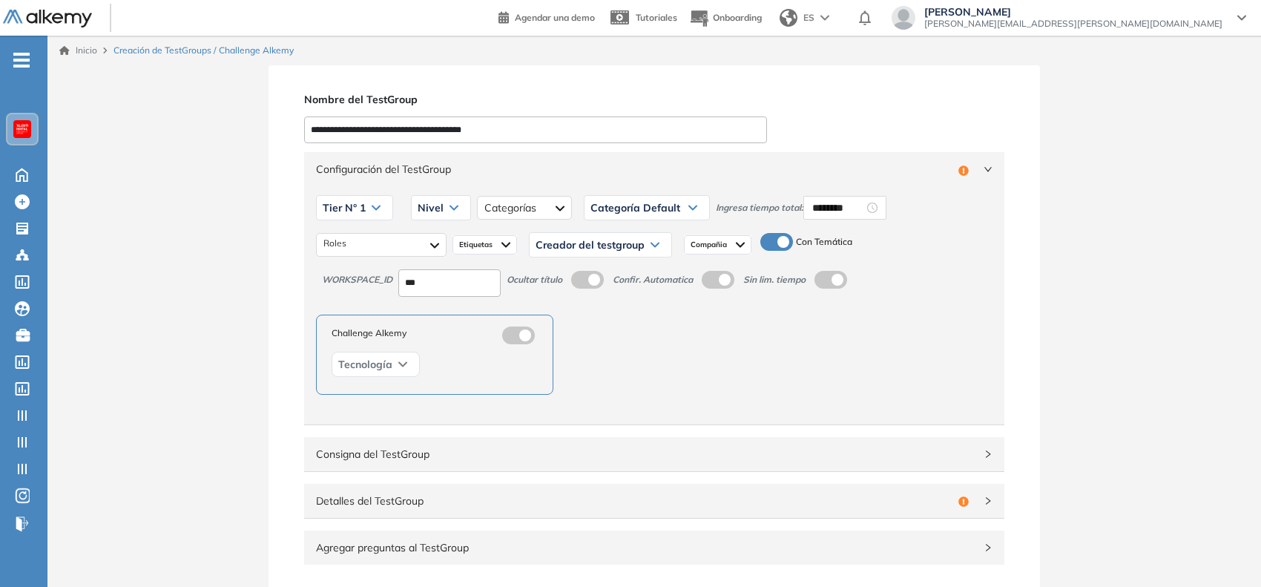
click at [439, 199] on div "Nivel" at bounding box center [441, 208] width 59 height 24
click at [442, 323] on li "Integrador" at bounding box center [438, 319] width 40 height 15
click at [639, 246] on span "Creador del testgroup" at bounding box center [590, 245] width 109 height 12
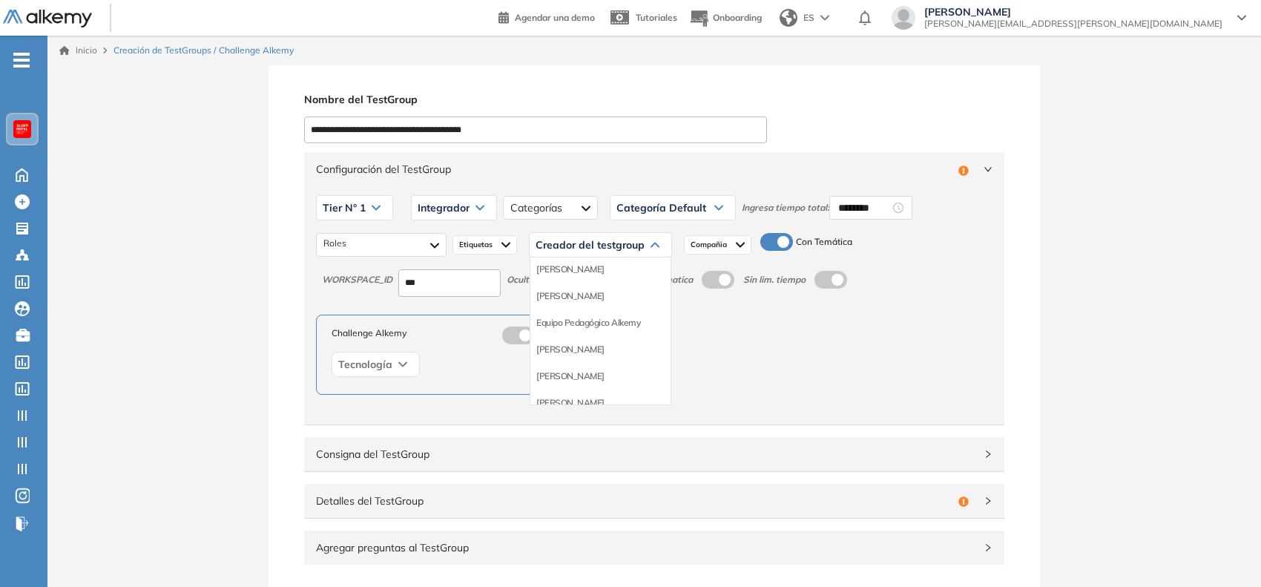
scroll to position [143, 0]
click at [631, 317] on li "Equipo Pedagógico Alkemy" at bounding box center [588, 320] width 104 height 15
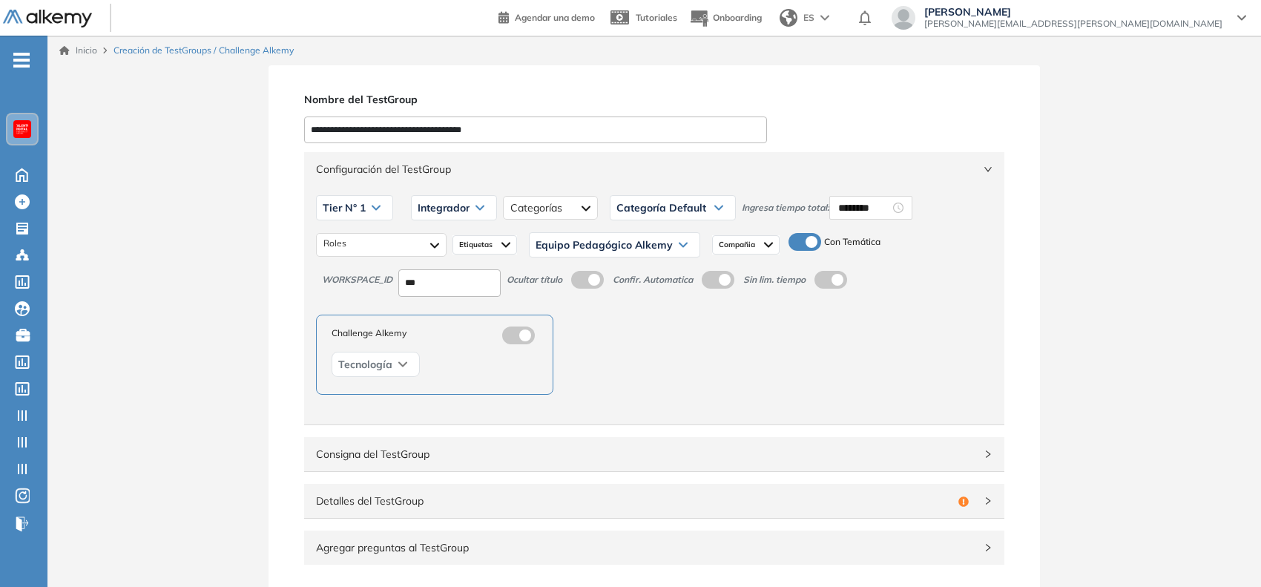
click at [983, 162] on div "Configuración del TestGroup Incompleto" at bounding box center [654, 169] width 700 height 34
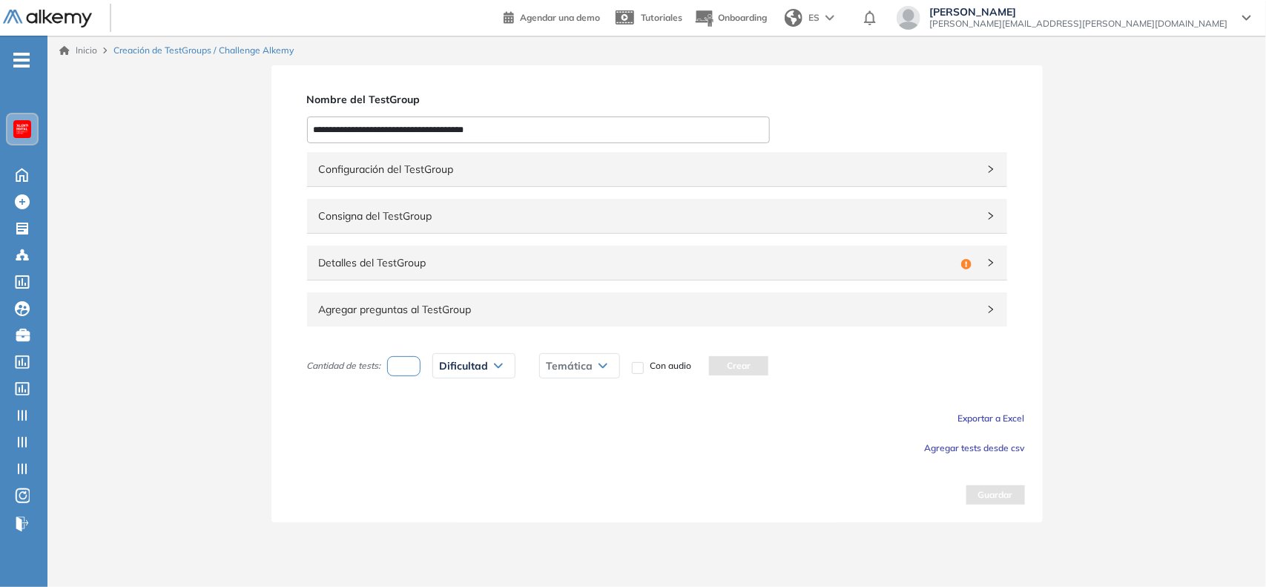
click at [840, 269] on span "Detalles del TestGroup" at bounding box center [637, 262] width 636 height 16
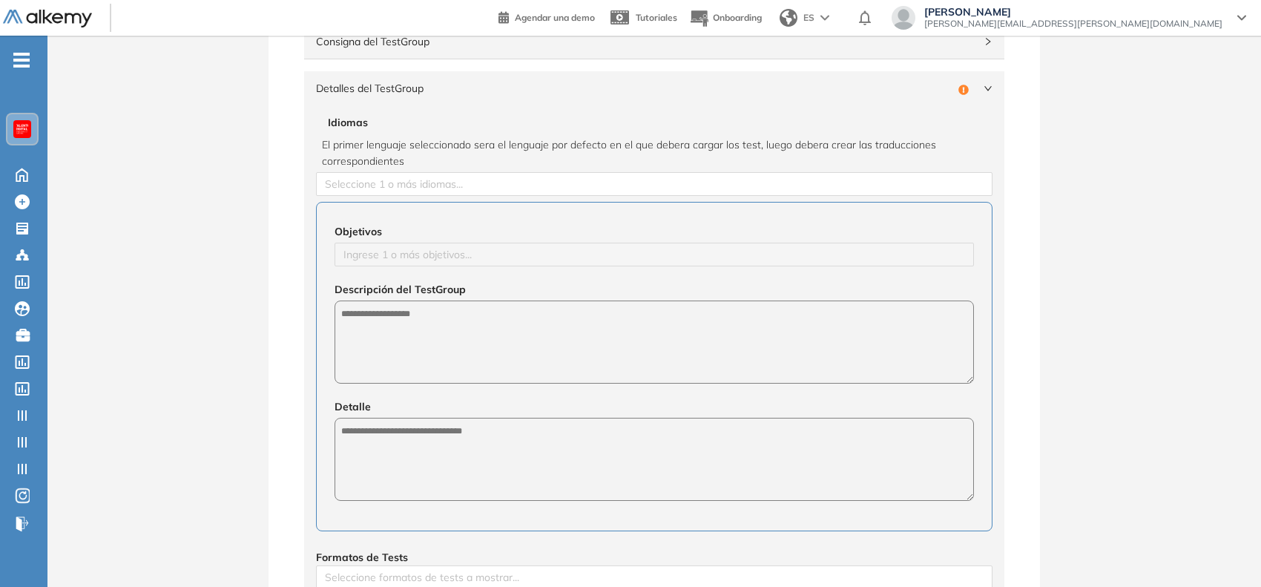
scroll to position [175, 0]
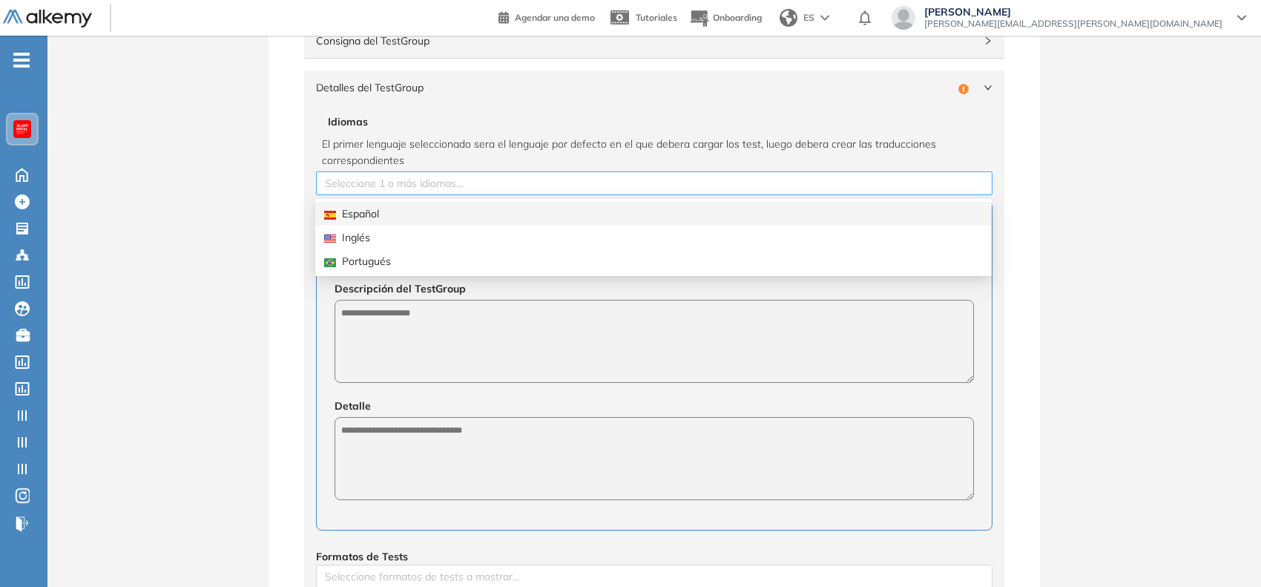
click at [547, 190] on div at bounding box center [654, 183] width 669 height 18
click at [452, 209] on div "Español" at bounding box center [653, 213] width 659 height 16
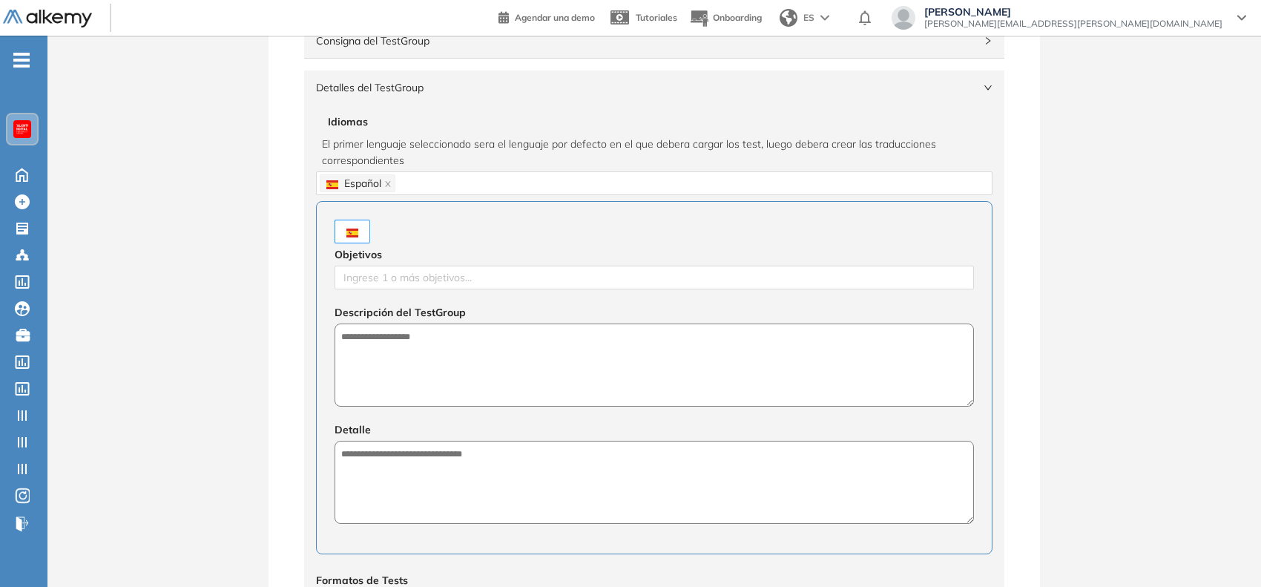
click at [253, 299] on div "**********" at bounding box center [654, 426] width 1214 height 1073
click at [369, 275] on div at bounding box center [654, 278] width 632 height 18
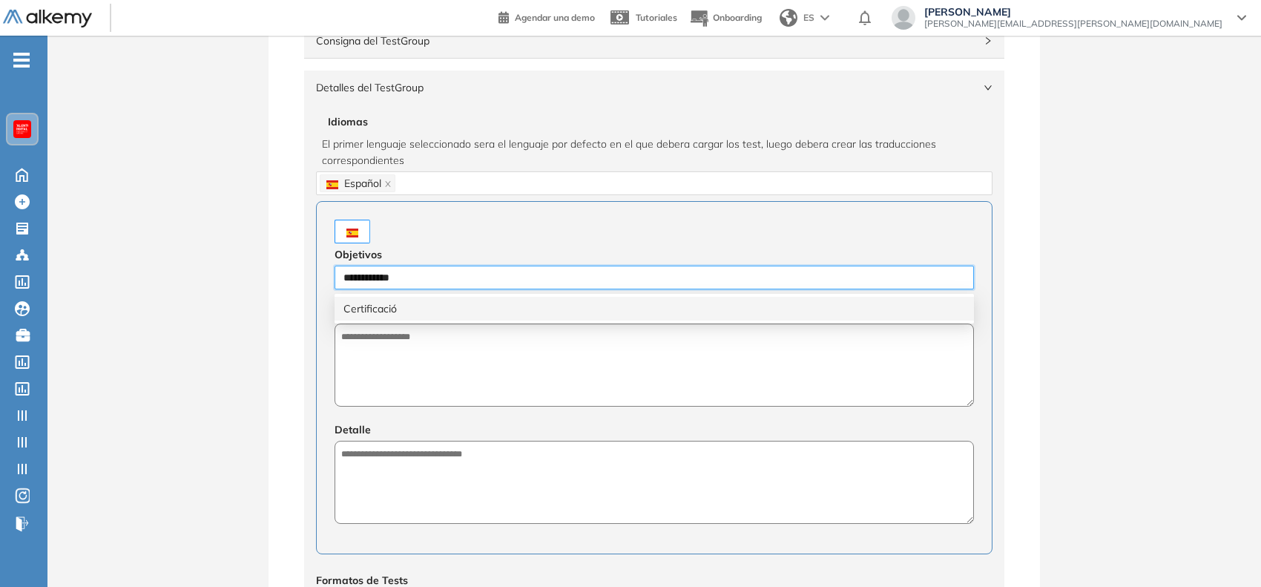
type input "**********"
type input "******"
type input "*********"
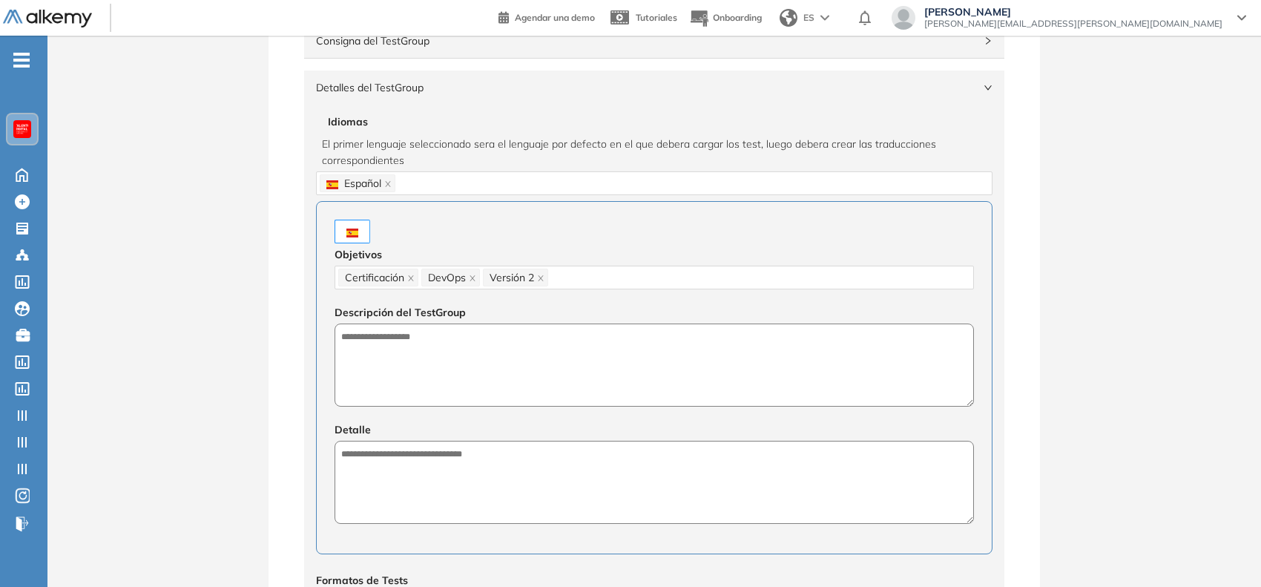
click at [264, 382] on div "**********" at bounding box center [654, 426] width 1214 height 1073
click at [423, 367] on textarea at bounding box center [654, 364] width 639 height 83
paste textarea "**********"
type textarea "**********"
click at [516, 460] on textarea at bounding box center [654, 482] width 639 height 83
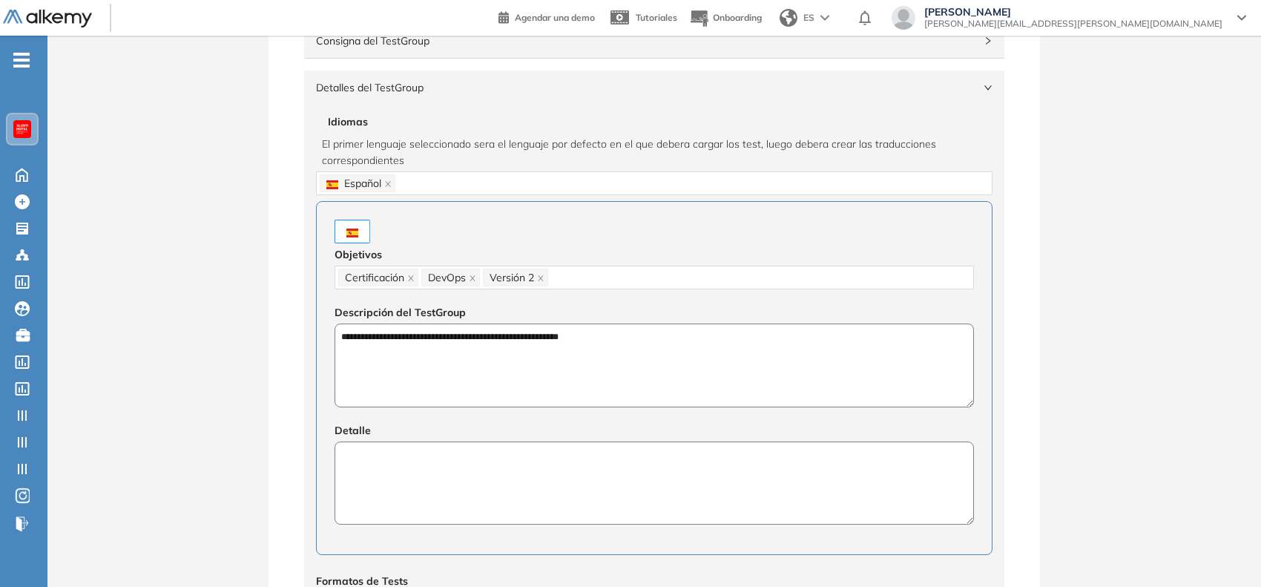
paste textarea "**********"
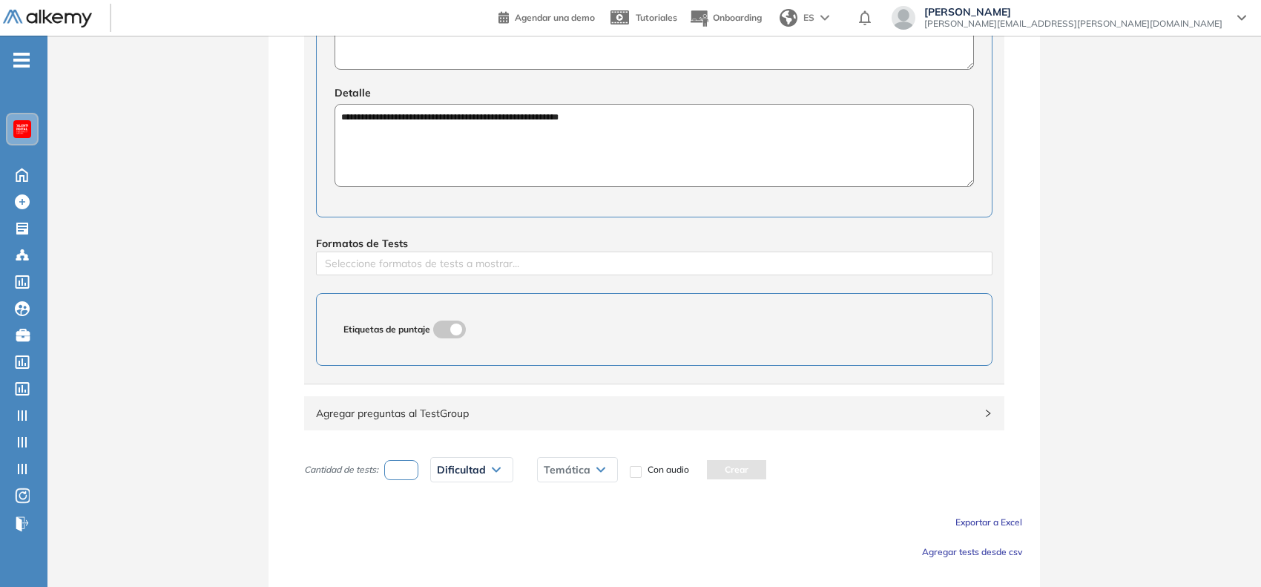
scroll to position [513, 0]
click at [484, 274] on div "Seleccione formatos de tests a mostrar..." at bounding box center [654, 263] width 677 height 24
type textarea "**********"
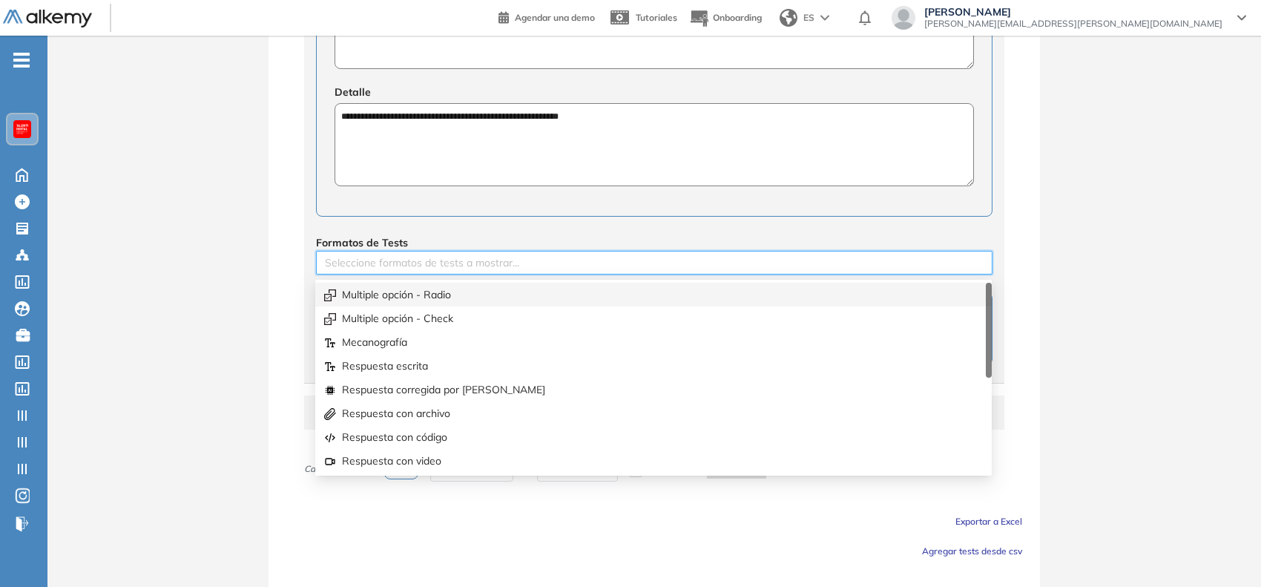
click at [445, 298] on div "Multiple opción - Radio" at bounding box center [653, 294] width 659 height 16
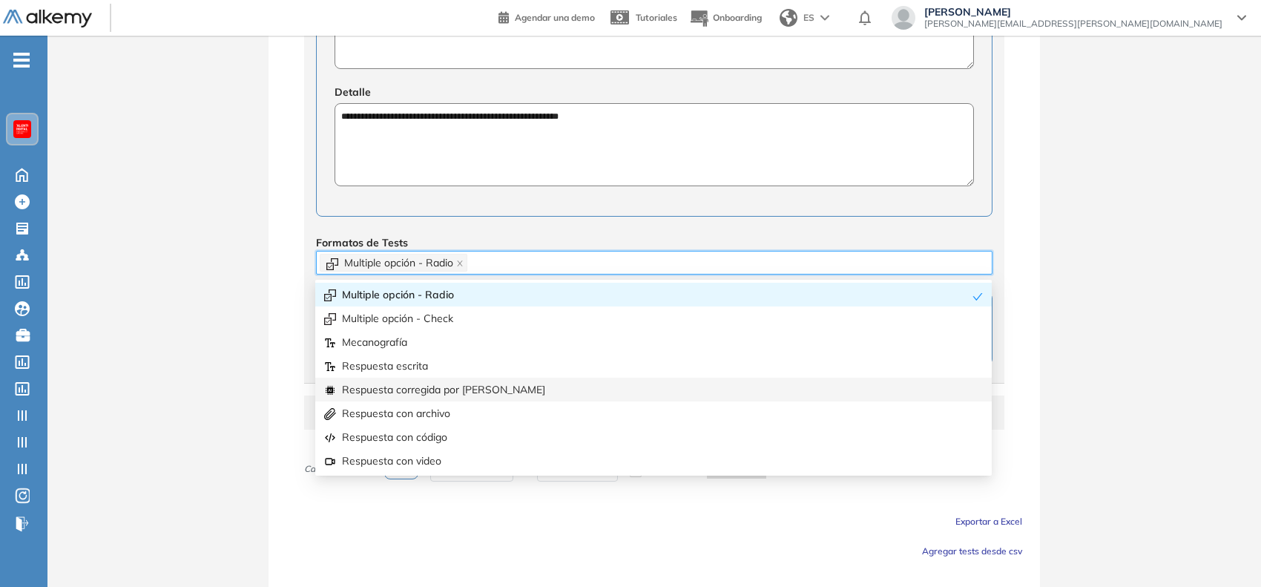
click at [476, 378] on div "Respuesta corregida por [PERSON_NAME]" at bounding box center [653, 390] width 677 height 24
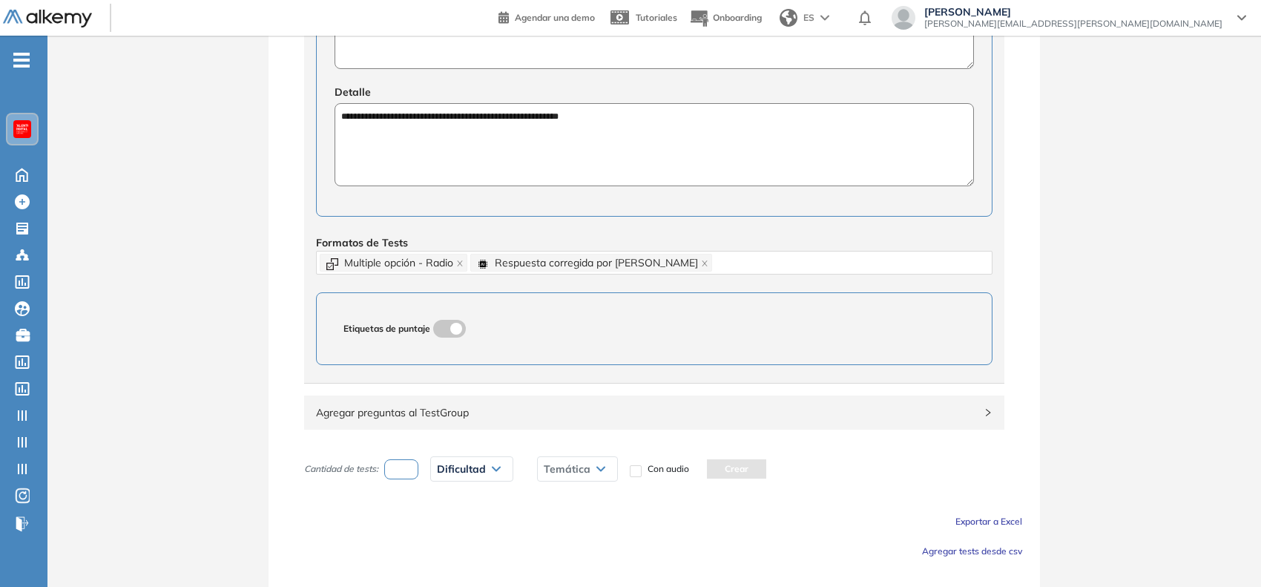
click at [223, 410] on div "**********" at bounding box center [654, 88] width 1214 height 1073
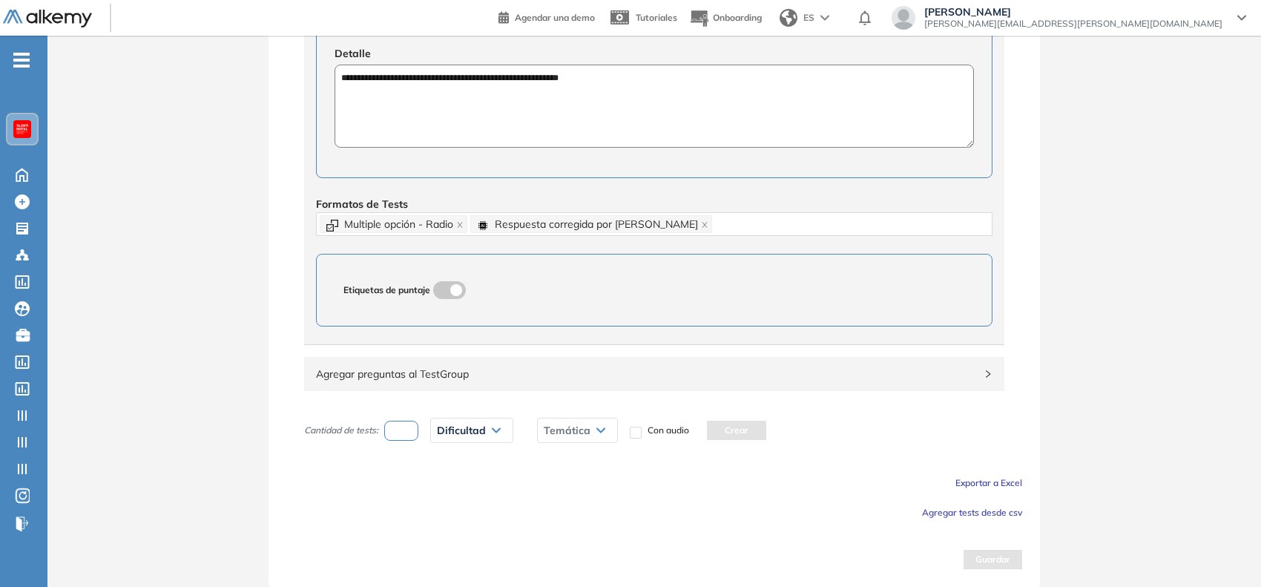
click at [940, 504] on button "Agregar tests desde csv" at bounding box center [972, 511] width 100 height 18
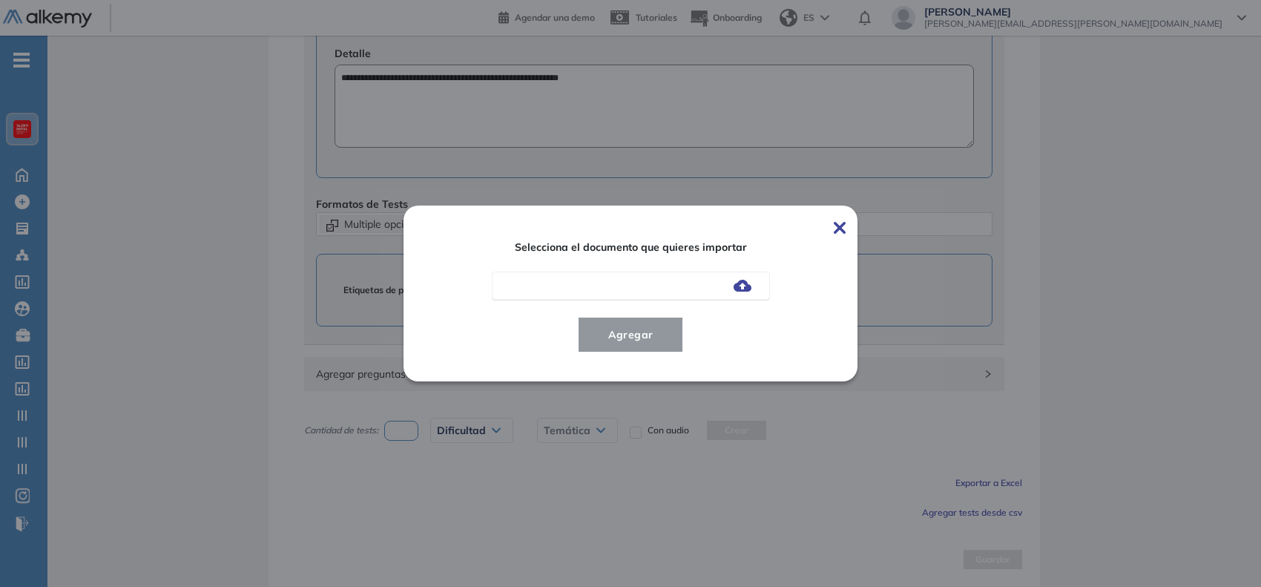
click at [743, 286] on img at bounding box center [743, 286] width 18 height 12
click at [0, 0] on input "file" at bounding box center [0, 0] width 0 height 0
click at [674, 342] on button "Agregar" at bounding box center [631, 335] width 106 height 36
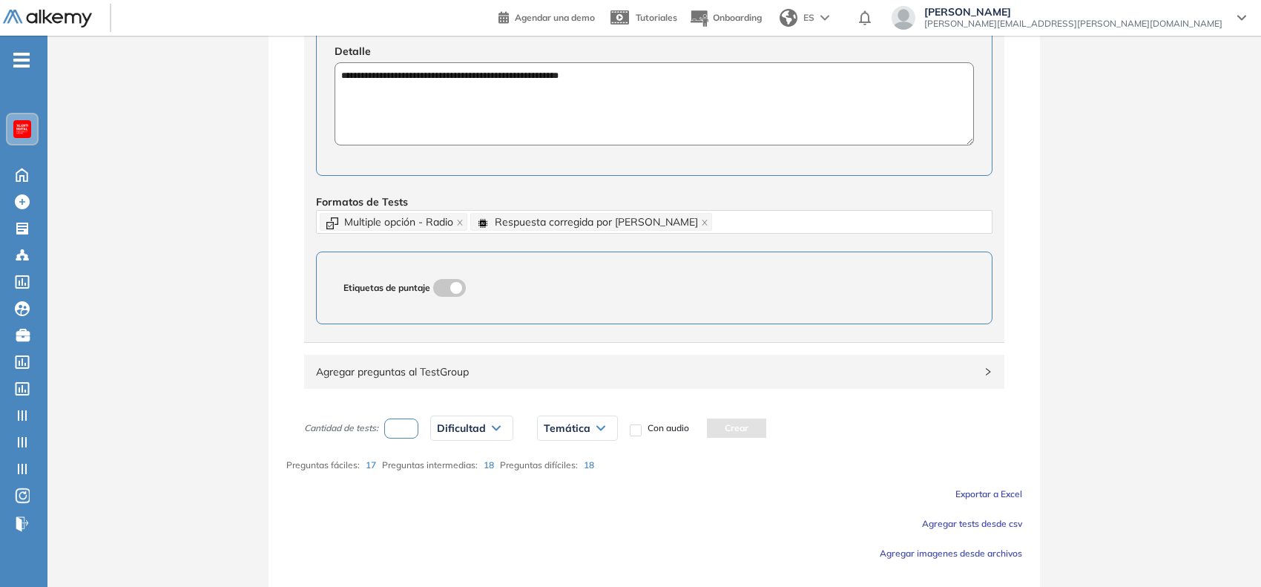
scroll to position [597, 0]
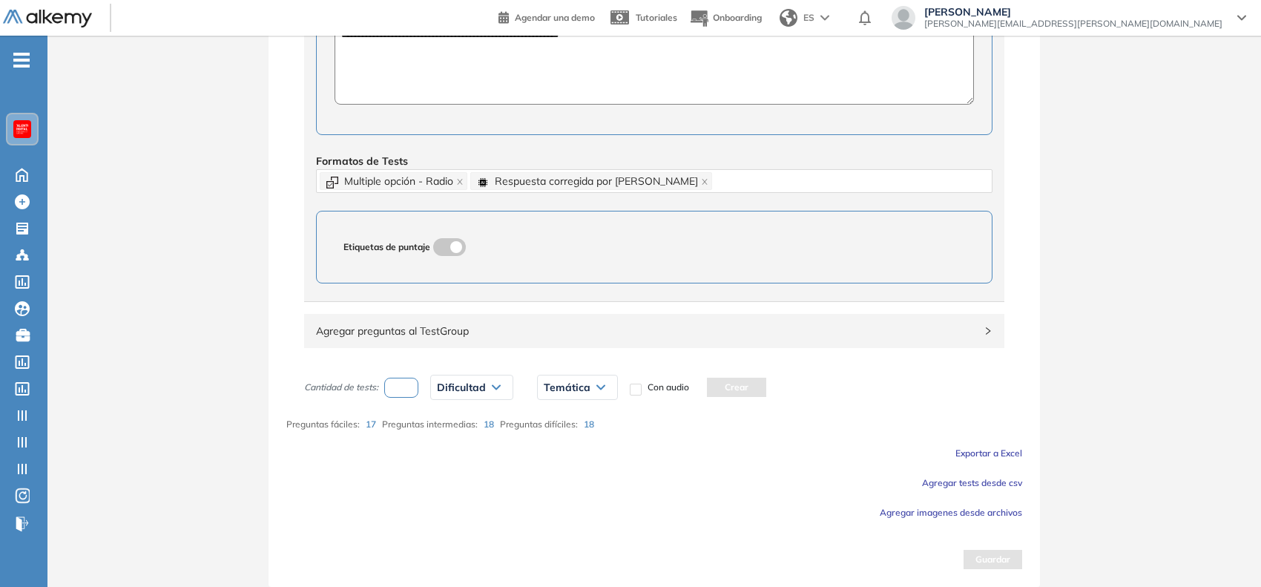
click at [404, 392] on input "number" at bounding box center [401, 388] width 34 height 20
type input "*"
click at [457, 394] on div "Dificultad" at bounding box center [472, 387] width 82 height 24
click at [452, 450] on li "Fácil" at bounding box center [447, 445] width 18 height 15
click at [547, 392] on span "Temática" at bounding box center [542, 387] width 47 height 12
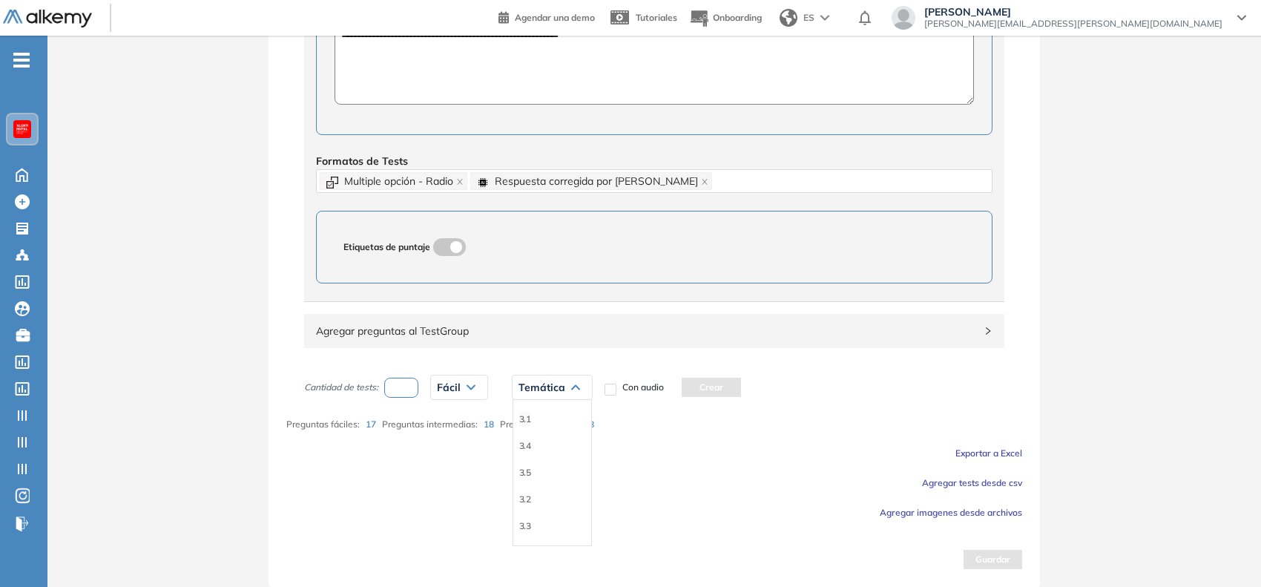
click at [521, 421] on li "3.1" at bounding box center [525, 419] width 12 height 15
click at [676, 382] on button "Crear" at bounding box center [678, 387] width 59 height 19
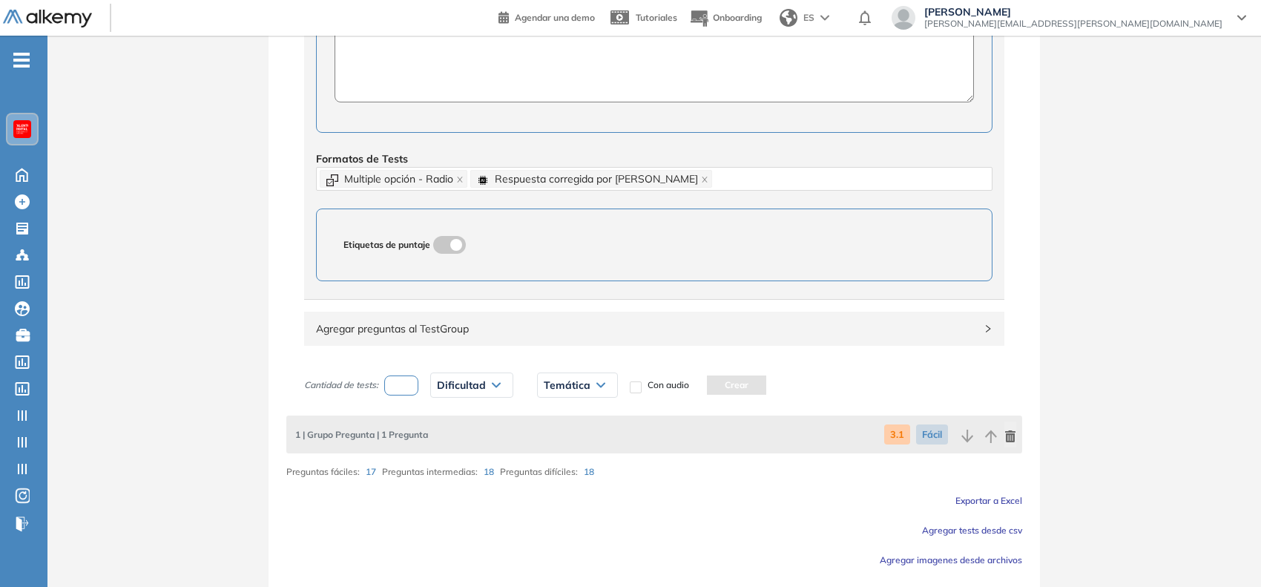
scroll to position [647, 0]
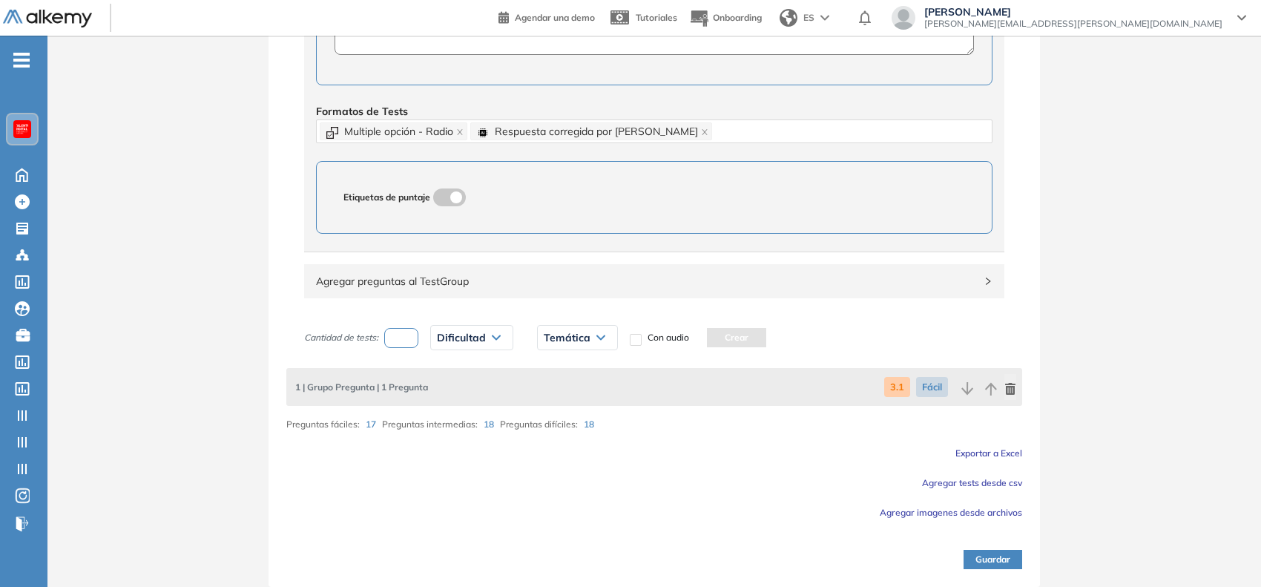
click at [397, 335] on input "number" at bounding box center [401, 338] width 34 height 20
type input "*"
click at [466, 336] on span "Dificultad" at bounding box center [461, 338] width 49 height 12
click at [464, 424] on li "Intermedia" at bounding box center [459, 422] width 42 height 15
click at [573, 339] on span "Temática" at bounding box center [572, 338] width 47 height 12
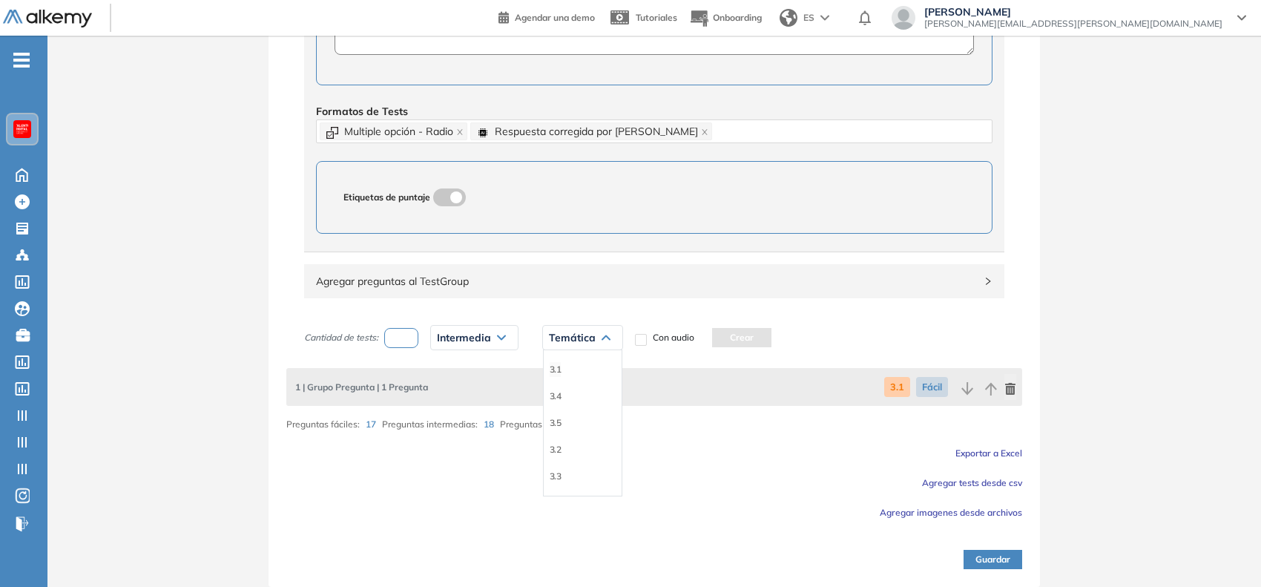
click at [550, 369] on li "3.1" at bounding box center [556, 369] width 12 height 15
click at [717, 331] on button "Crear" at bounding box center [708, 337] width 59 height 19
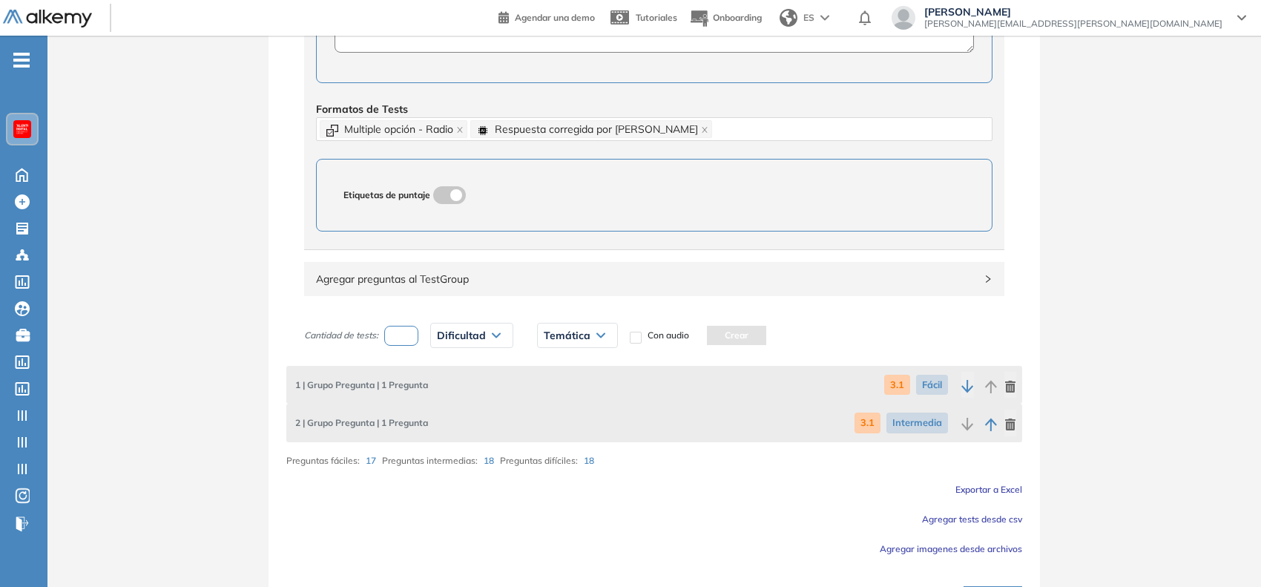
click at [398, 346] on input "*" at bounding box center [401, 336] width 34 height 20
type input "*"
click at [476, 332] on span "Dificultad" at bounding box center [461, 335] width 49 height 12
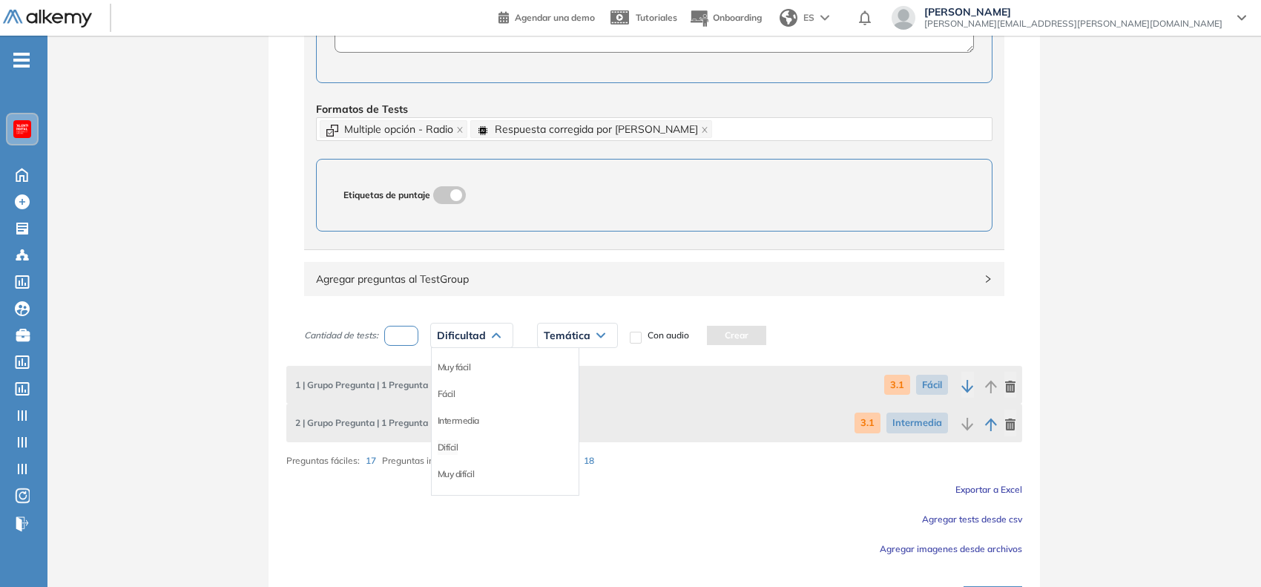
click at [449, 450] on li "Difícil" at bounding box center [448, 447] width 21 height 15
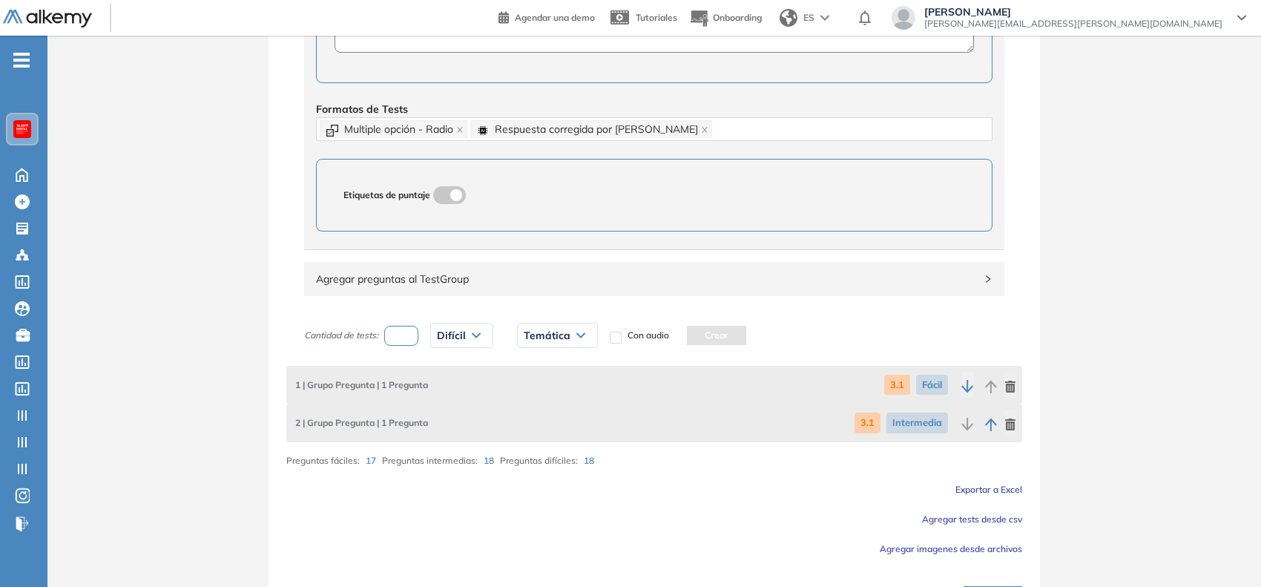
click at [569, 336] on span "Temática" at bounding box center [547, 335] width 47 height 12
click at [525, 371] on li "3.1" at bounding box center [530, 367] width 12 height 15
click at [694, 330] on button "Crear" at bounding box center [683, 335] width 59 height 19
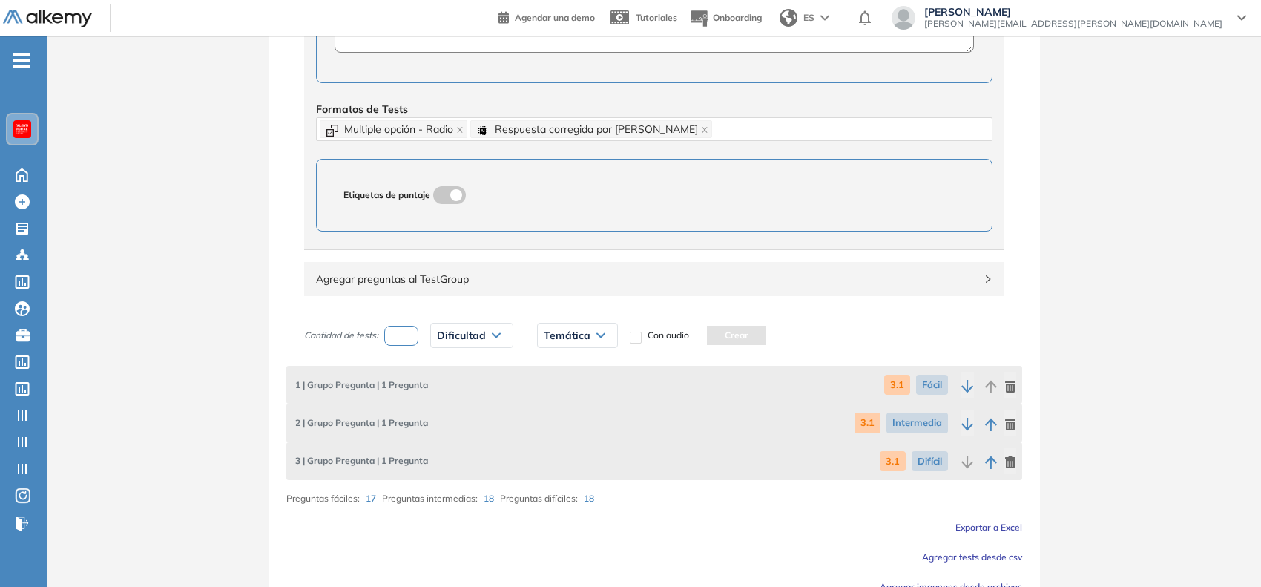
click at [414, 338] on input "number" at bounding box center [401, 336] width 34 height 20
type input "*"
click at [473, 338] on span "Dificultad" at bounding box center [461, 335] width 49 height 12
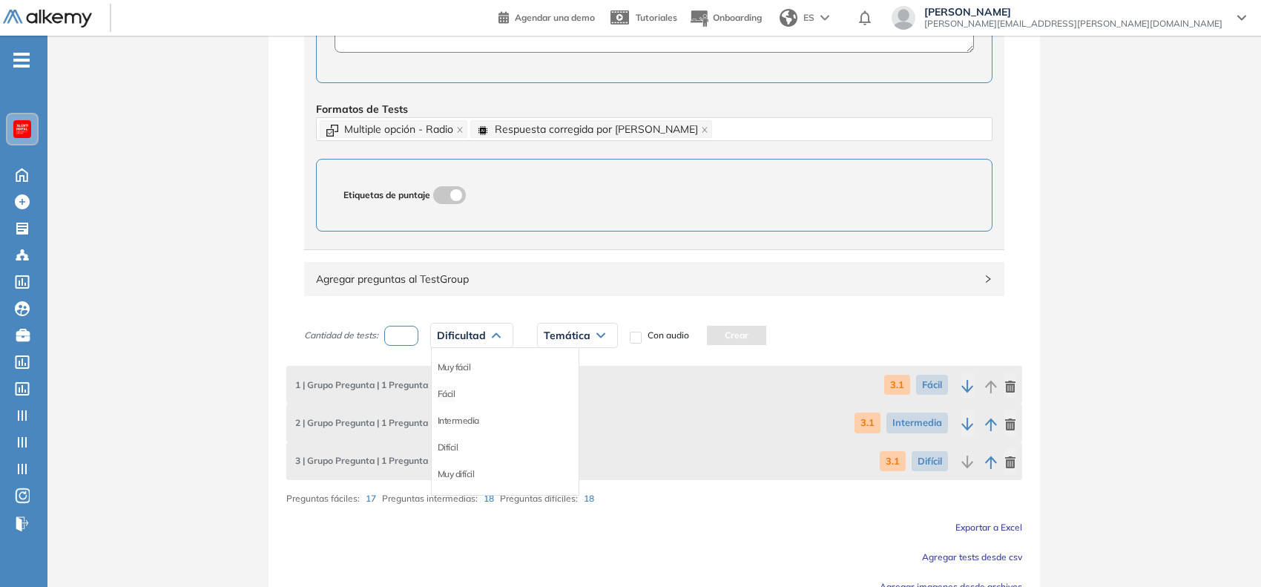
click at [443, 401] on li "Fácil" at bounding box center [447, 393] width 18 height 15
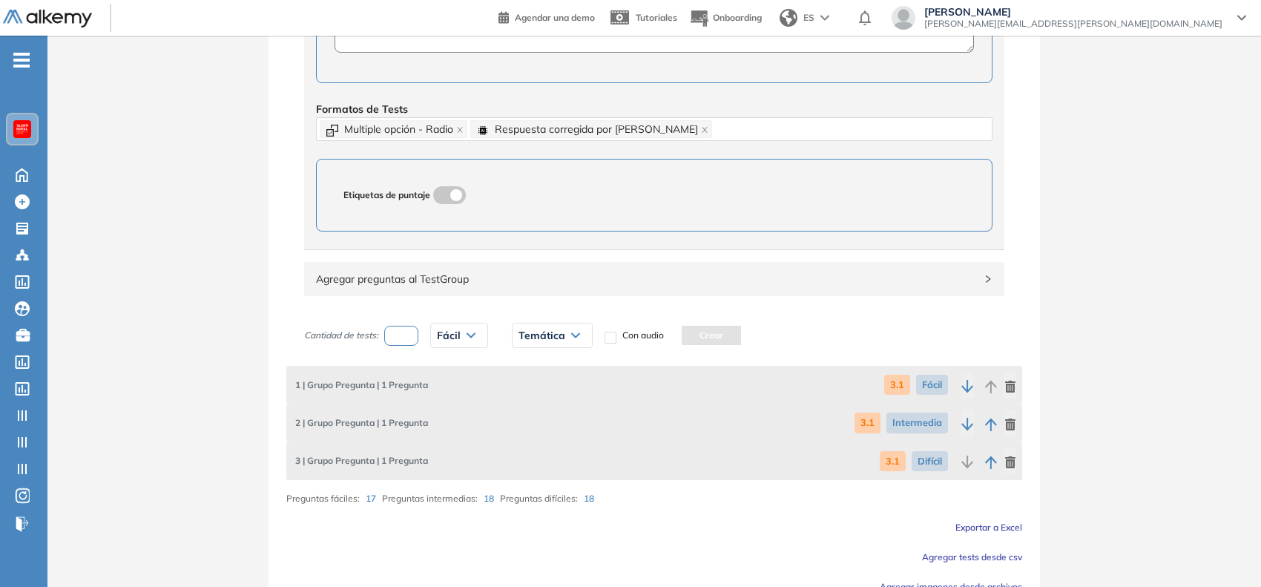
click at [542, 339] on span "Temática" at bounding box center [542, 335] width 47 height 12
click at [525, 458] on div "3.2" at bounding box center [552, 447] width 78 height 27
click at [525, 447] on li "3.2" at bounding box center [525, 447] width 12 height 15
click at [679, 332] on button "Crear" at bounding box center [678, 335] width 59 height 19
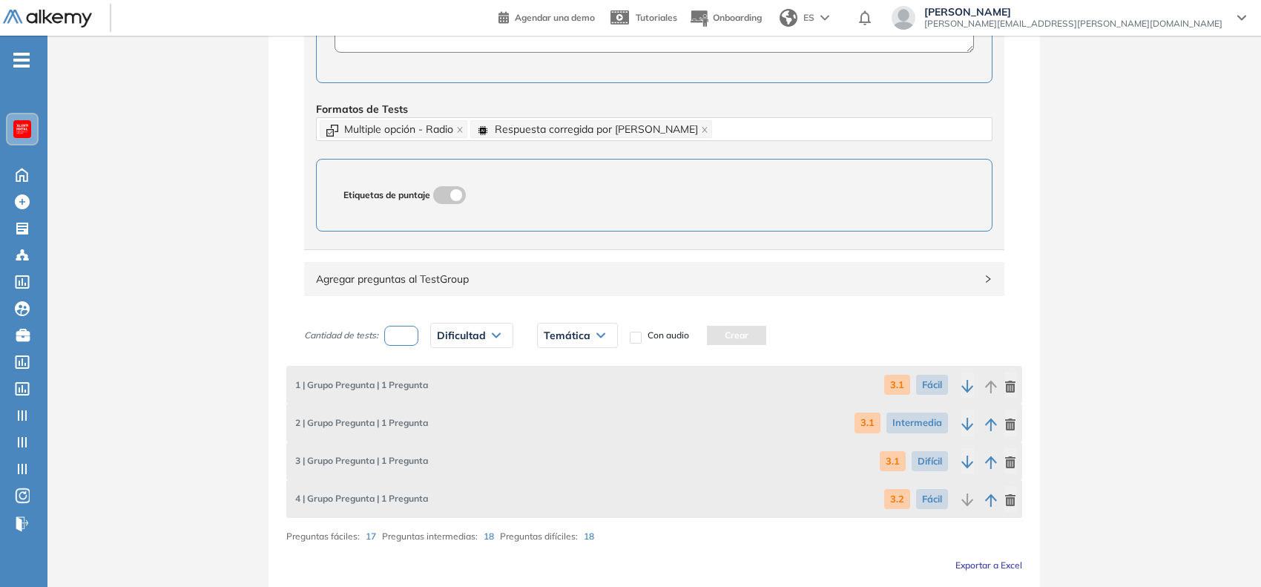
click at [402, 332] on input "number" at bounding box center [401, 336] width 34 height 20
type input "*"
click at [470, 331] on span "Dificultad" at bounding box center [461, 335] width 49 height 12
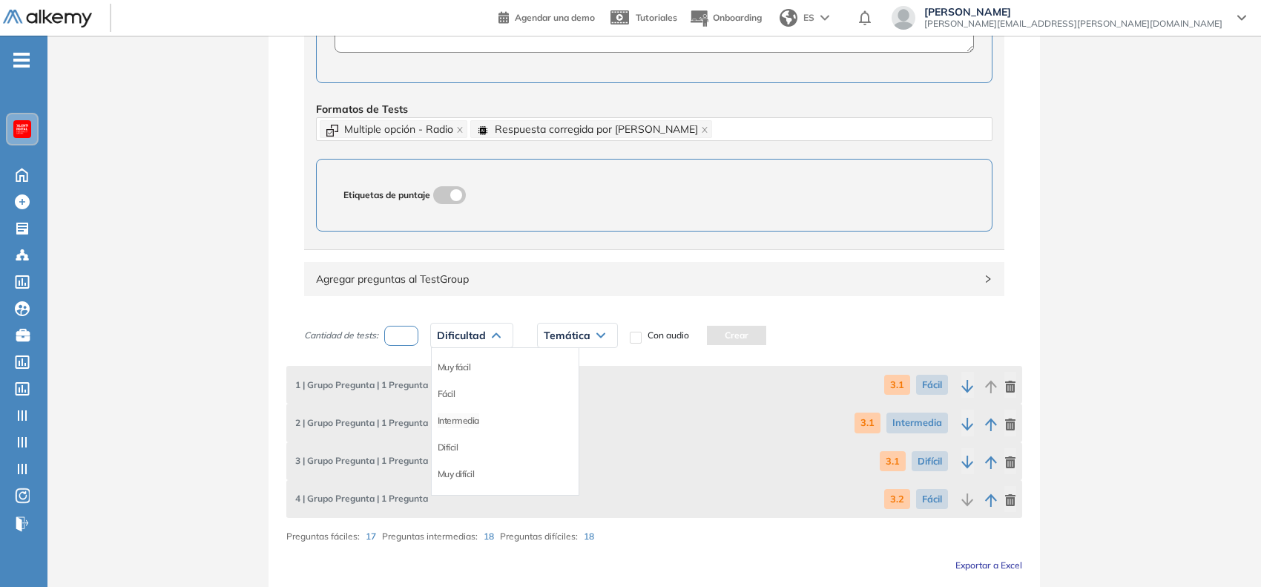
click at [460, 420] on li "Intermedia" at bounding box center [459, 420] width 42 height 15
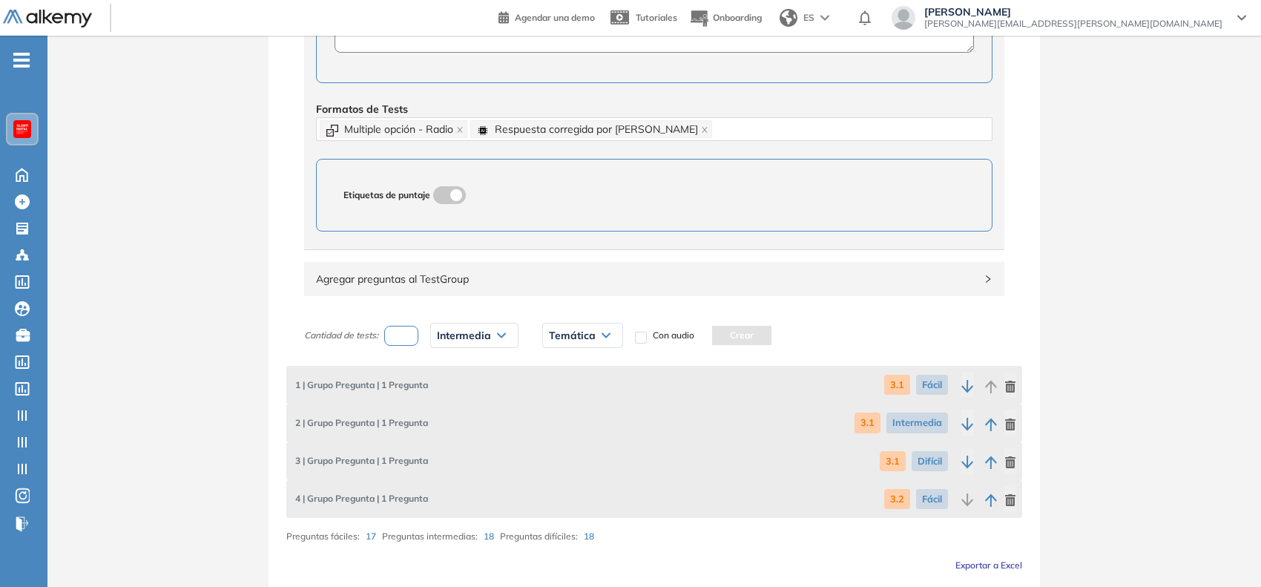
click at [586, 330] on div "Temática" at bounding box center [582, 335] width 79 height 24
click at [559, 443] on li "3.2" at bounding box center [556, 447] width 12 height 15
click at [705, 334] on button "Crear" at bounding box center [708, 335] width 59 height 19
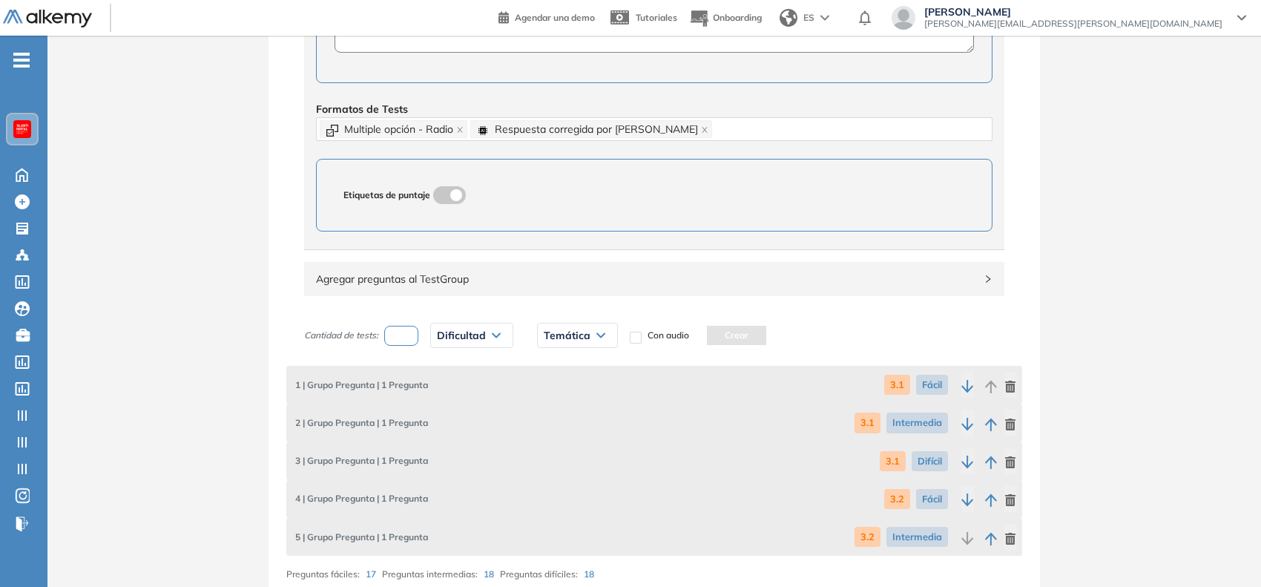
click at [394, 340] on input "number" at bounding box center [401, 336] width 34 height 20
type input "*"
click at [475, 335] on span "Dificultad" at bounding box center [461, 335] width 49 height 12
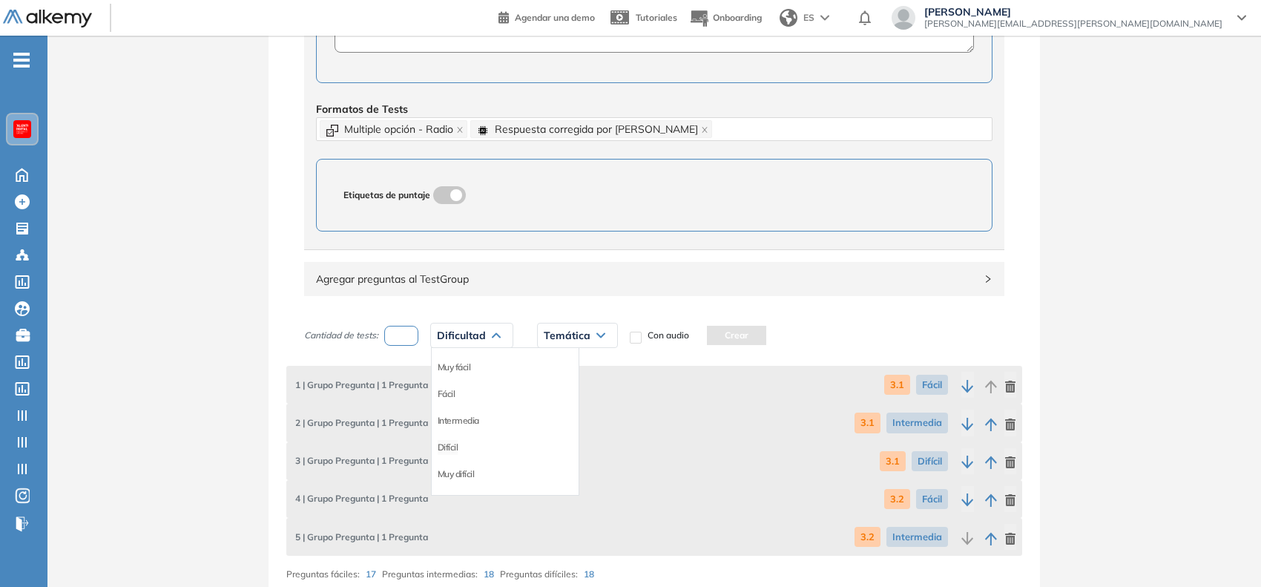
click at [458, 447] on li "Difícil" at bounding box center [448, 447] width 21 height 15
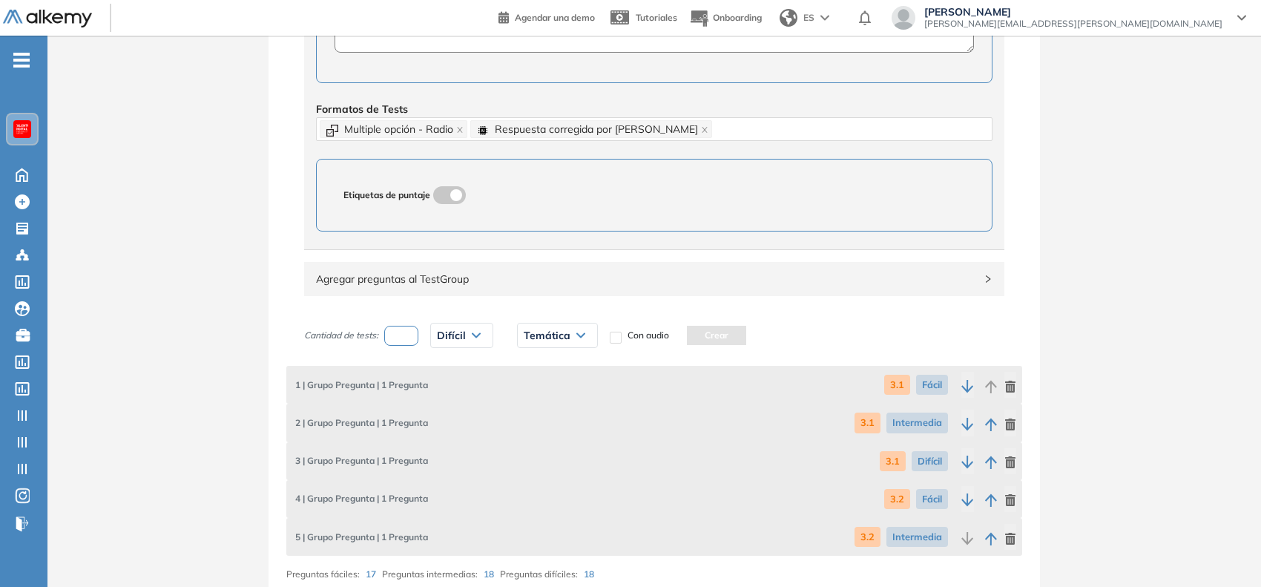
click at [551, 327] on div "Temática" at bounding box center [557, 335] width 79 height 24
click at [531, 442] on li "3.2" at bounding box center [530, 447] width 12 height 15
click at [714, 335] on button "Crear" at bounding box center [683, 335] width 59 height 19
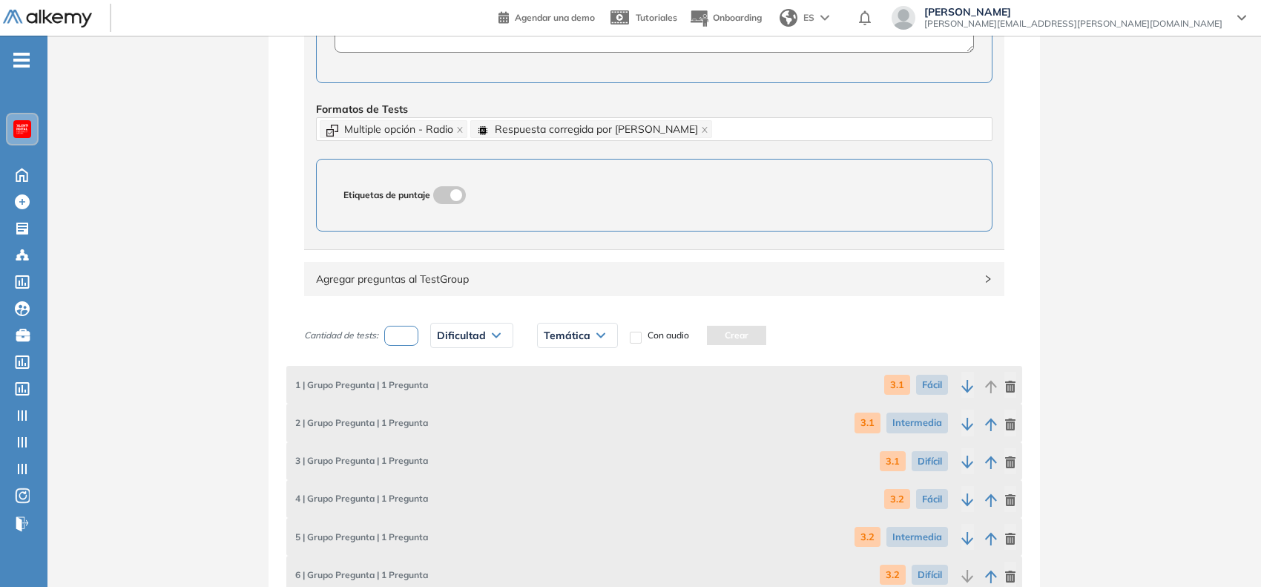
scroll to position [836, 0]
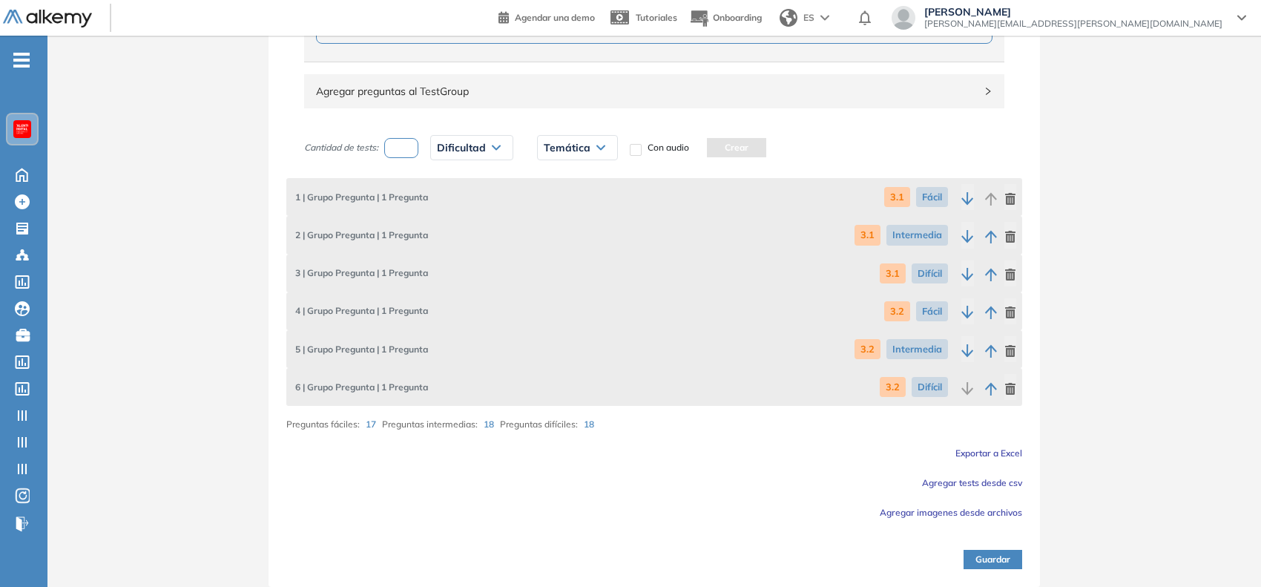
click at [403, 142] on input "number" at bounding box center [401, 148] width 34 height 20
type input "*"
click at [454, 143] on span "Dificultad" at bounding box center [461, 148] width 49 height 12
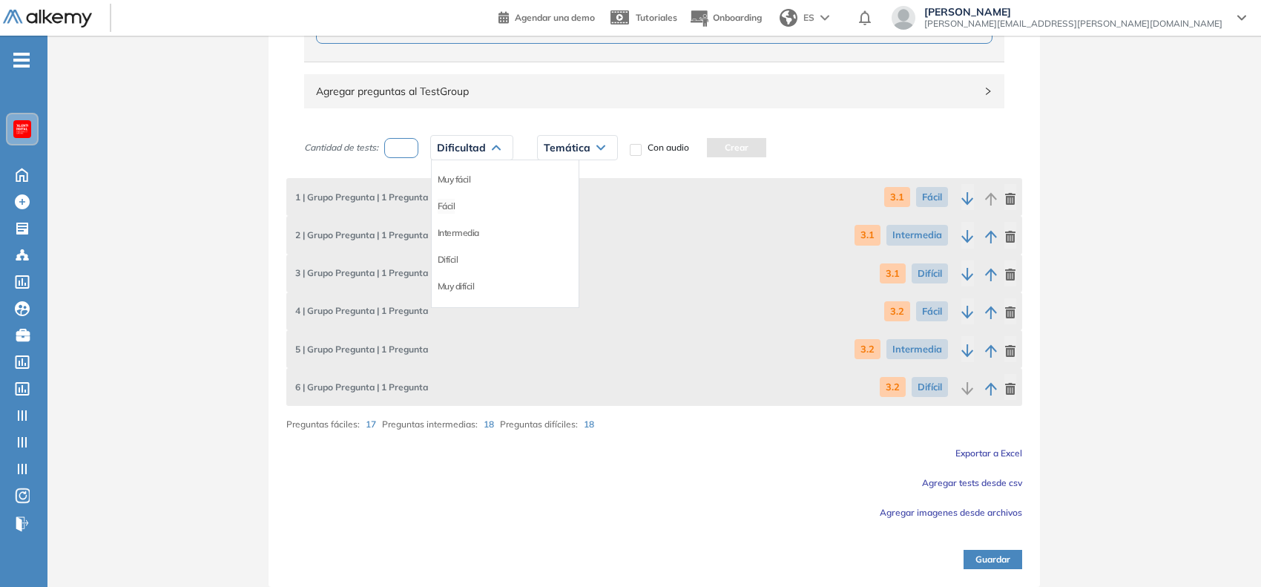
click at [454, 199] on li "Fácil" at bounding box center [447, 206] width 18 height 15
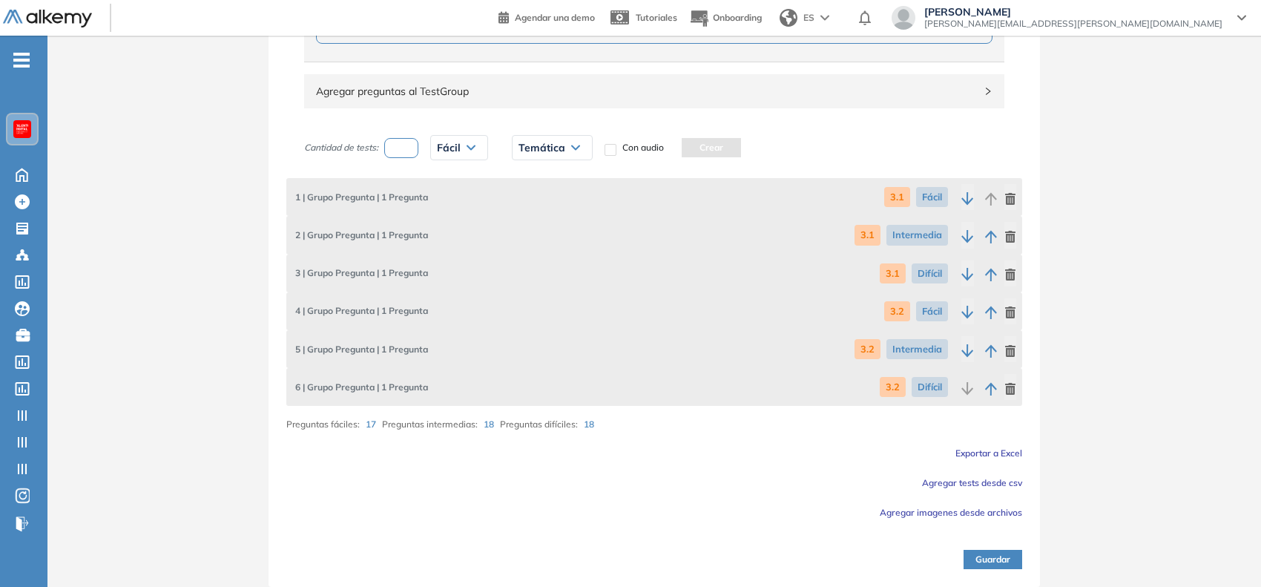
click at [534, 151] on span "Temática" at bounding box center [542, 148] width 47 height 12
click at [527, 280] on li "3.3" at bounding box center [525, 286] width 12 height 15
click at [685, 152] on button "Crear" at bounding box center [678, 147] width 59 height 19
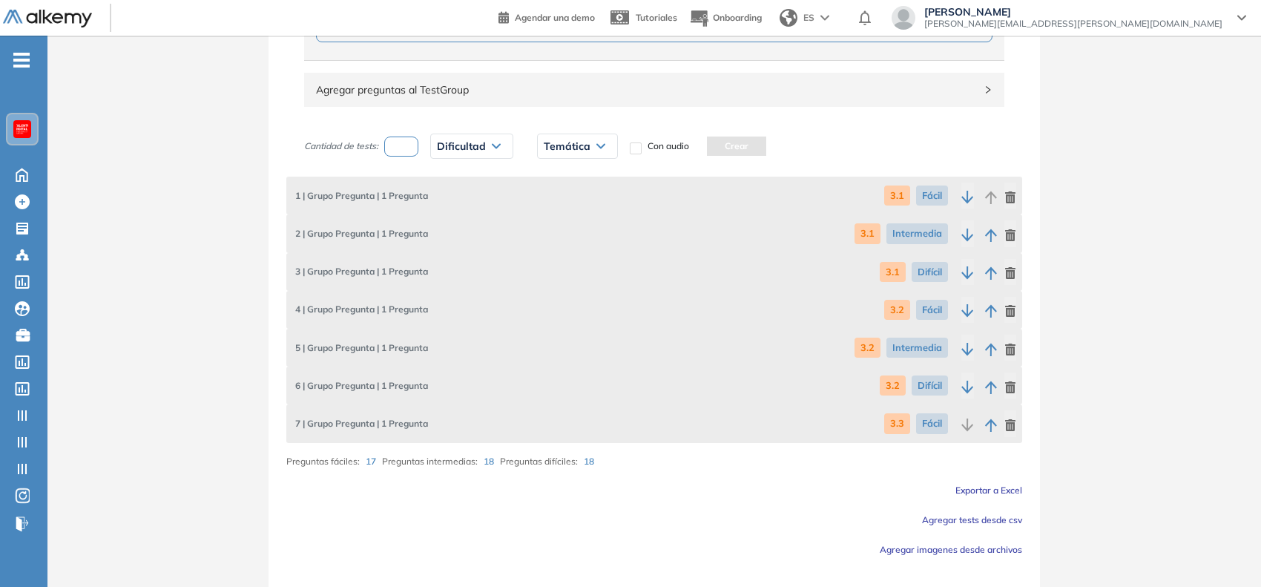
click at [406, 139] on input "number" at bounding box center [401, 146] width 34 height 20
type input "*"
click at [480, 139] on div "Dificultad" at bounding box center [472, 146] width 82 height 24
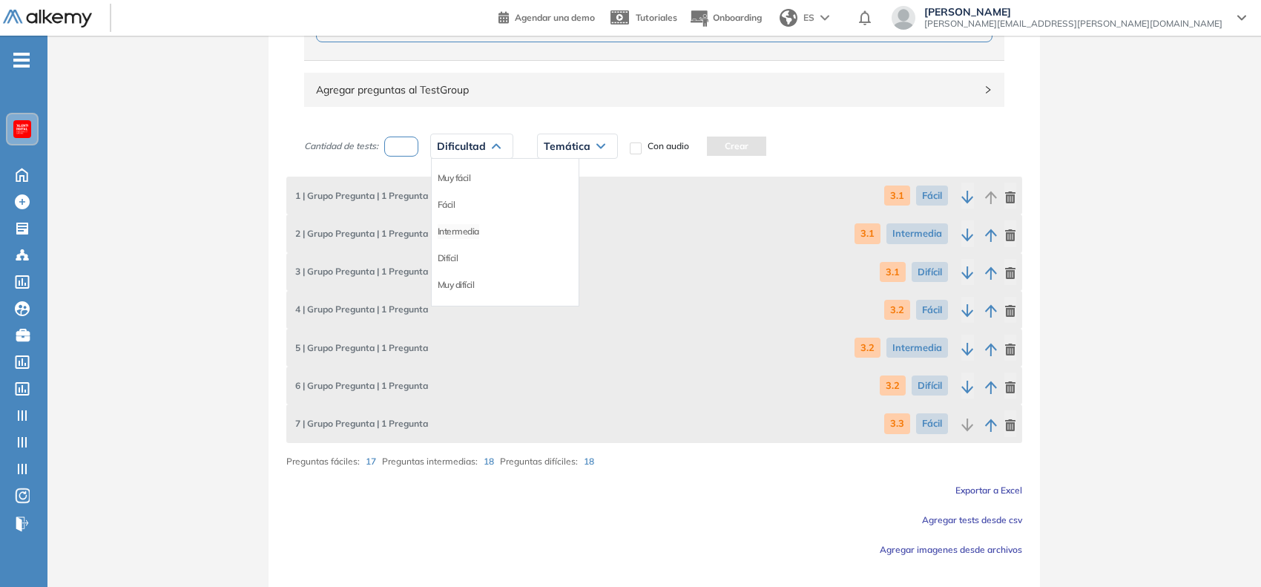
click at [471, 232] on li "Intermedia" at bounding box center [459, 231] width 42 height 15
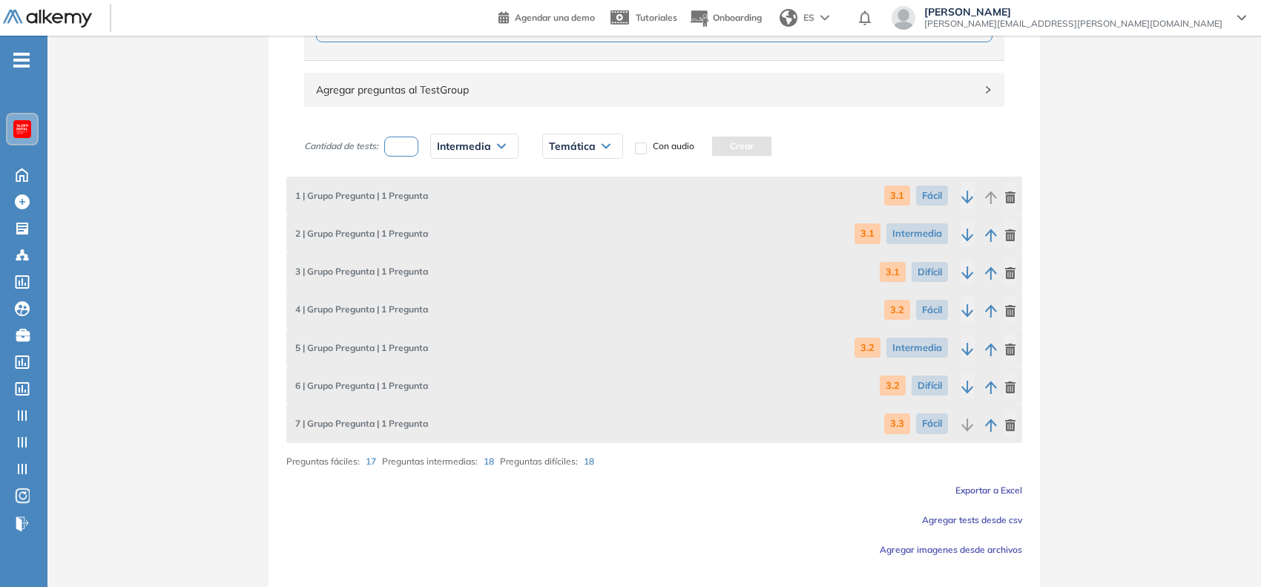
click at [590, 151] on span "Temática" at bounding box center [572, 146] width 47 height 12
click at [561, 280] on li "3.3" at bounding box center [556, 284] width 12 height 15
click at [714, 143] on button "Crear" at bounding box center [708, 145] width 59 height 19
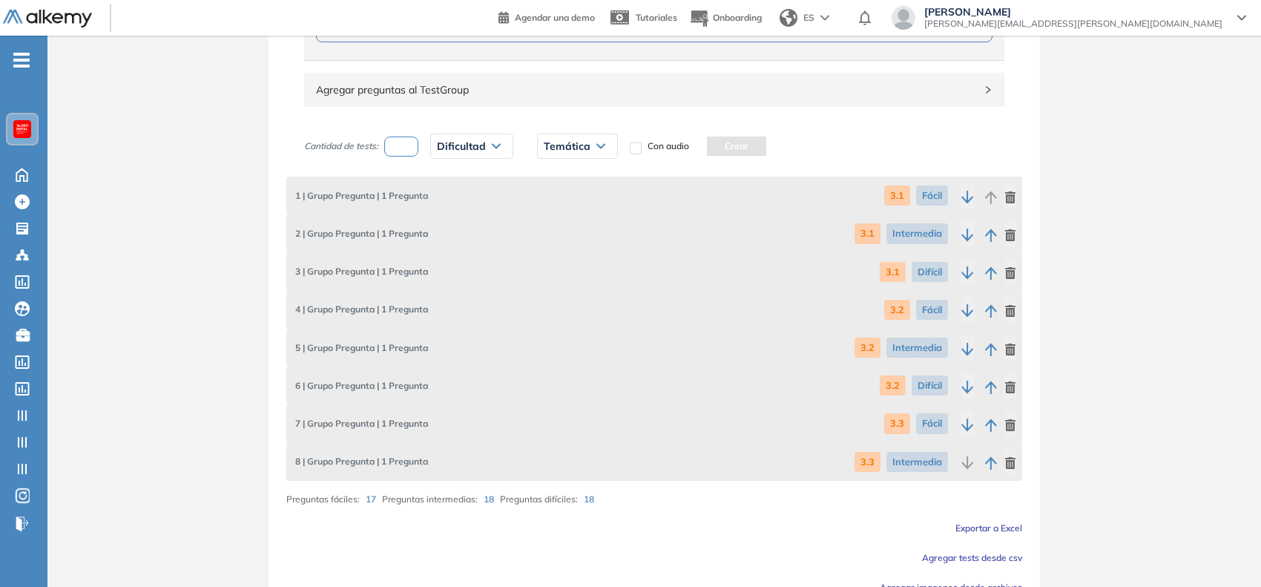
click at [402, 153] on input "number" at bounding box center [401, 146] width 34 height 20
type input "*"
click at [464, 151] on span "Dificultad" at bounding box center [461, 146] width 49 height 12
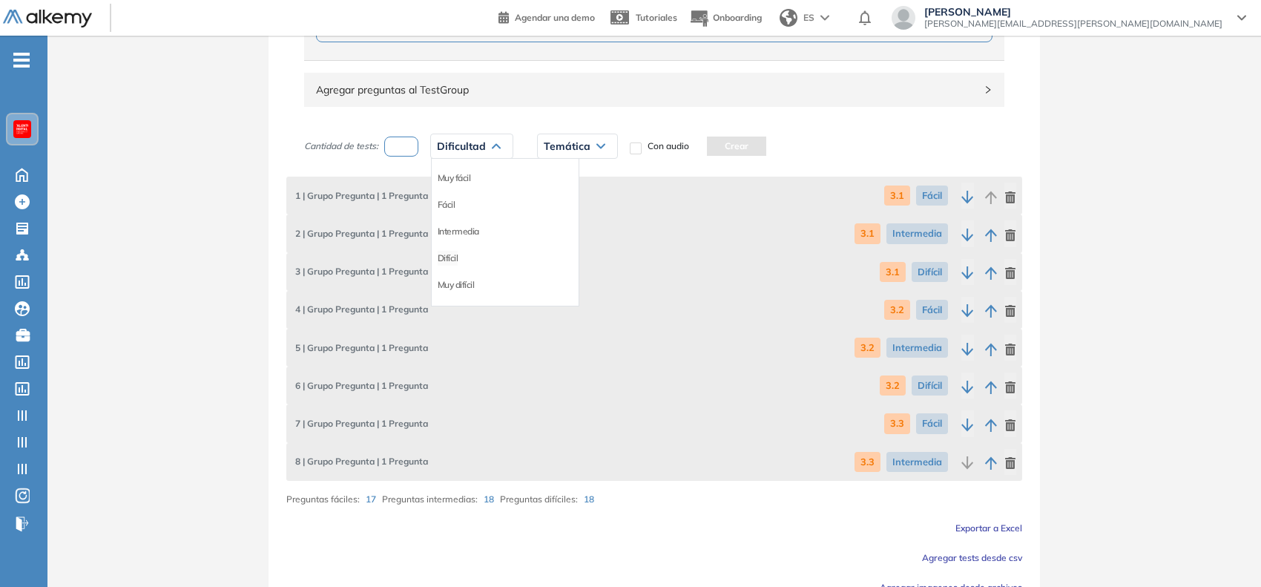
click at [446, 257] on li "Difícil" at bounding box center [448, 258] width 21 height 15
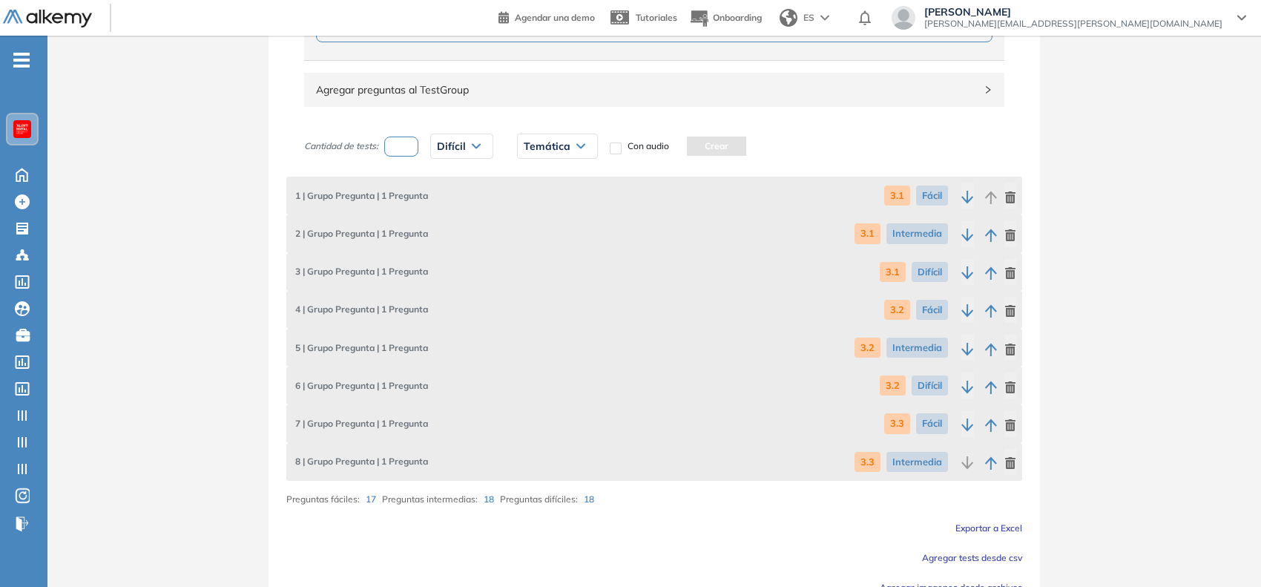
click at [543, 142] on span "Temática" at bounding box center [547, 146] width 47 height 12
click at [534, 284] on li "3.3" at bounding box center [530, 284] width 12 height 15
click at [676, 151] on button "Crear" at bounding box center [683, 145] width 59 height 19
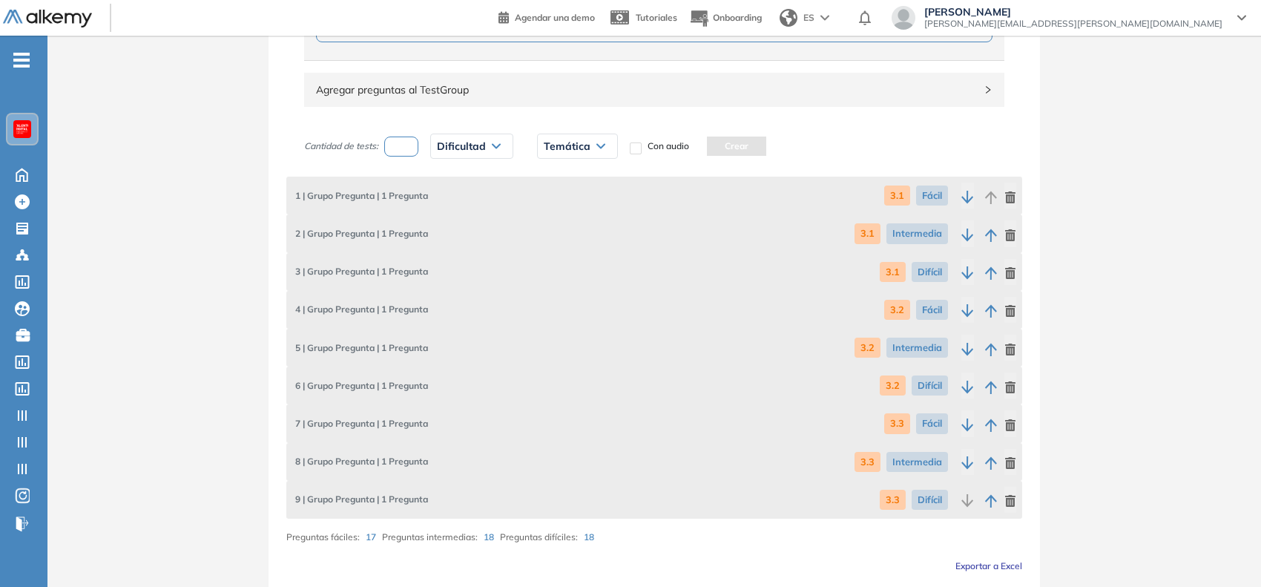
click at [401, 142] on input "number" at bounding box center [401, 146] width 34 height 20
type input "*"
click at [452, 148] on span "Dificultad" at bounding box center [461, 146] width 49 height 12
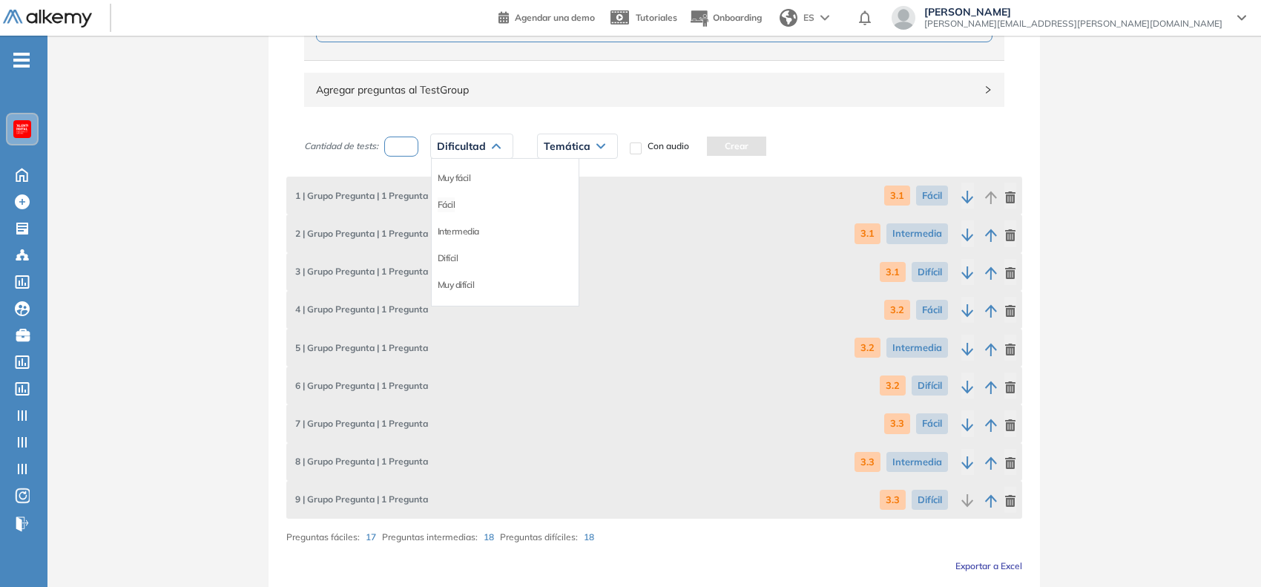
click at [451, 211] on li "Fácil" at bounding box center [447, 204] width 18 height 15
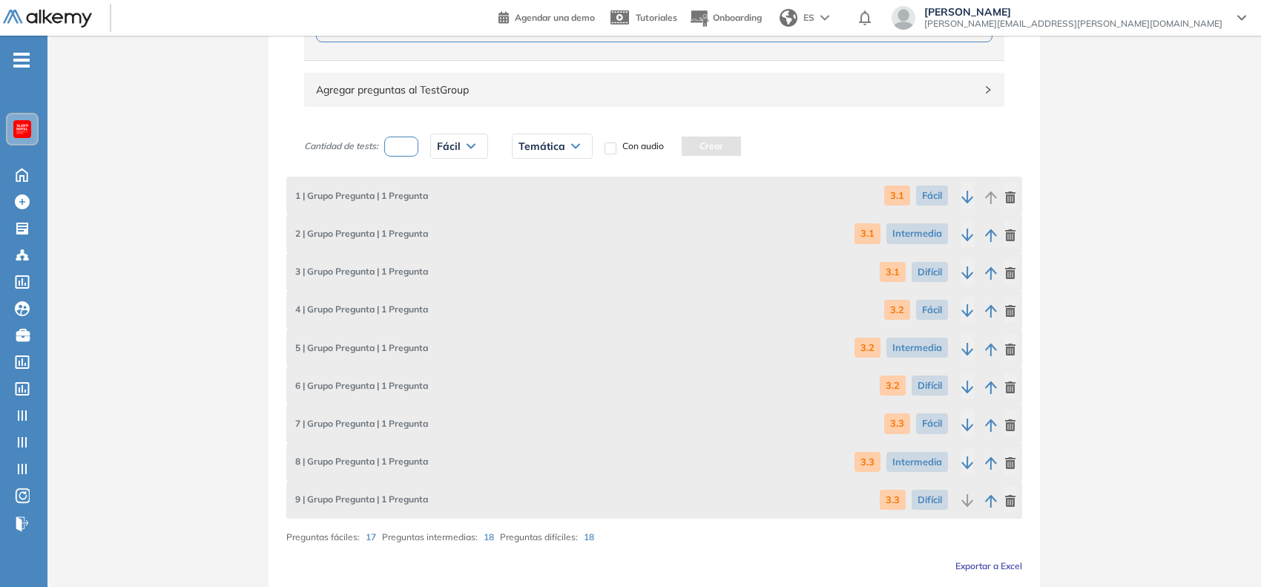
click at [525, 149] on span "Temática" at bounding box center [542, 146] width 47 height 12
click at [527, 205] on li "3.4" at bounding box center [525, 204] width 12 height 15
click at [666, 147] on button "Crear" at bounding box center [678, 145] width 59 height 19
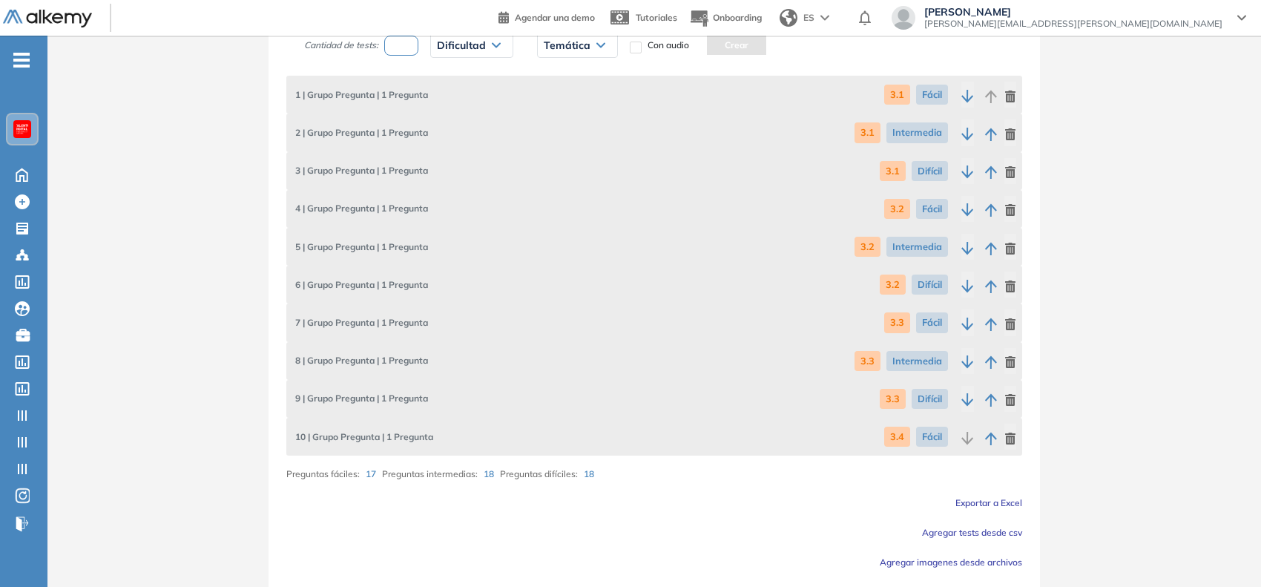
scroll to position [924, 0]
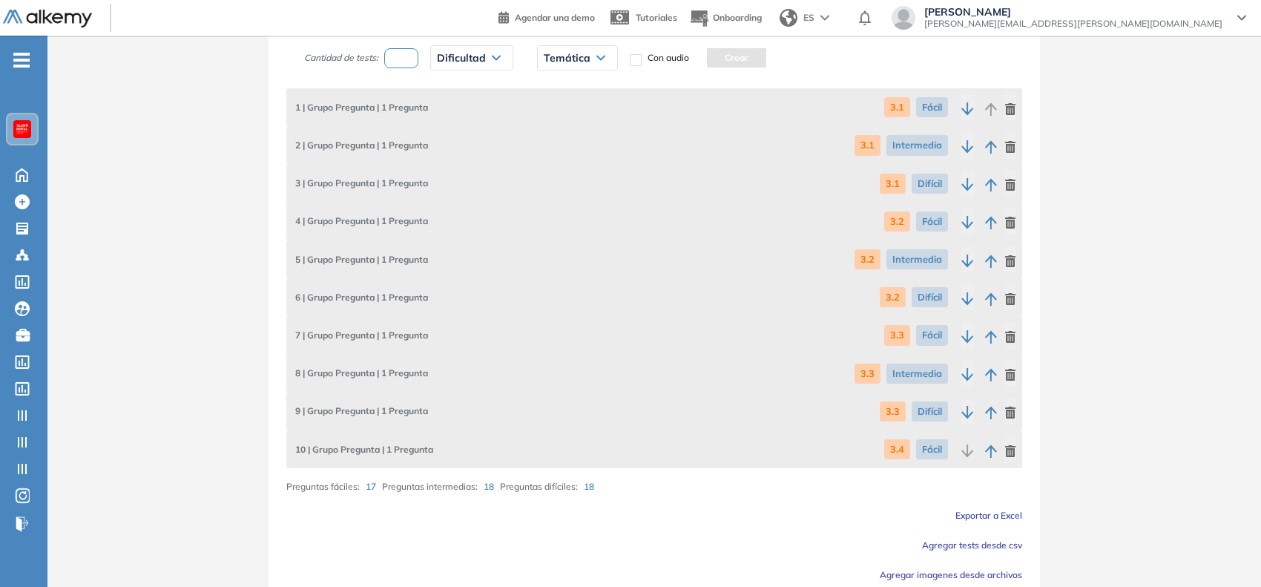
click at [399, 57] on input "number" at bounding box center [401, 58] width 34 height 20
type input "*"
click at [457, 57] on span "Dificultad" at bounding box center [461, 58] width 49 height 12
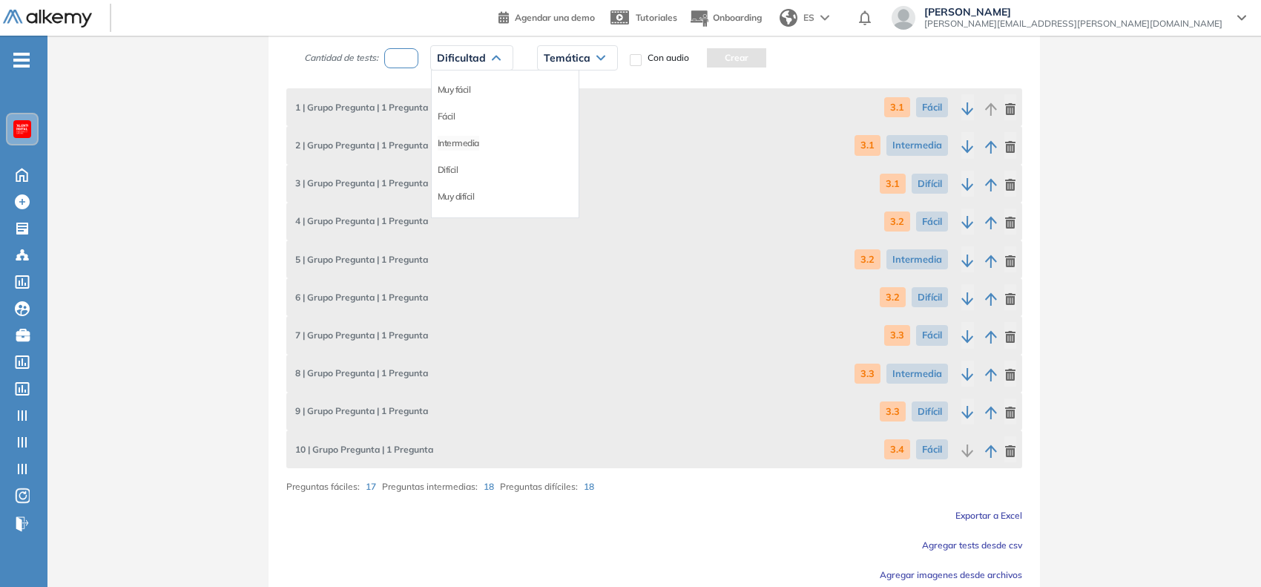
click at [461, 145] on li "Intermedia" at bounding box center [459, 143] width 42 height 15
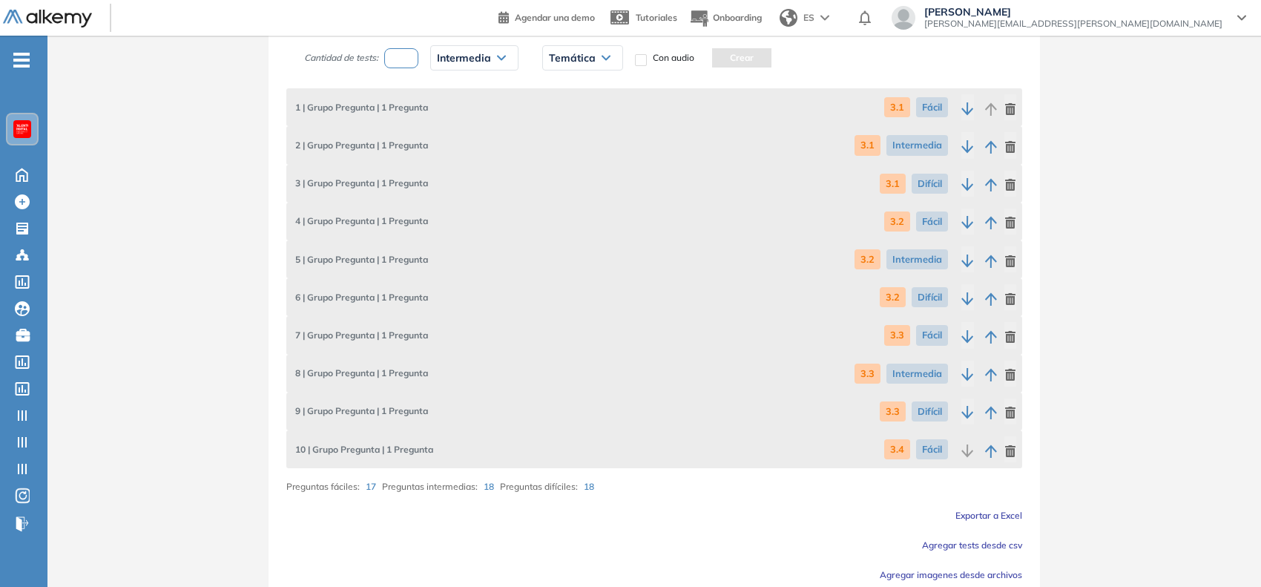
click at [562, 57] on span "Temática" at bounding box center [572, 58] width 47 height 12
click at [559, 120] on li "3.4" at bounding box center [556, 116] width 12 height 15
click at [705, 60] on button "Crear" at bounding box center [708, 57] width 59 height 19
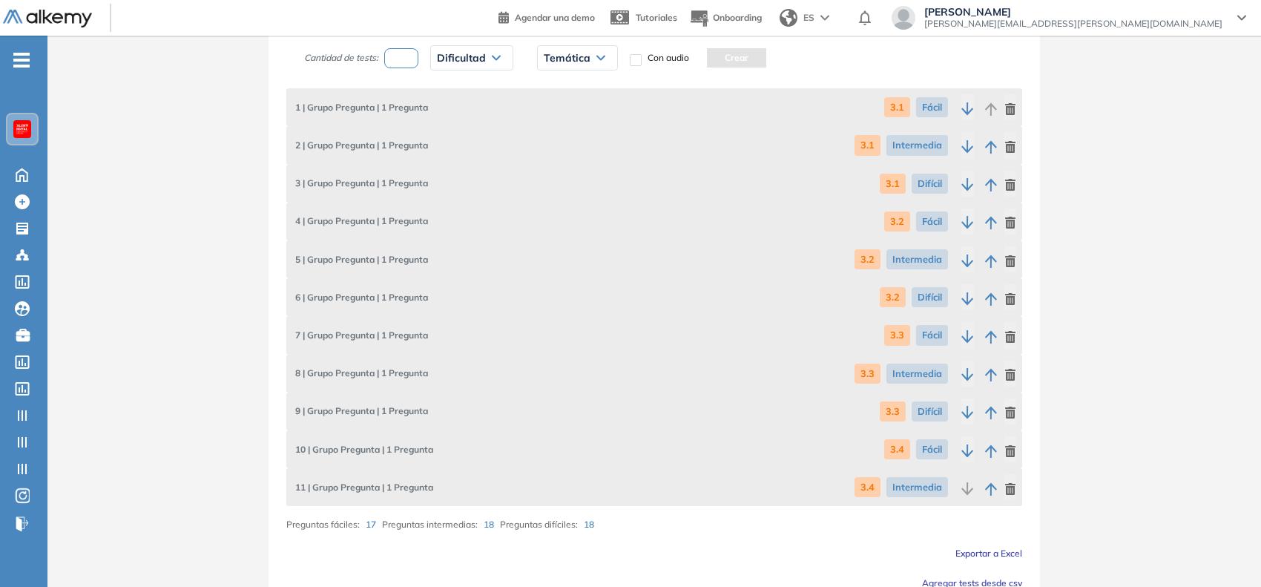
click at [406, 61] on input "number" at bounding box center [401, 58] width 34 height 20
type input "*"
click at [454, 56] on span "Dificultad" at bounding box center [461, 58] width 49 height 12
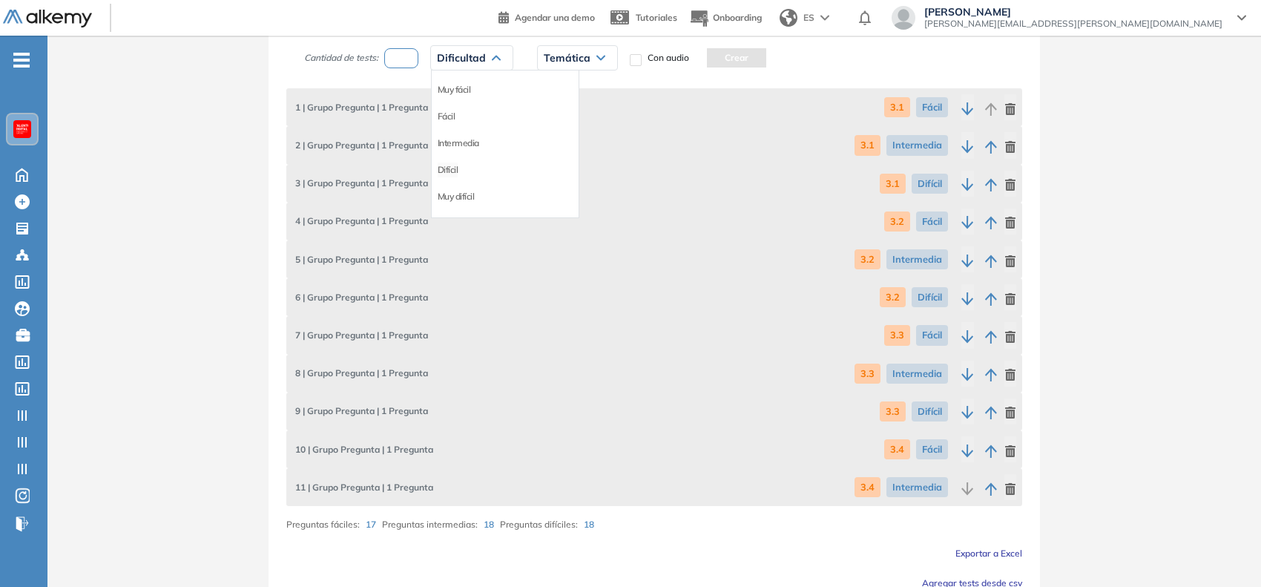
click at [450, 168] on li "Difícil" at bounding box center [448, 169] width 21 height 15
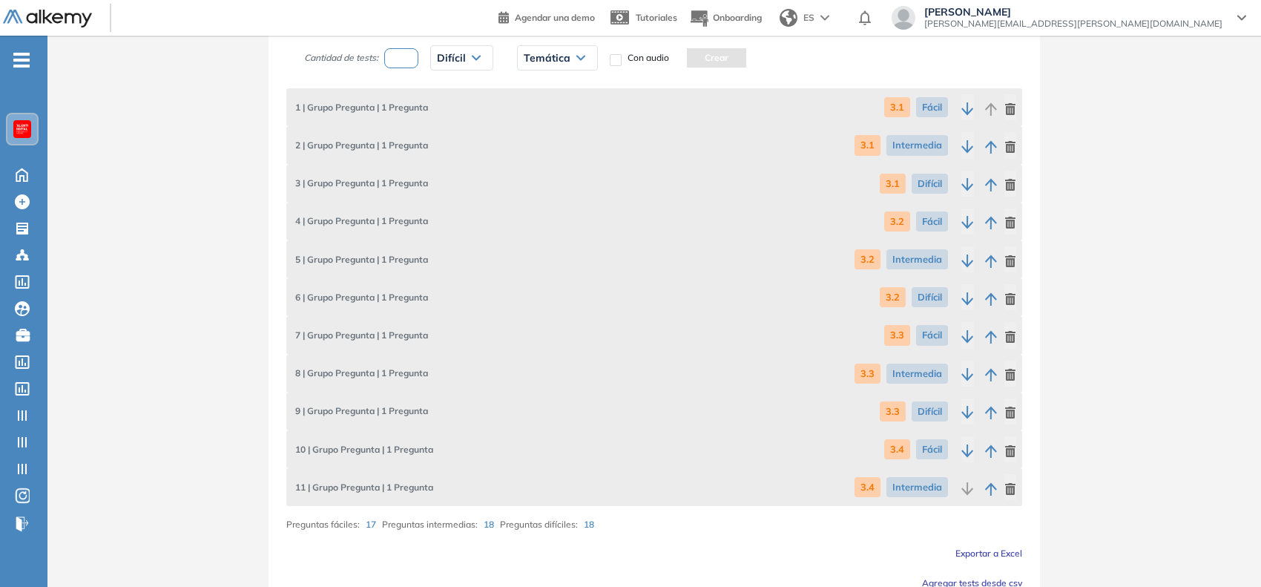
click at [557, 68] on div "Temática" at bounding box center [557, 58] width 79 height 24
click at [530, 116] on li "3.4" at bounding box center [530, 116] width 12 height 15
click at [696, 67] on button "Crear" at bounding box center [683, 57] width 59 height 19
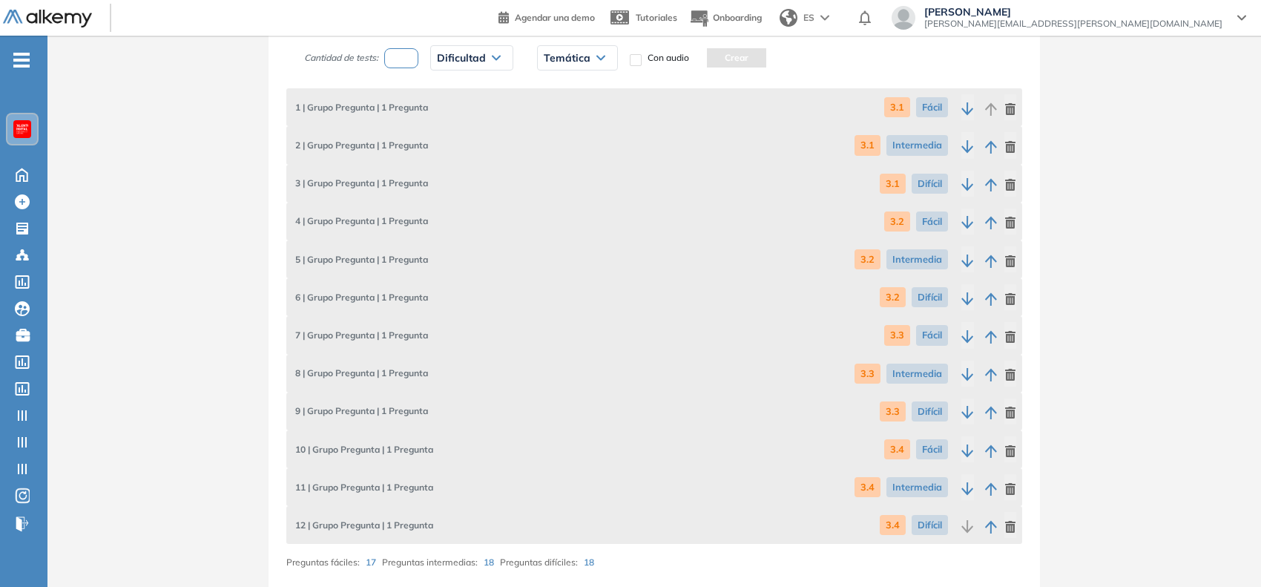
click at [398, 59] on input "number" at bounding box center [401, 58] width 34 height 20
type input "*"
click at [447, 59] on span "Dificultad" at bounding box center [461, 58] width 49 height 12
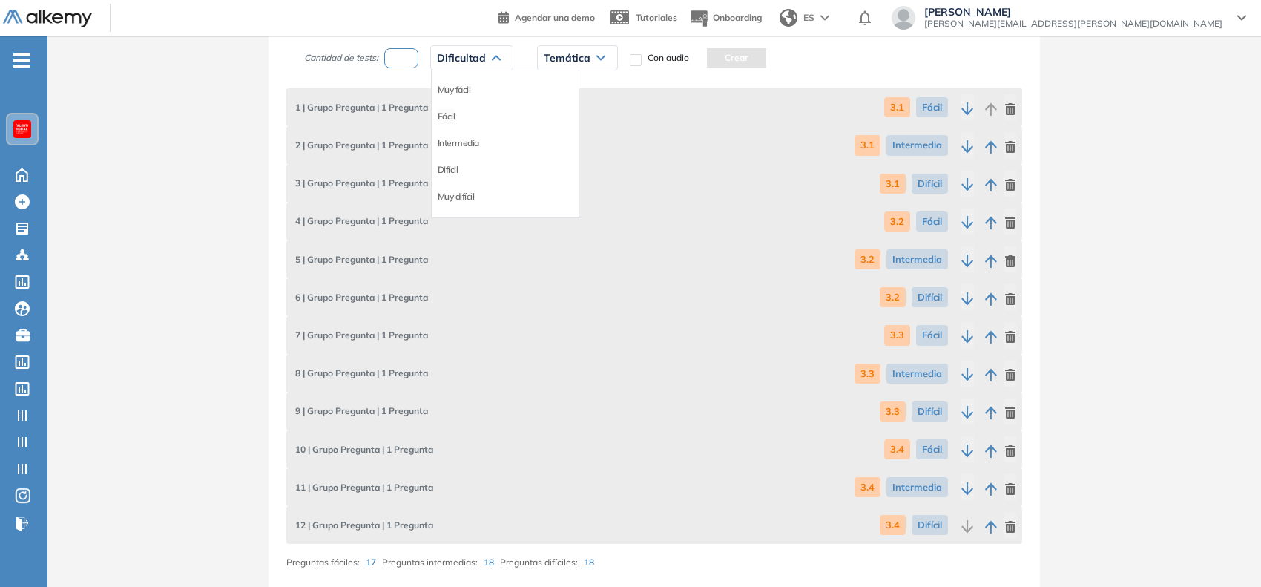
click at [452, 117] on li "Fácil" at bounding box center [447, 116] width 18 height 15
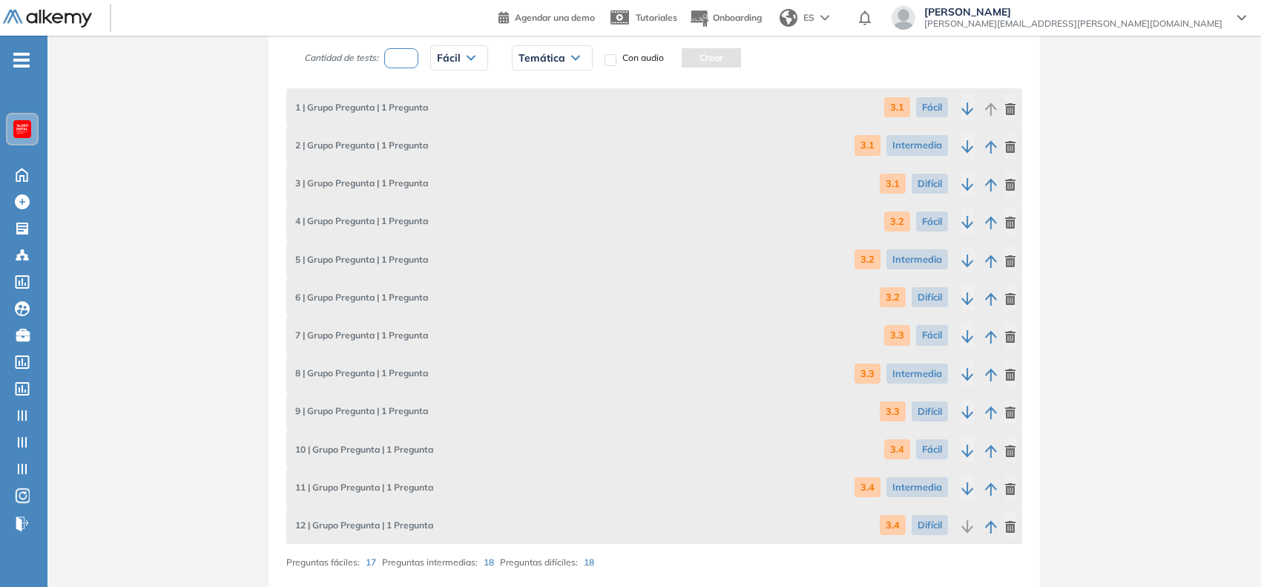
click at [531, 56] on span "Temática" at bounding box center [542, 58] width 47 height 12
click at [525, 143] on li "3.5" at bounding box center [525, 143] width 12 height 15
click at [684, 62] on button "Crear" at bounding box center [678, 57] width 59 height 19
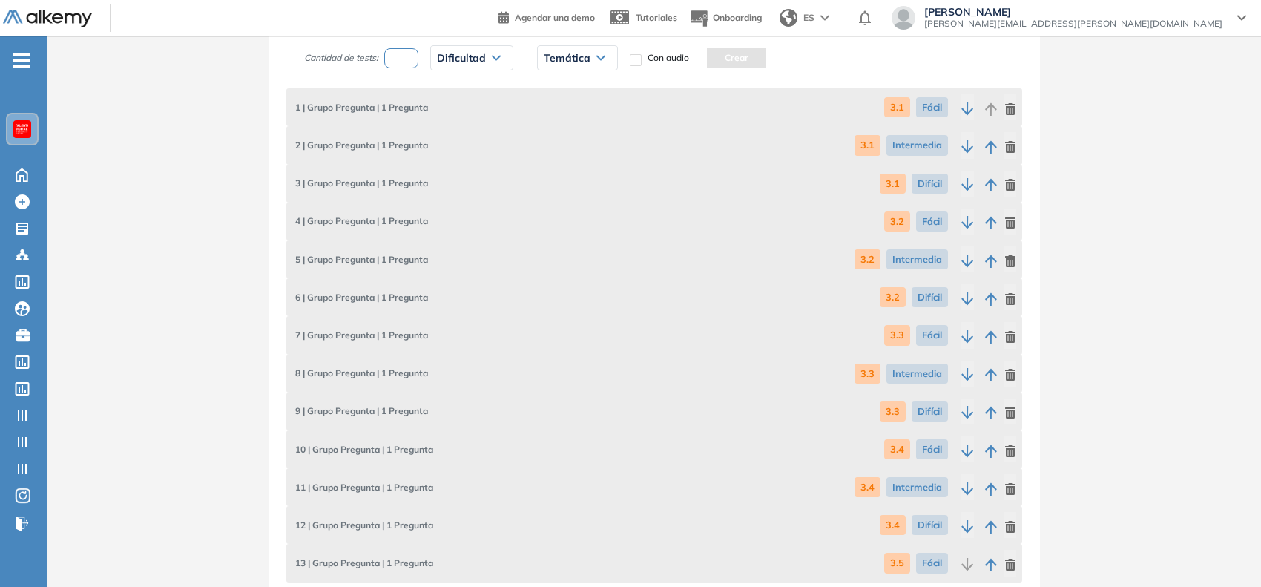
click at [393, 57] on input "number" at bounding box center [401, 58] width 34 height 20
type input "*"
click at [461, 57] on span "Dificultad" at bounding box center [461, 58] width 49 height 12
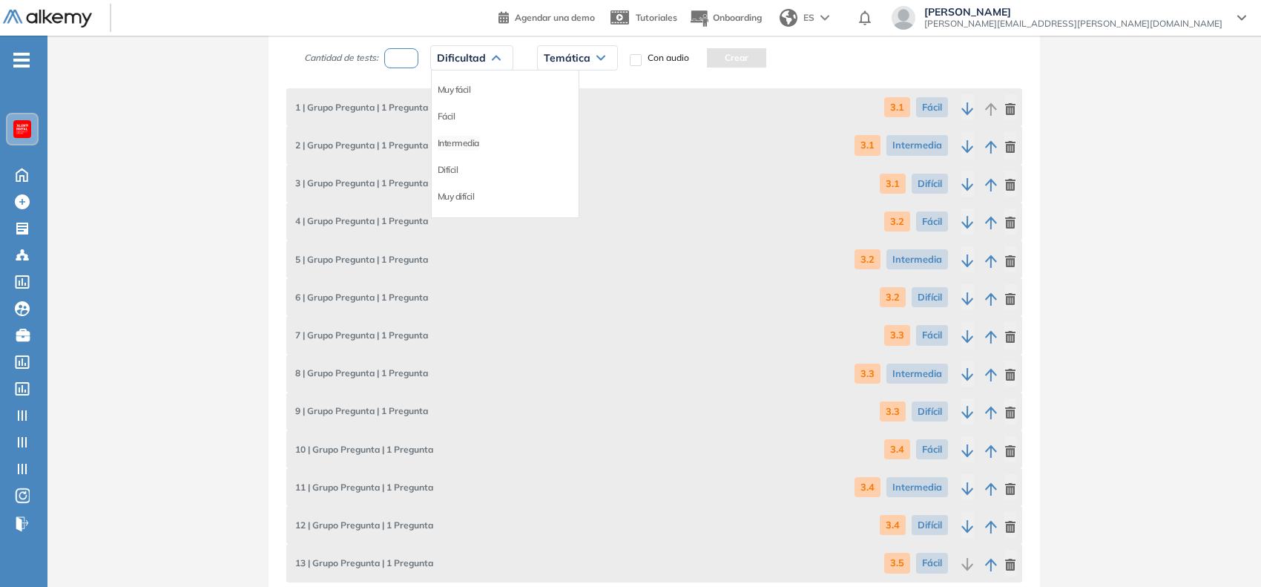
click at [468, 146] on li "Intermedia" at bounding box center [459, 143] width 42 height 15
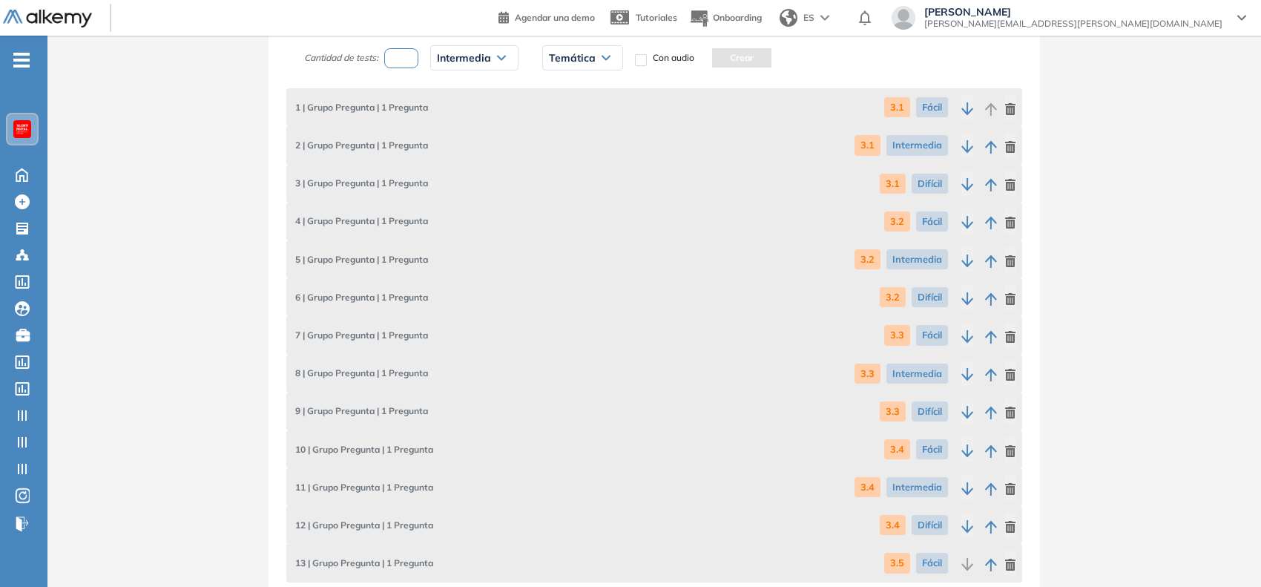
click at [564, 57] on span "Temática" at bounding box center [572, 58] width 47 height 12
click at [556, 149] on li "3.5" at bounding box center [556, 143] width 12 height 15
click at [705, 58] on button "Crear" at bounding box center [708, 57] width 59 height 19
click at [413, 54] on input "*" at bounding box center [401, 58] width 34 height 20
type input "*"
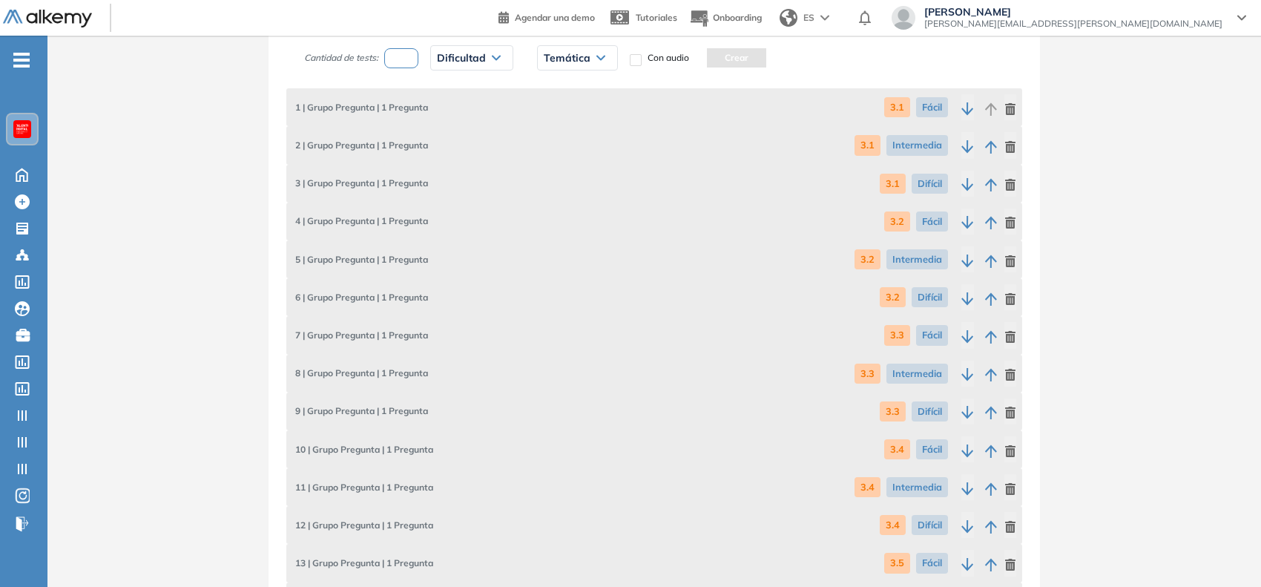
click at [450, 56] on span "Dificultad" at bounding box center [461, 58] width 49 height 12
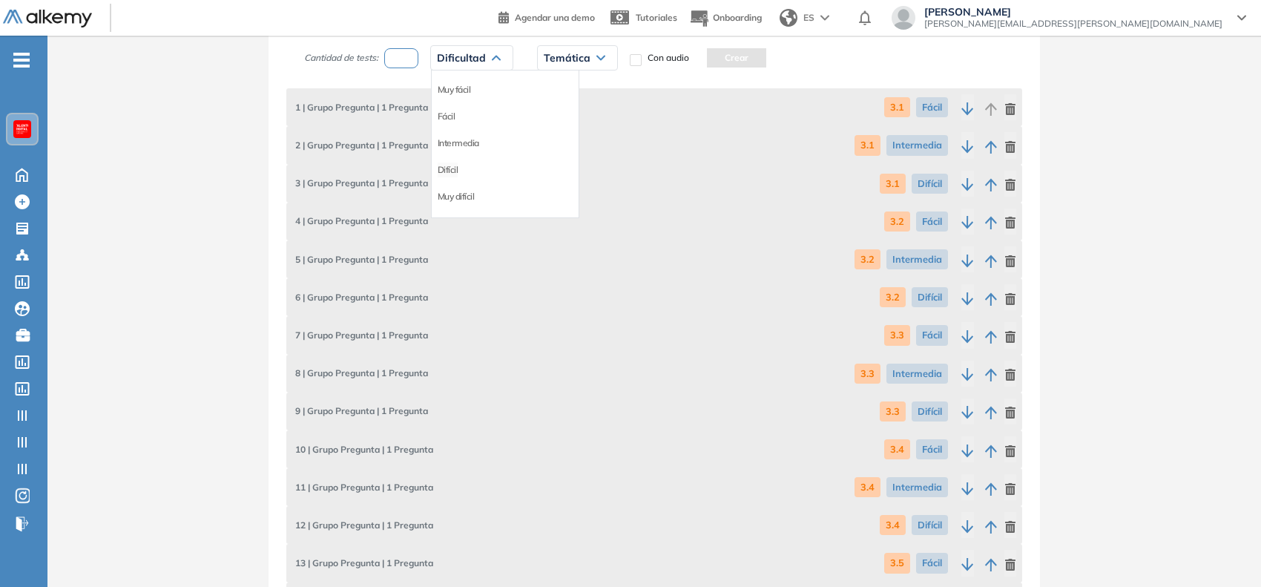
click at [450, 171] on li "Difícil" at bounding box center [448, 169] width 21 height 15
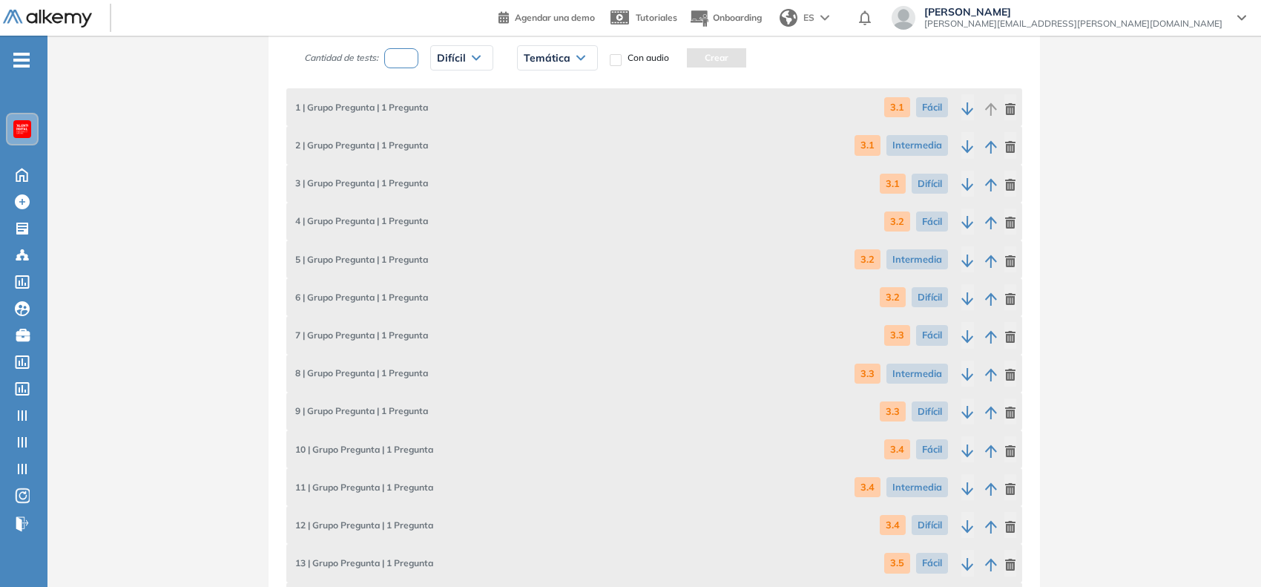
click at [560, 50] on div "Temática" at bounding box center [557, 58] width 79 height 24
click at [535, 143] on li "3.5" at bounding box center [530, 143] width 12 height 15
click at [679, 62] on button "Crear" at bounding box center [683, 57] width 59 height 19
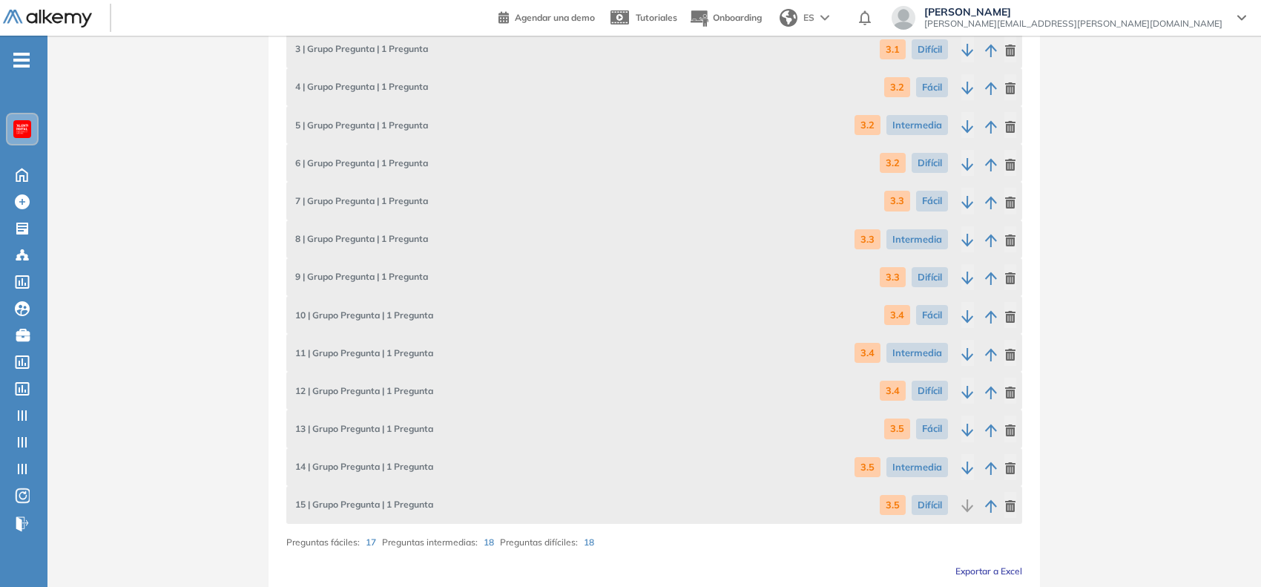
scroll to position [1177, 0]
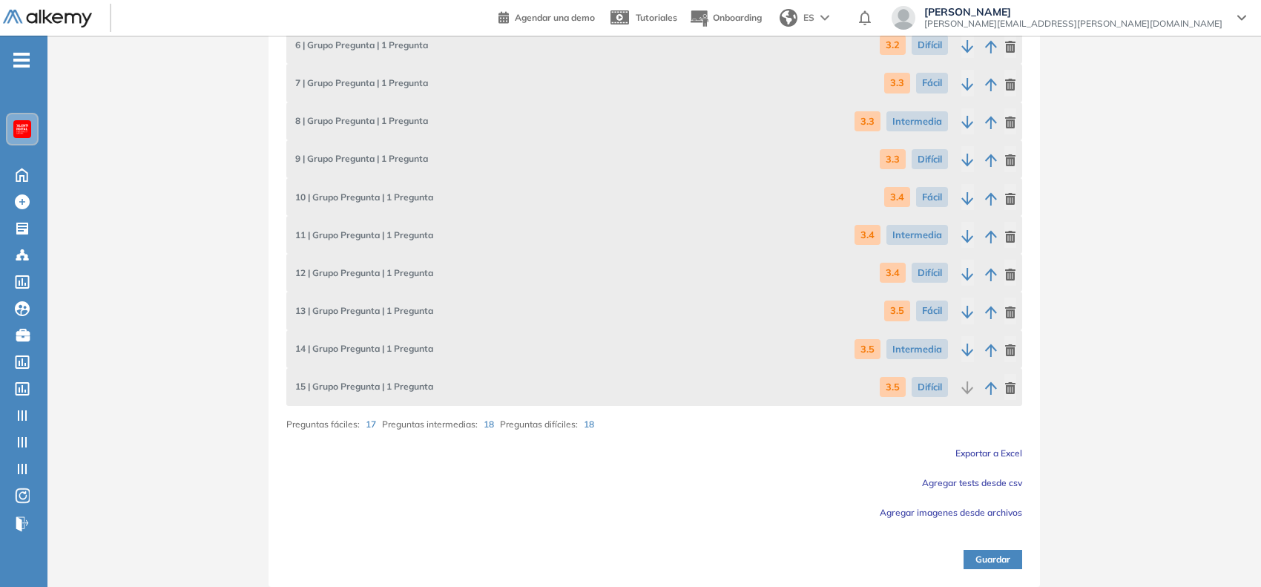
click at [998, 551] on button "Guardar" at bounding box center [993, 559] width 59 height 19
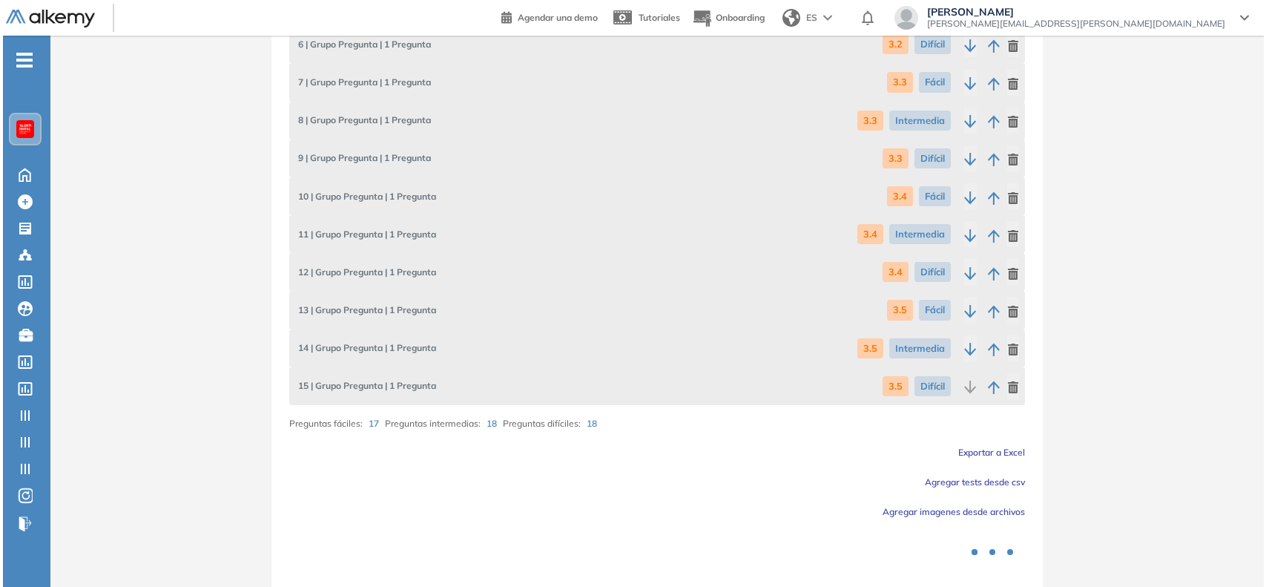
scroll to position [0, 0]
